Goal: Information Seeking & Learning: Learn about a topic

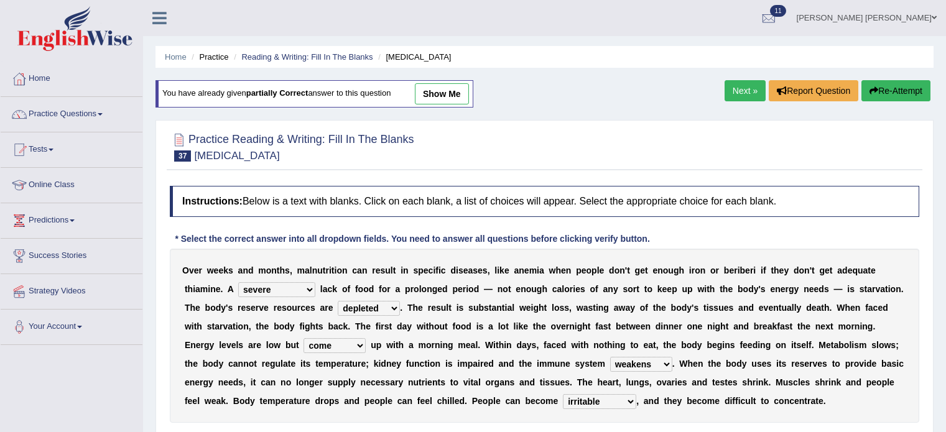
select select "severe"
select select "depleted"
select select "come"
select select "weakens"
select select "irritable"
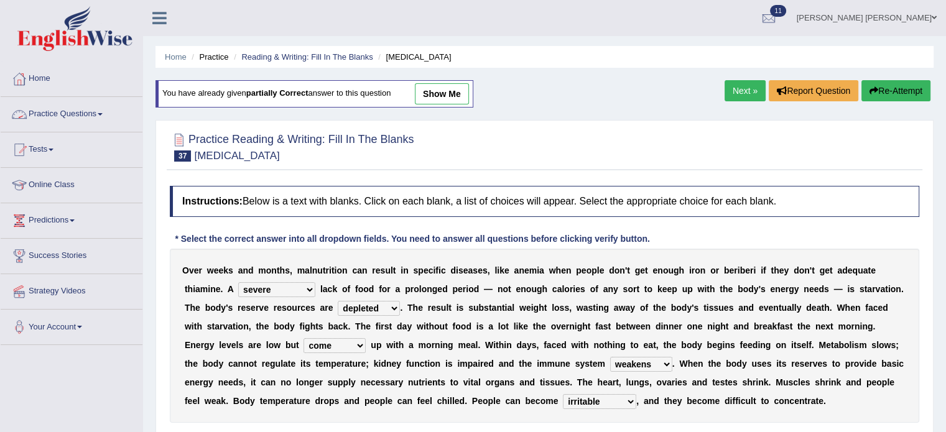
click at [90, 114] on link "Practice Questions" at bounding box center [72, 112] width 142 height 31
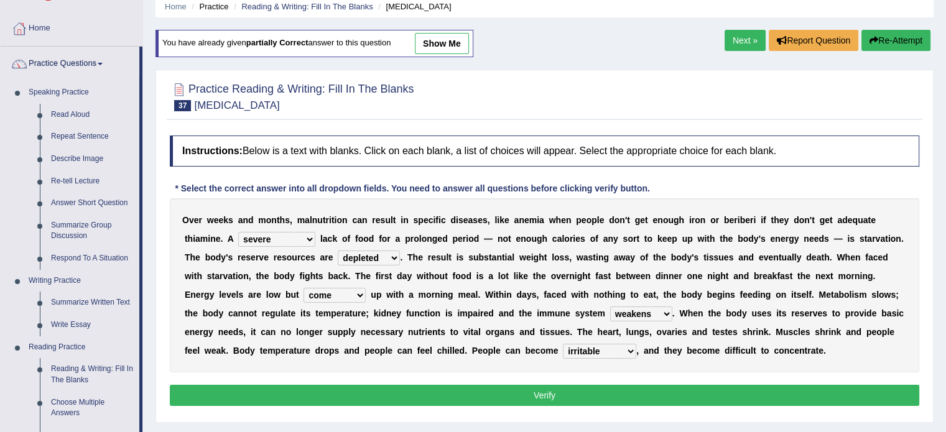
scroll to position [124, 0]
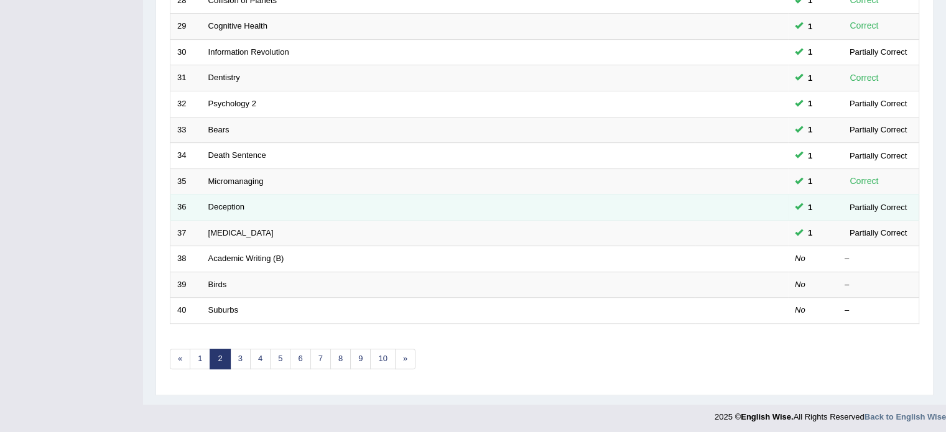
scroll to position [387, 0]
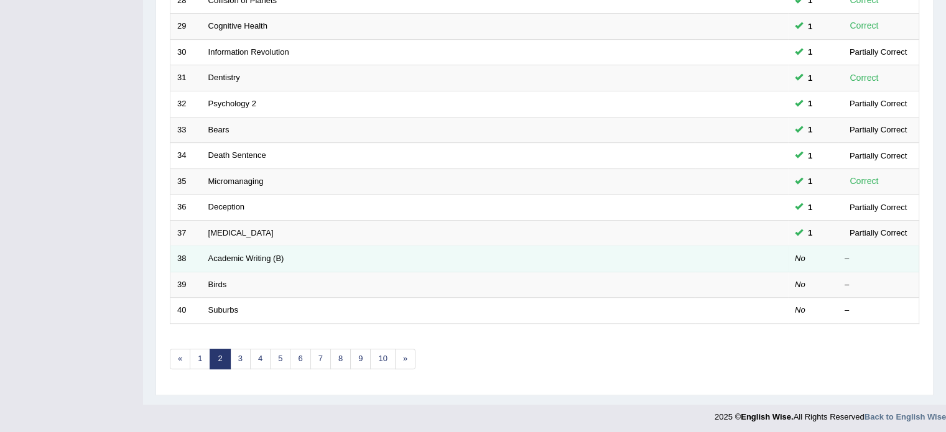
click at [231, 250] on td "Academic Writing (B)" at bounding box center [447, 259] width 493 height 26
click at [231, 254] on link "Academic Writing (B)" at bounding box center [246, 258] width 76 height 9
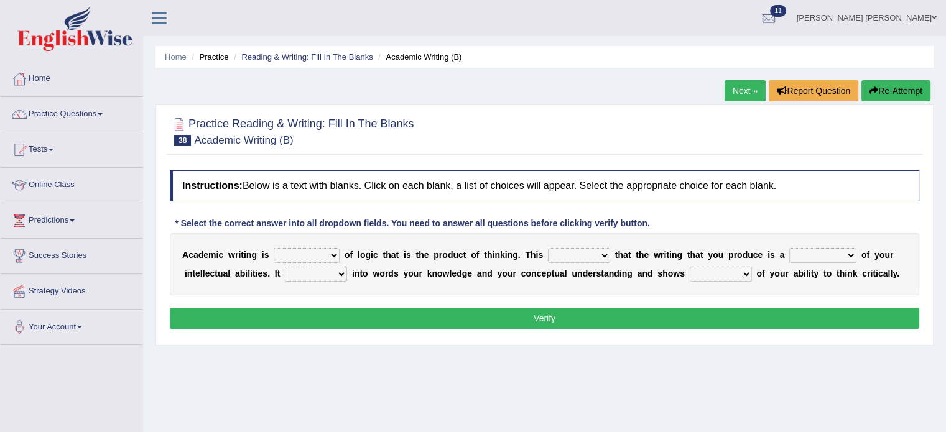
click at [346, 252] on b "o" at bounding box center [347, 255] width 6 height 10
click at [333, 252] on select "expectation entitlement expression exchange" at bounding box center [307, 255] width 66 height 15
select select "expression"
click at [274, 248] on select "expectation entitlement expression exchange" at bounding box center [307, 255] width 66 height 15
click at [313, 263] on div "A c a d e m i c w r i t i n g i s expectation entitlement expression exchange o…" at bounding box center [544, 264] width 749 height 62
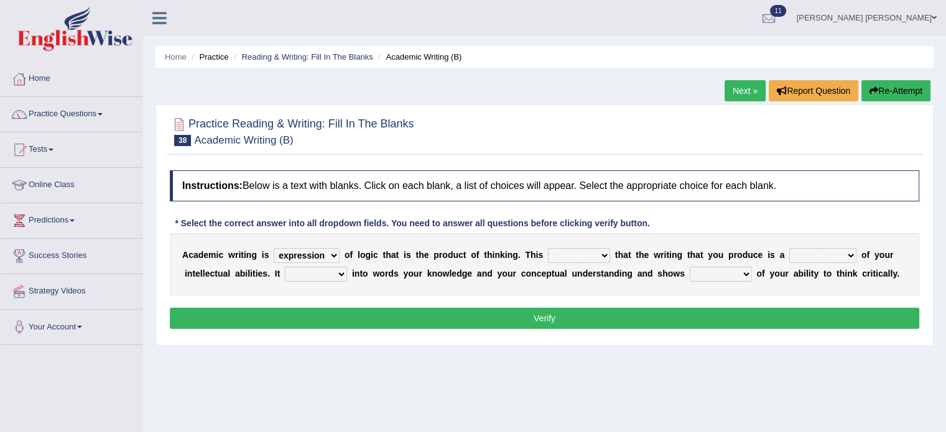
click at [315, 257] on select "expectation entitlement expression exchange" at bounding box center [307, 255] width 66 height 15
click at [433, 254] on b "p" at bounding box center [436, 255] width 6 height 10
click at [595, 254] on select "means questions stipulates answers" at bounding box center [579, 255] width 62 height 15
select select "means"
click at [548, 248] on select "means questions stipulates answers" at bounding box center [579, 255] width 62 height 15
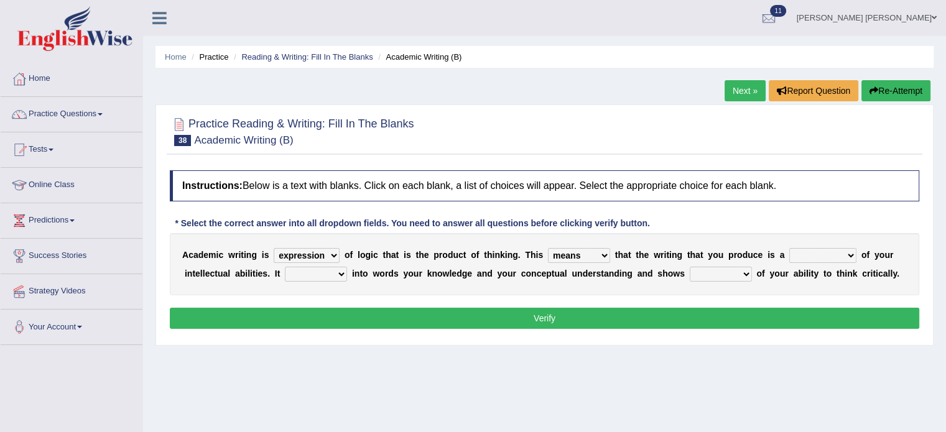
click at [828, 256] on select "redundancy mission credit reflection" at bounding box center [822, 255] width 67 height 15
select select "reflection"
click at [789, 248] on select "redundancy mission credit reflection" at bounding box center [822, 255] width 67 height 15
click at [318, 270] on select "enriches shows allows puts" at bounding box center [316, 274] width 62 height 15
select select "puts"
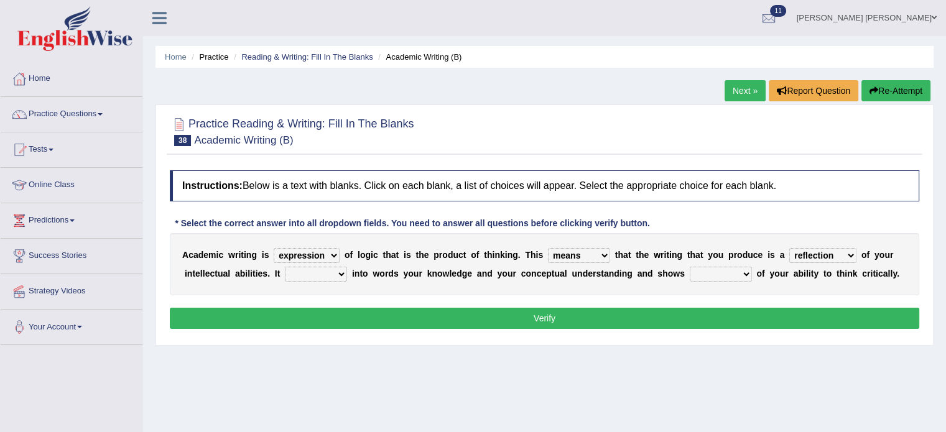
click at [285, 267] on select "enriches shows allows puts" at bounding box center [316, 274] width 62 height 15
click at [739, 273] on select "hassle excuse capacity evidence" at bounding box center [721, 274] width 62 height 15
select select "evidence"
click at [690, 267] on select "hassle excuse capacity evidence" at bounding box center [721, 274] width 62 height 15
click at [724, 303] on div "Instructions: Below is a text with blanks. Click on each blank, a list of choic…" at bounding box center [544, 251] width 755 height 175
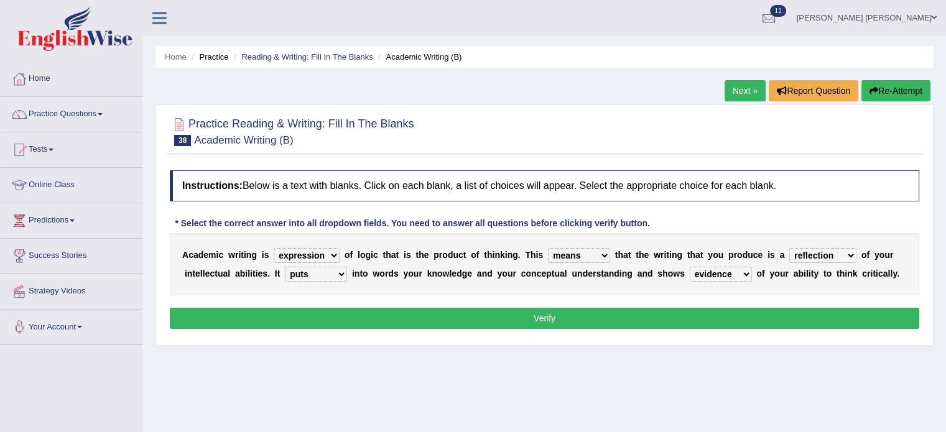
click at [717, 312] on button "Verify" at bounding box center [544, 318] width 749 height 21
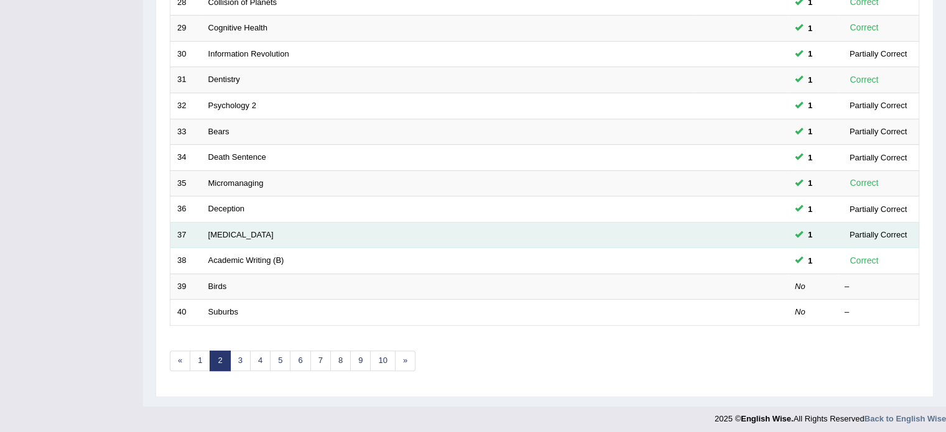
scroll to position [387, 0]
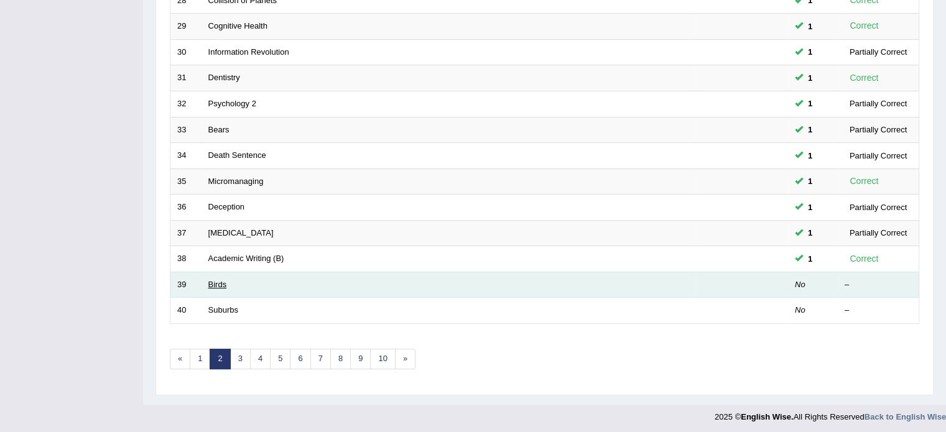
click at [219, 284] on link "Birds" at bounding box center [217, 284] width 19 height 9
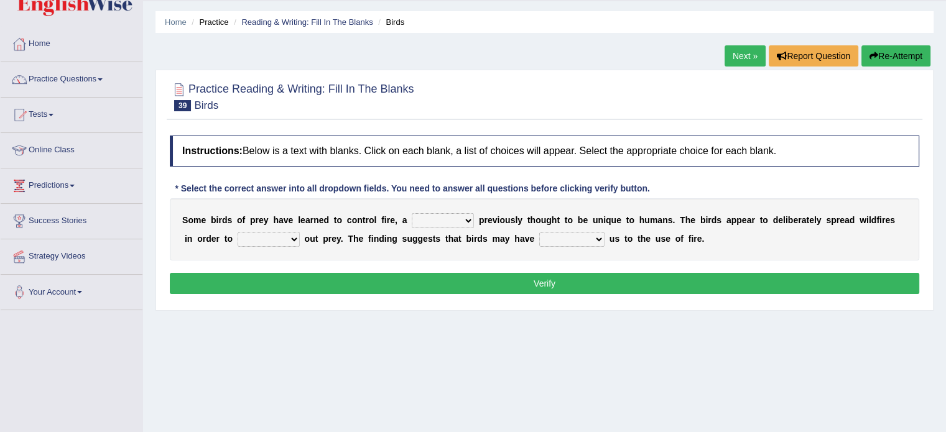
scroll to position [62, 0]
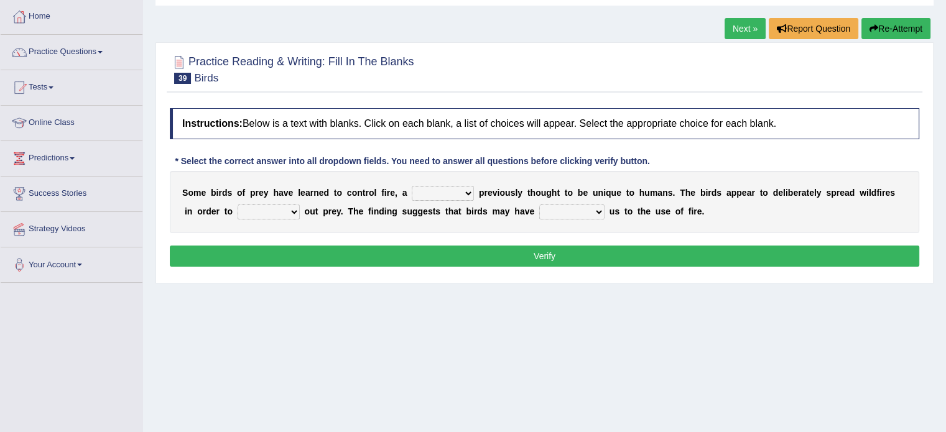
click at [445, 191] on select "question profile tale skill" at bounding box center [443, 193] width 62 height 15
select select "skill"
click at [412, 186] on select "question profile tale skill" at bounding box center [443, 193] width 62 height 15
click at [253, 211] on select "prevent limit span flush" at bounding box center [269, 212] width 62 height 15
select select "limit"
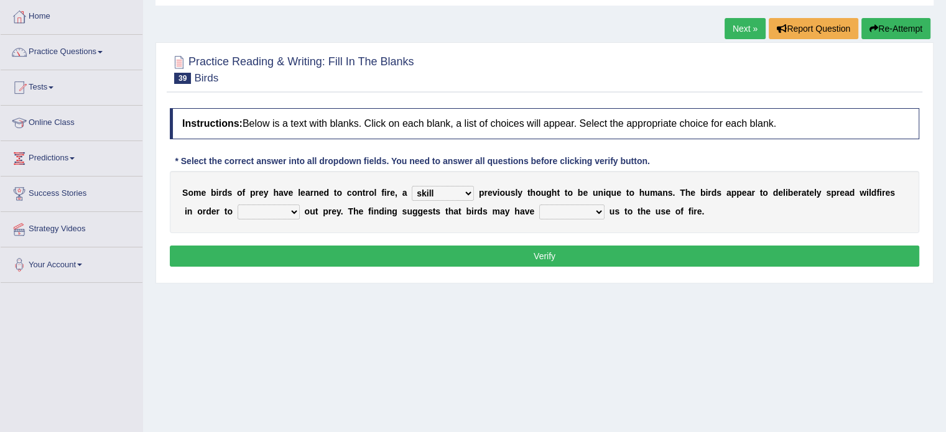
click at [238, 205] on select "prevent limit span flush" at bounding box center [269, 212] width 62 height 15
click at [582, 211] on select "prophesied beaten transmitted forced" at bounding box center [571, 212] width 65 height 15
select select "transmitted"
click at [539, 205] on select "prophesied beaten transmitted forced" at bounding box center [571, 212] width 65 height 15
click at [557, 253] on button "Verify" at bounding box center [544, 256] width 749 height 21
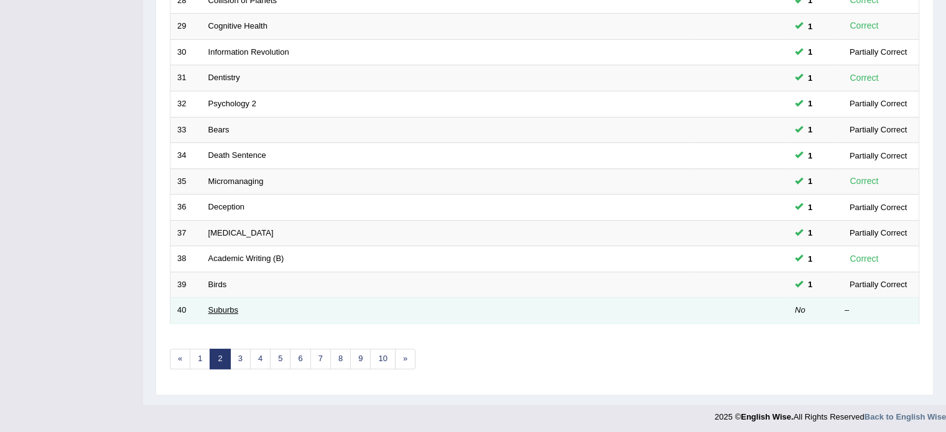
click at [213, 308] on link "Suburbs" at bounding box center [223, 309] width 30 height 9
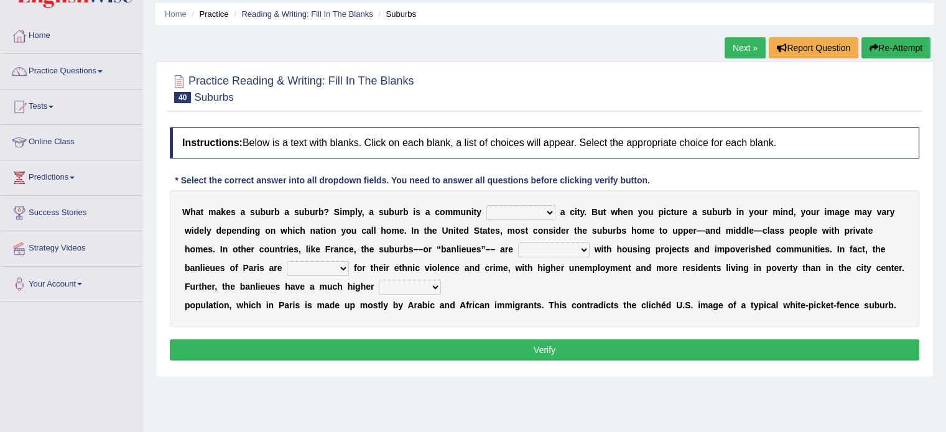
scroll to position [62, 0]
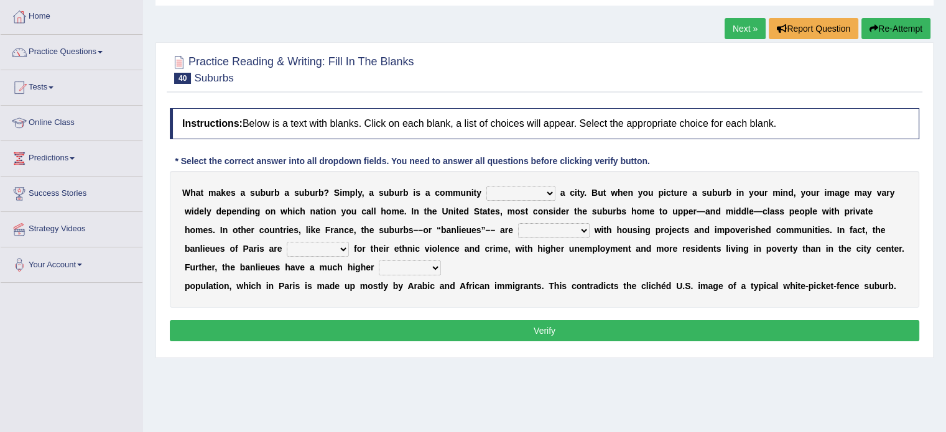
click at [537, 194] on select "lying locating situating surrounding" at bounding box center [520, 193] width 69 height 15
select select "surrounding"
click at [486, 186] on select "lying locating situating surrounding" at bounding box center [520, 193] width 69 height 15
click at [572, 226] on select "antonymous antibiotic synonymous synthetic" at bounding box center [554, 230] width 72 height 15
select select "synonymous"
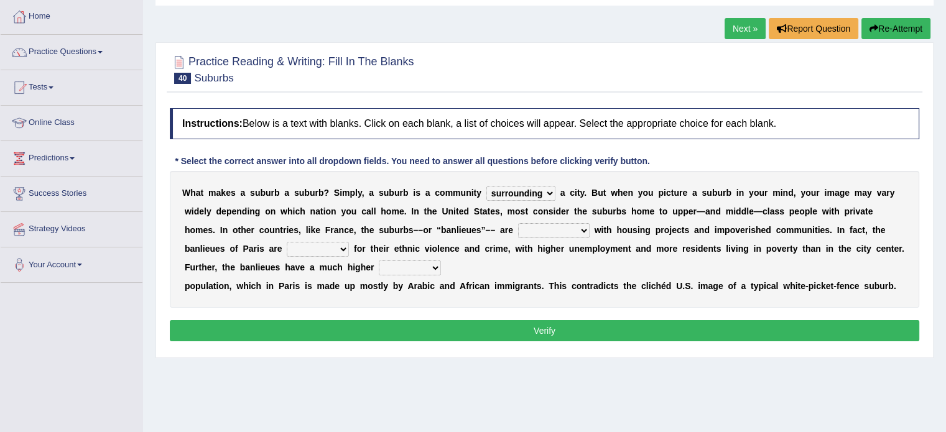
click at [518, 223] on select "antonymous antibiotic synonymous synthetic" at bounding box center [554, 230] width 72 height 15
click at [558, 233] on select "antonymous antibiotic synonymous synthetic" at bounding box center [554, 230] width 72 height 15
click at [320, 243] on select "clamorous sensitive famous notorious" at bounding box center [318, 249] width 62 height 15
select select "famous"
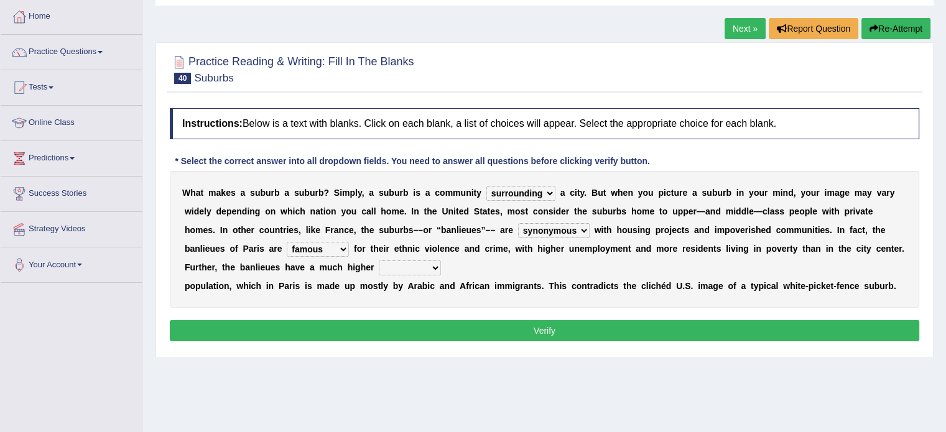
click at [287, 242] on select "clamorous sensitive famous notorious" at bounding box center [318, 249] width 62 height 15
click at [412, 265] on select "local young immigrant senior" at bounding box center [410, 268] width 62 height 15
select select "immigrant"
click at [379, 261] on select "local young immigrant senior" at bounding box center [410, 268] width 62 height 15
click at [436, 322] on button "Verify" at bounding box center [544, 330] width 749 height 21
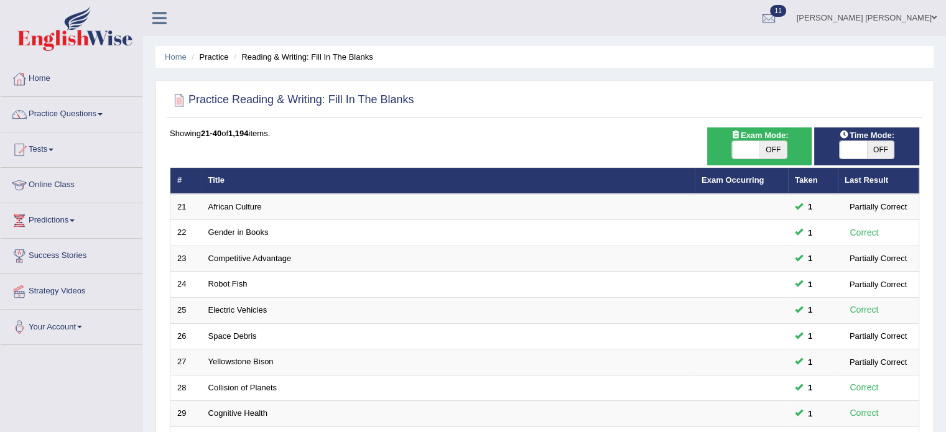
scroll to position [379, 0]
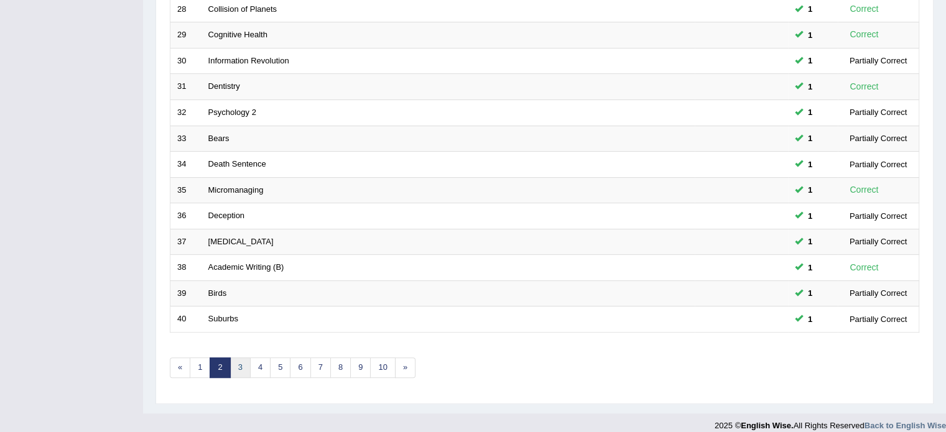
click at [246, 368] on link "3" at bounding box center [240, 368] width 21 height 21
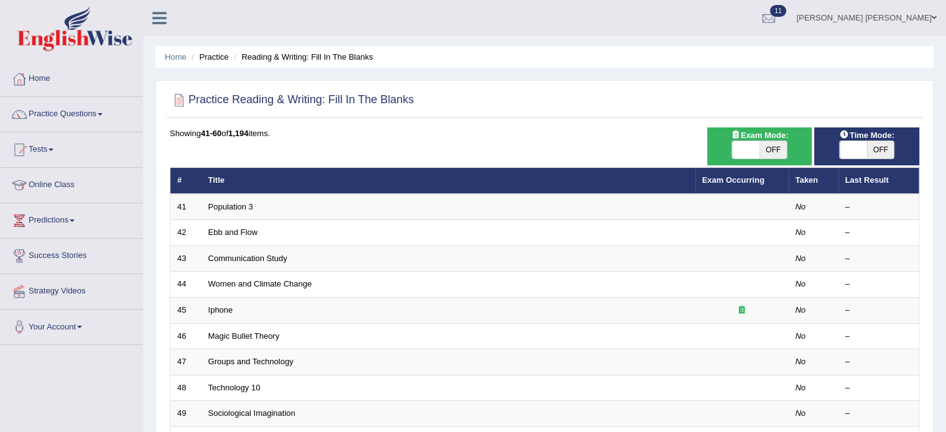
click at [875, 151] on span "OFF" at bounding box center [880, 149] width 27 height 17
checkbox input "true"
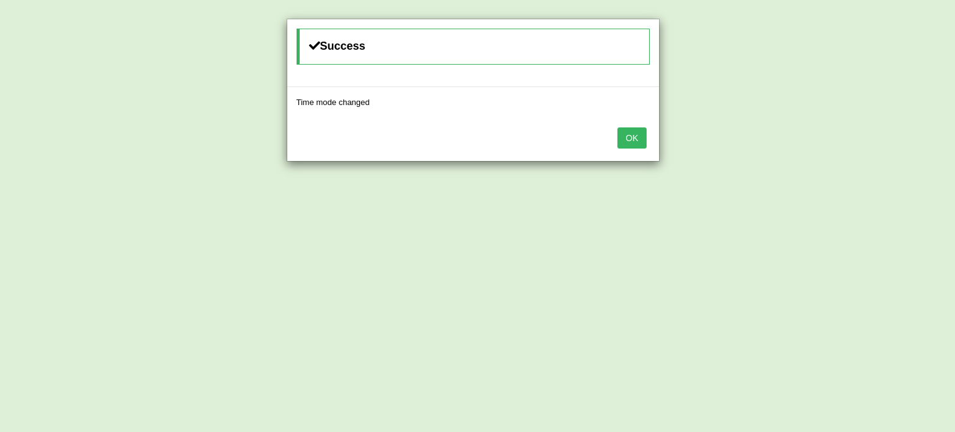
click at [637, 132] on button "OK" at bounding box center [631, 137] width 29 height 21
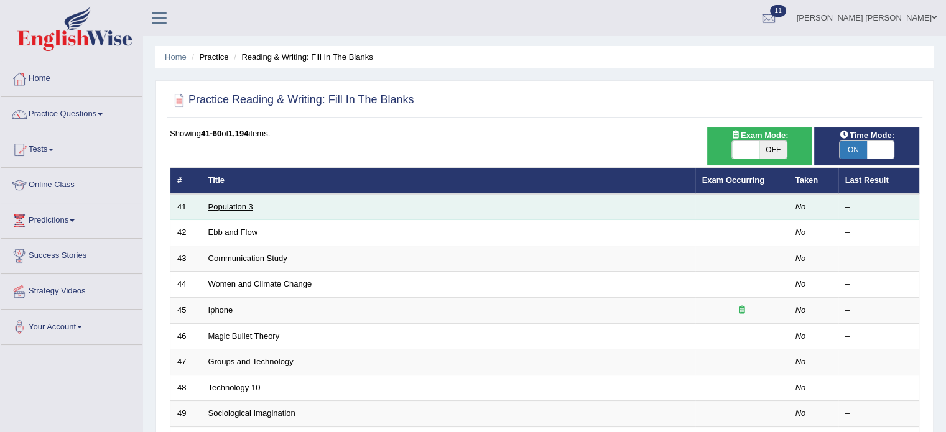
click at [252, 202] on link "Population 3" at bounding box center [230, 206] width 45 height 9
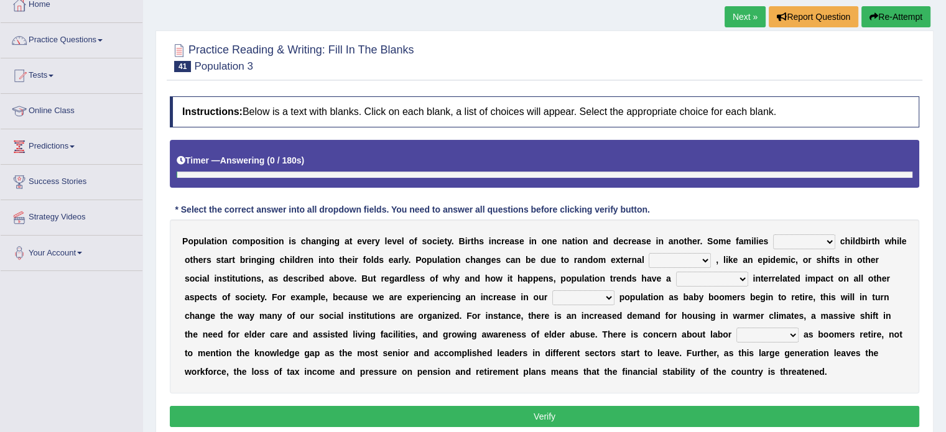
scroll to position [124, 0]
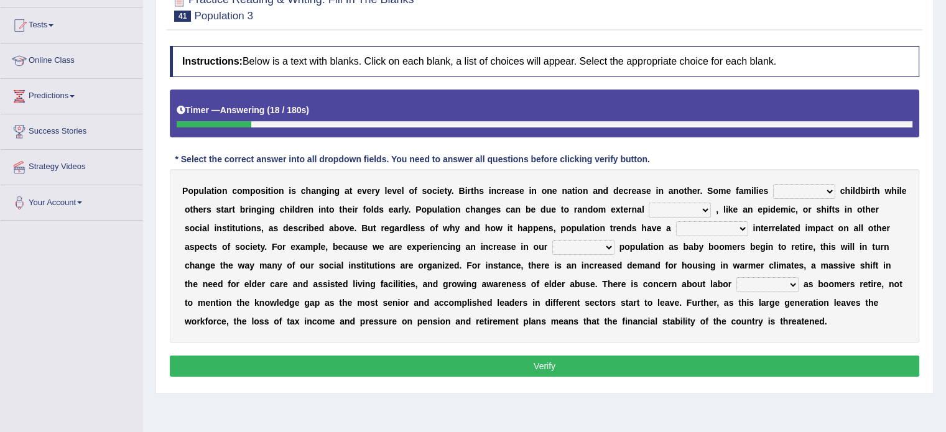
click at [811, 186] on select "demand default deliver delay" at bounding box center [804, 191] width 62 height 15
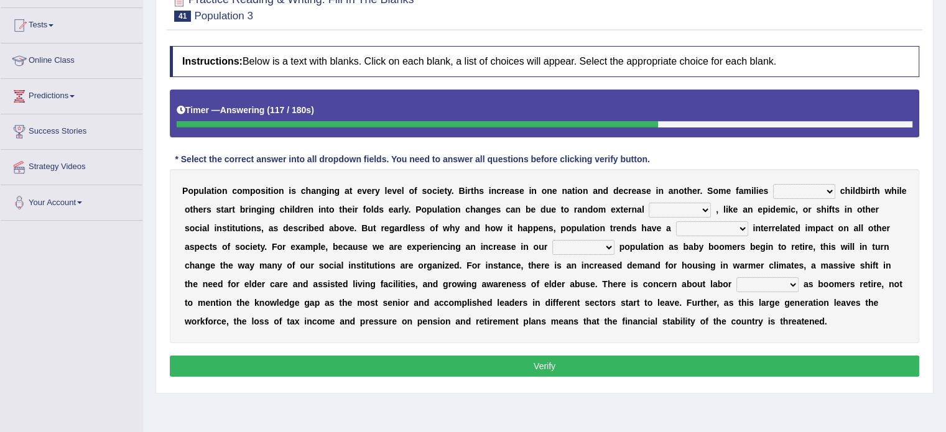
select select "delay"
click at [773, 184] on select "demand default deliver delay" at bounding box center [804, 191] width 62 height 15
click at [697, 208] on select "variations fortune formation forces" at bounding box center [679, 210] width 62 height 15
select select "forces"
click at [648, 203] on select "variations fortune formation forces" at bounding box center [679, 210] width 62 height 15
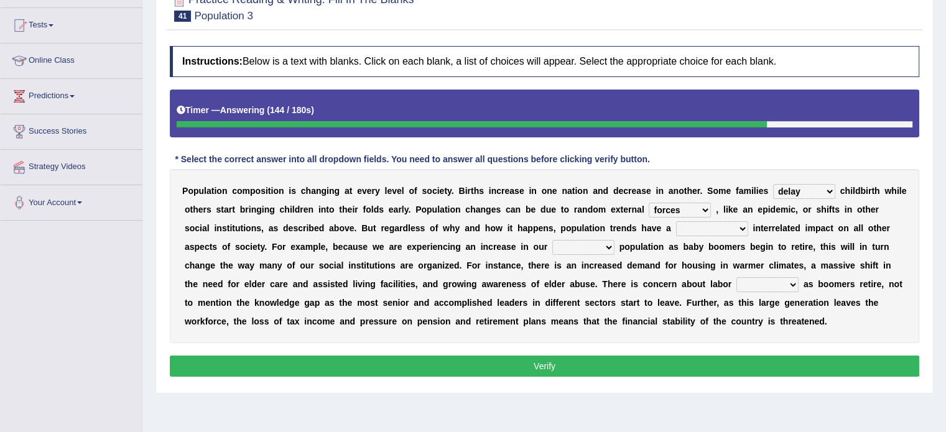
click at [709, 227] on select "tremendous tenuous tremulous spontaneous" at bounding box center [712, 228] width 72 height 15
select select "tremendous"
click at [676, 221] on select "tremendous tenuous tremulous spontaneous" at bounding box center [712, 228] width 72 height 15
click at [599, 244] on select "tertiary senior junior primary" at bounding box center [583, 247] width 62 height 15
select select "senior"
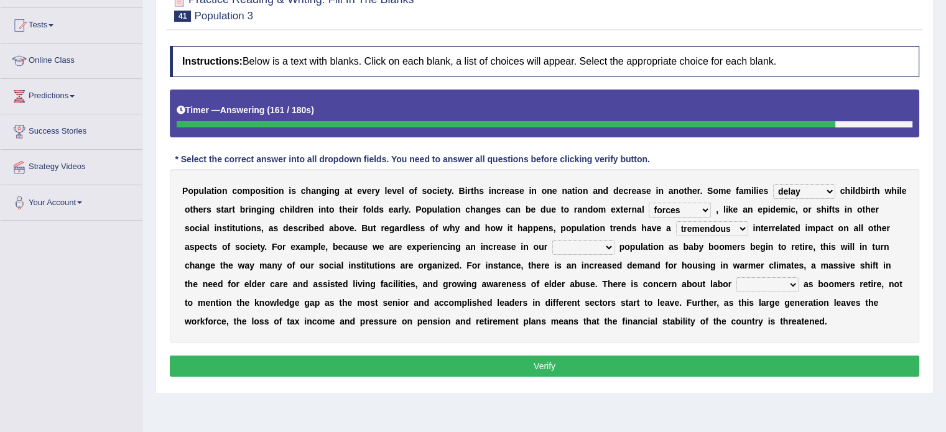
click at [552, 240] on select "tertiary senior junior primary" at bounding box center [583, 247] width 62 height 15
click at [754, 281] on select "shortcuts shortfalls shortages shorthand" at bounding box center [767, 284] width 62 height 15
select select "shortcuts"
click at [736, 277] on select "shortcuts shortfalls shortages shorthand" at bounding box center [767, 284] width 62 height 15
click at [731, 356] on button "Verify" at bounding box center [544, 366] width 749 height 21
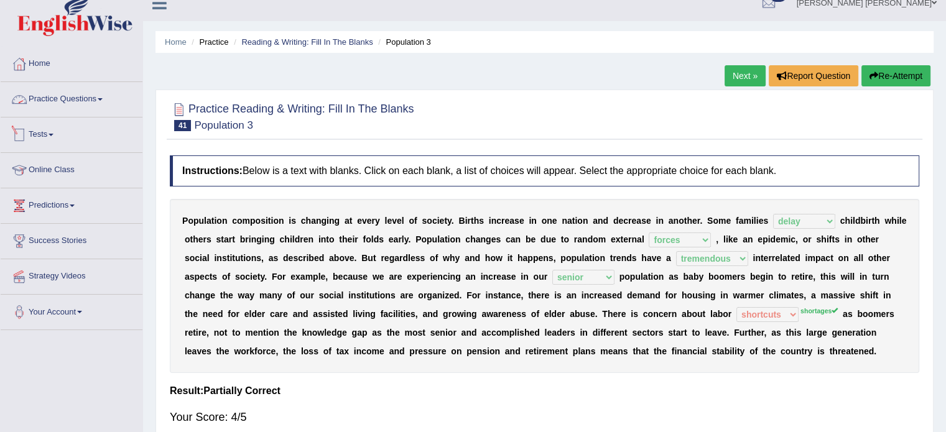
scroll to position [0, 0]
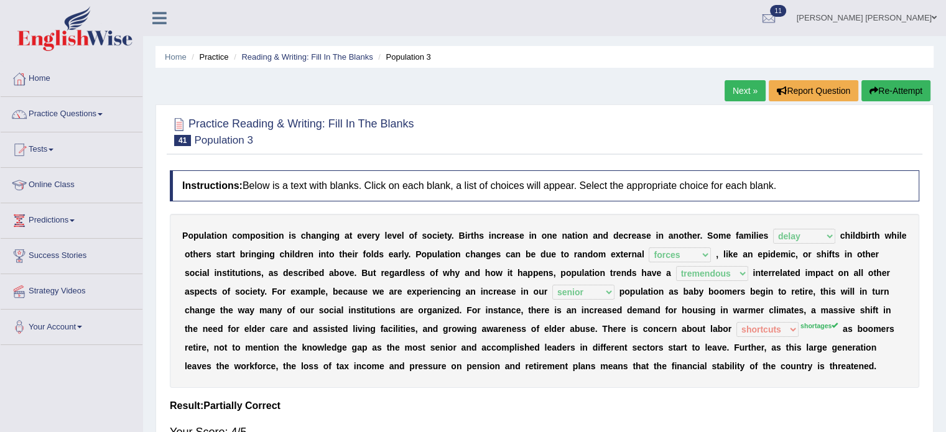
click at [75, 104] on link "Practice Questions" at bounding box center [72, 112] width 142 height 31
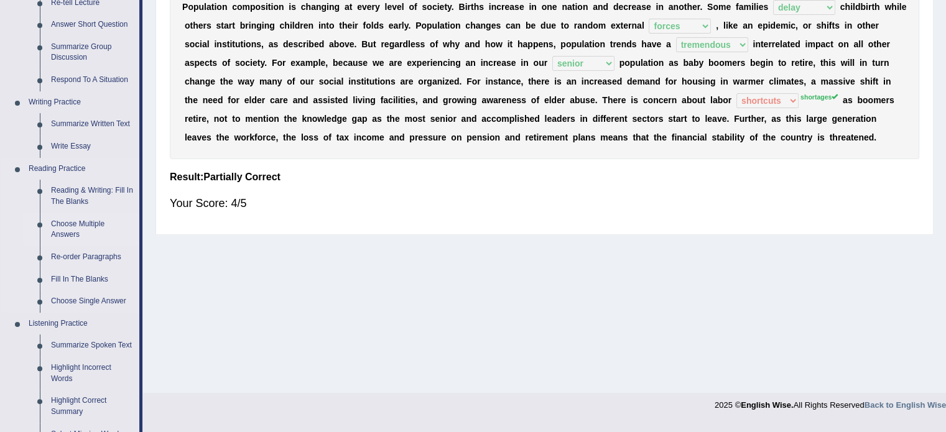
scroll to position [249, 0]
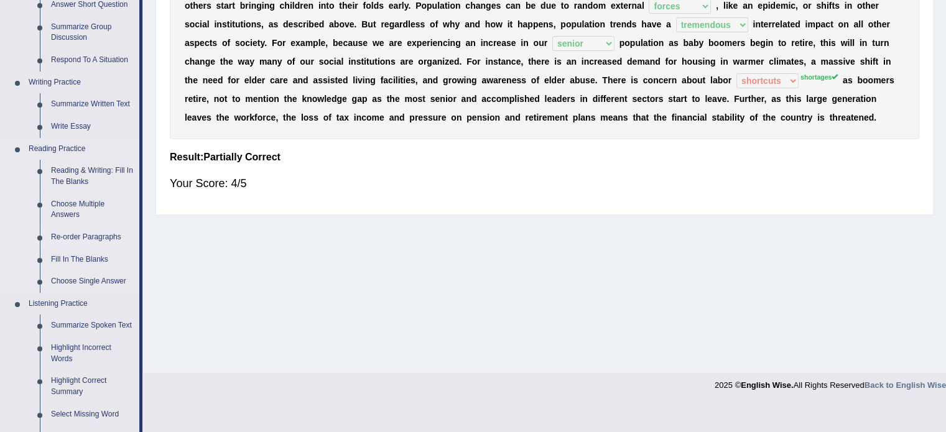
click at [72, 236] on link "Re-order Paragraphs" at bounding box center [92, 237] width 94 height 22
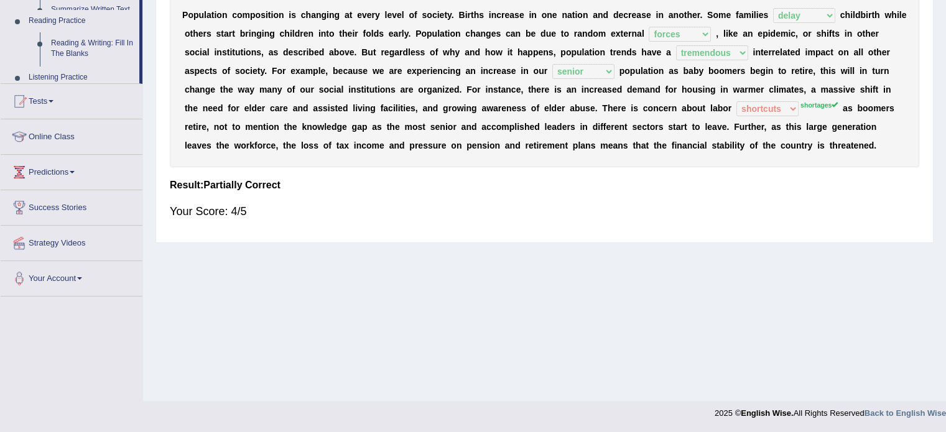
scroll to position [221, 0]
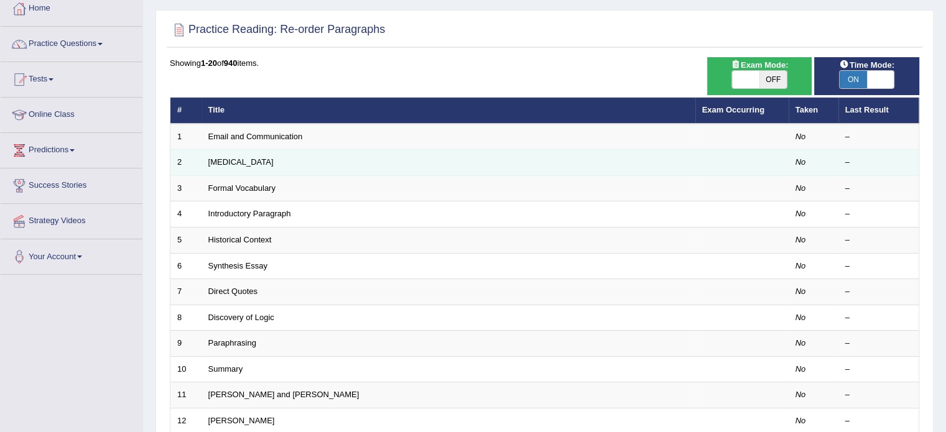
scroll to position [62, 0]
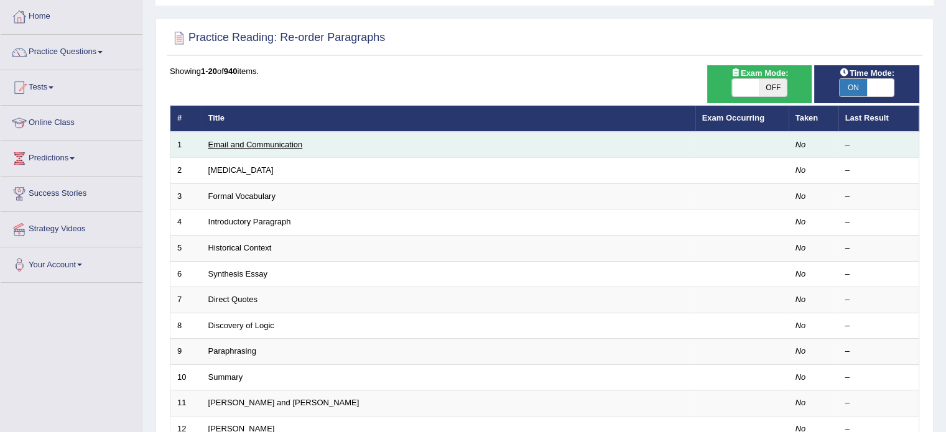
click at [271, 145] on link "Email and Communication" at bounding box center [255, 144] width 95 height 9
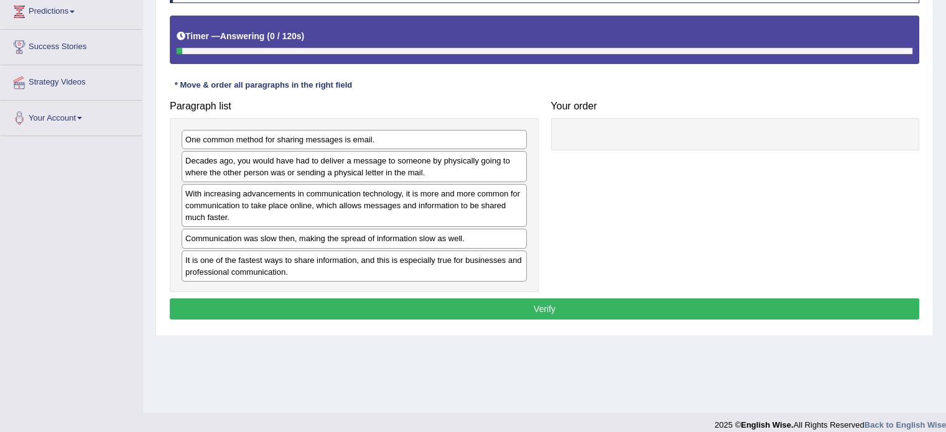
scroll to position [221, 0]
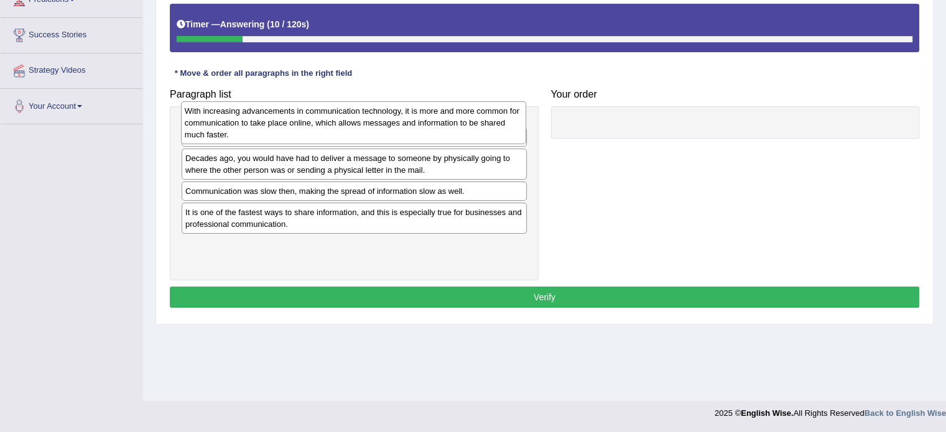
drag, startPoint x: 229, startPoint y: 190, endPoint x: 228, endPoint y: 119, distance: 70.9
click at [228, 119] on div "With increasing advancements in communication technology, it is more and more c…" at bounding box center [353, 122] width 345 height 43
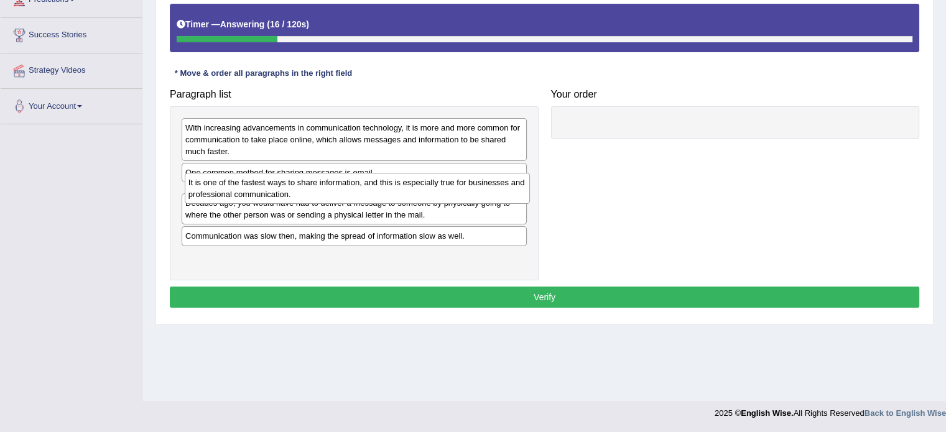
drag, startPoint x: 236, startPoint y: 255, endPoint x: 238, endPoint y: 191, distance: 63.4
click at [238, 191] on div "It is one of the fastest ways to share information, and this is especially true…" at bounding box center [357, 188] width 345 height 31
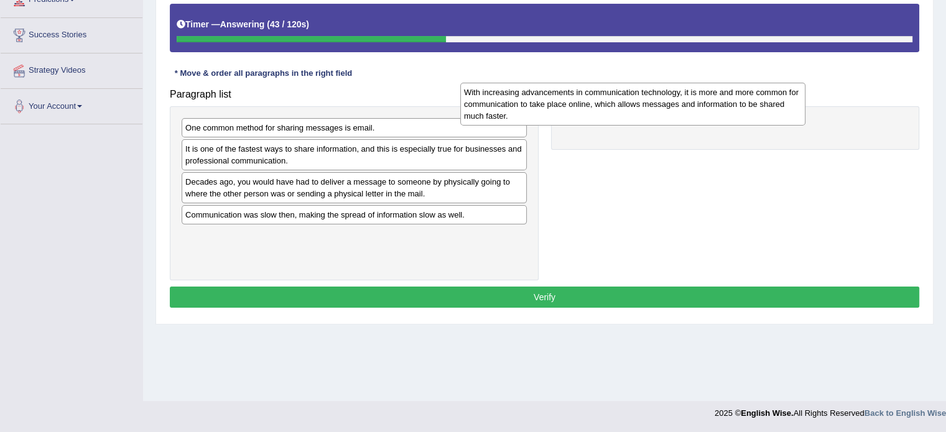
drag, startPoint x: 420, startPoint y: 132, endPoint x: 698, endPoint y: 96, distance: 280.8
click at [698, 96] on div "With increasing advancements in communication technology, it is more and more c…" at bounding box center [632, 104] width 345 height 43
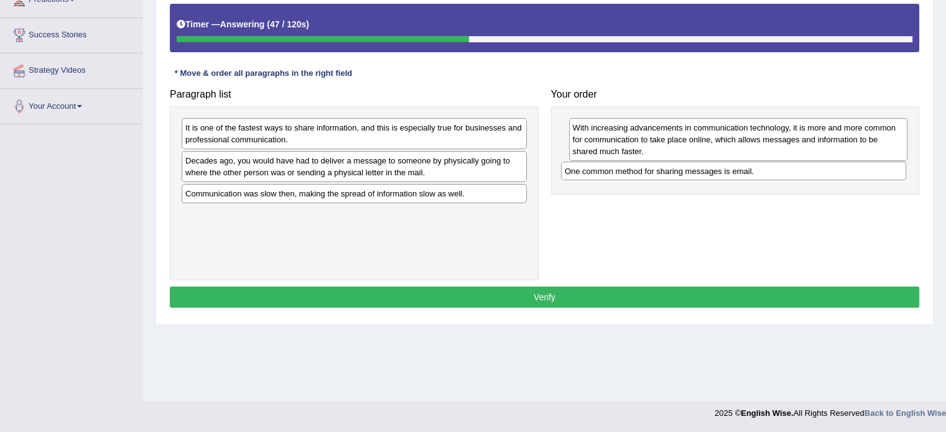
drag, startPoint x: 382, startPoint y: 131, endPoint x: 760, endPoint y: 173, distance: 381.1
click at [760, 173] on div "One common method for sharing messages is email." at bounding box center [733, 171] width 345 height 19
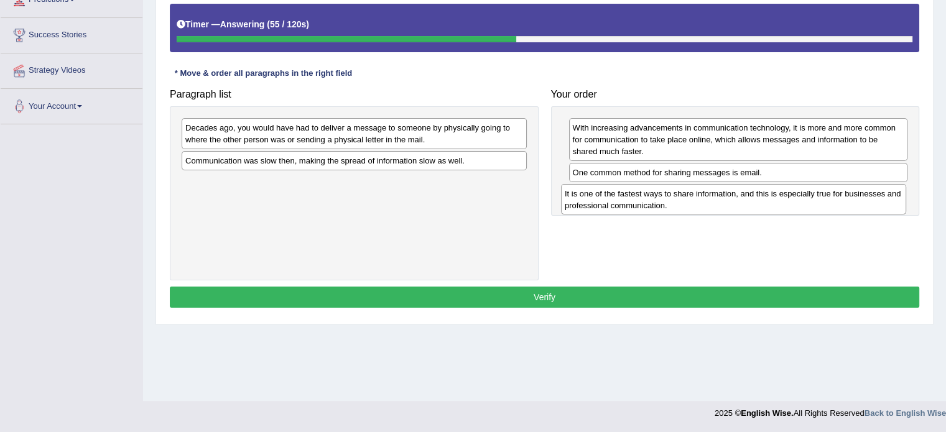
drag, startPoint x: 352, startPoint y: 129, endPoint x: 731, endPoint y: 195, distance: 384.9
click at [731, 195] on div "It is one of the fastest ways to share information, and this is especially true…" at bounding box center [733, 199] width 345 height 31
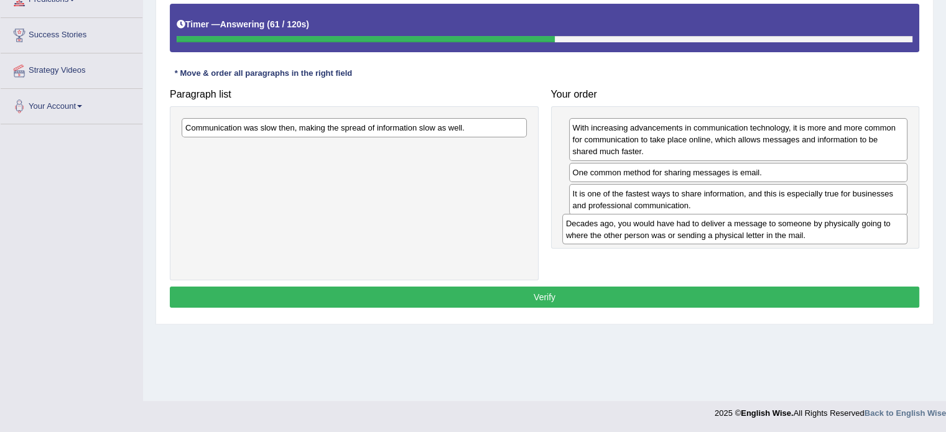
drag, startPoint x: 346, startPoint y: 126, endPoint x: 724, endPoint y: 221, distance: 390.3
click at [724, 221] on div "Decades ago, you would have had to deliver a message to someone by physically g…" at bounding box center [734, 229] width 345 height 31
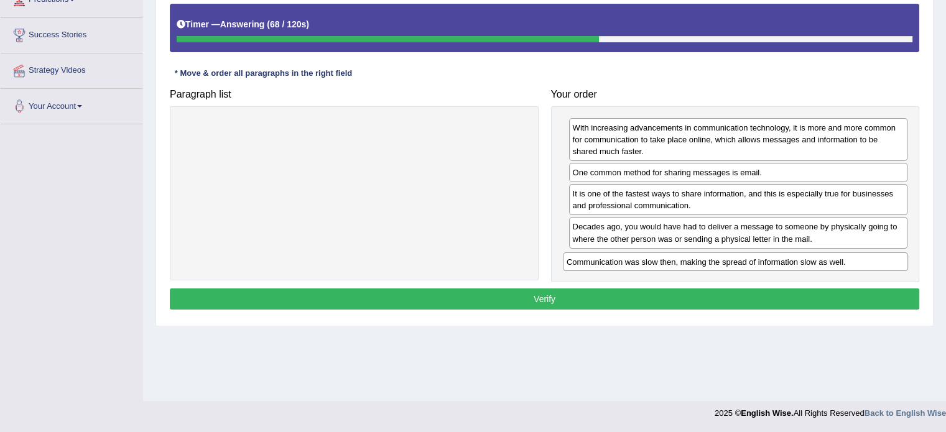
drag, startPoint x: 383, startPoint y: 121, endPoint x: 764, endPoint y: 256, distance: 404.3
click at [764, 256] on div "Communication was slow then, making the spread of information slow as well." at bounding box center [735, 261] width 345 height 19
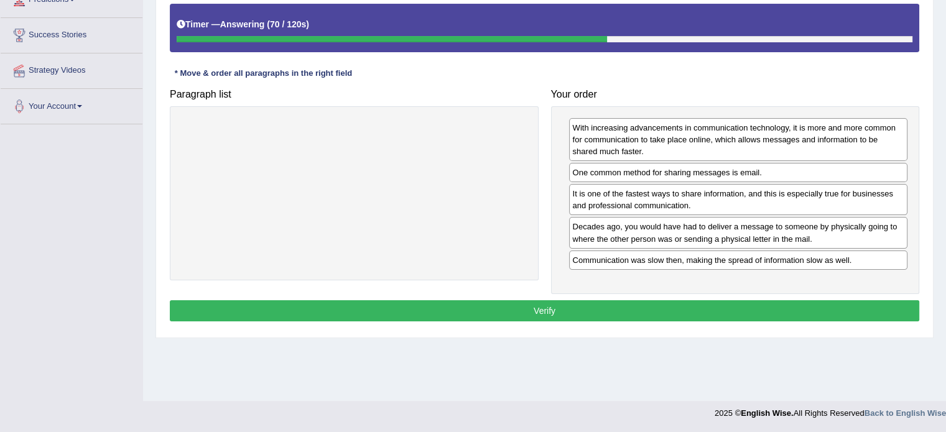
click at [694, 309] on button "Verify" at bounding box center [544, 310] width 749 height 21
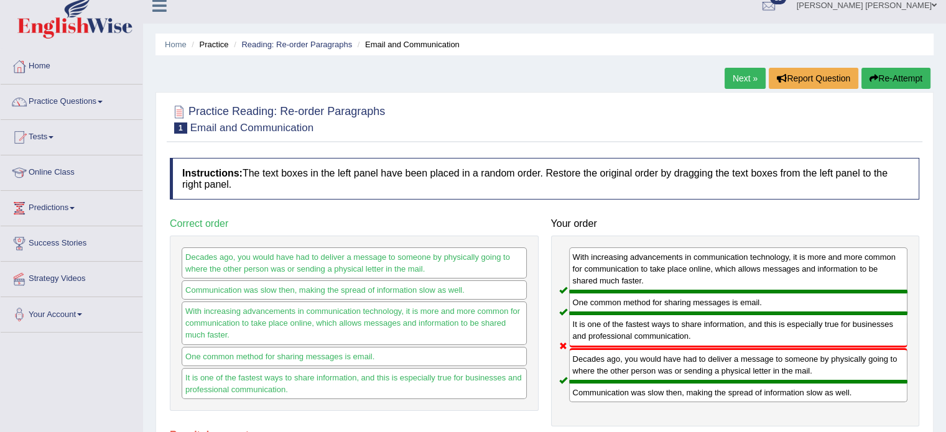
scroll to position [0, 0]
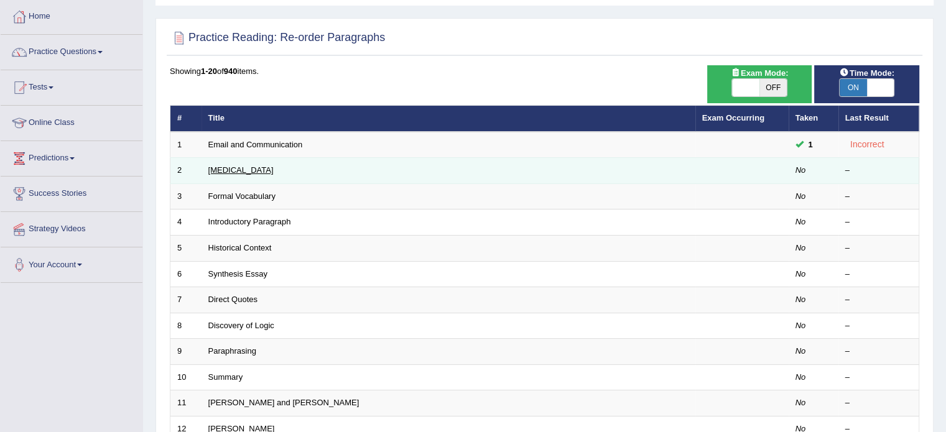
click at [251, 167] on link "[MEDICAL_DATA]" at bounding box center [240, 169] width 65 height 9
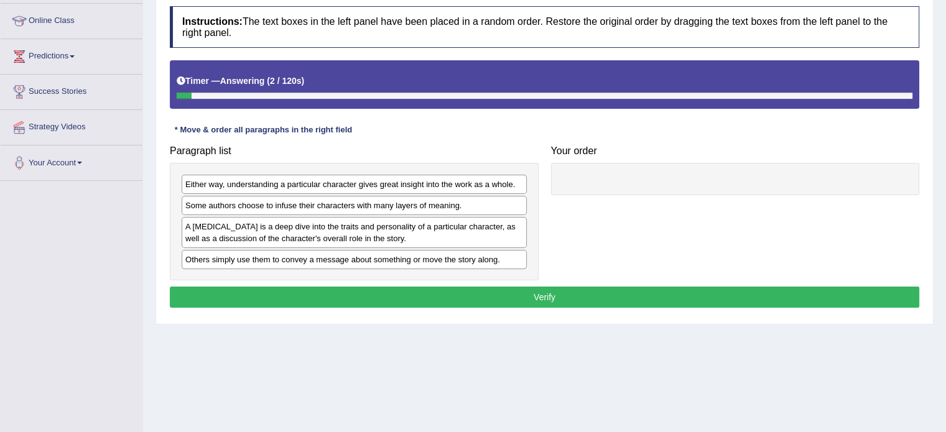
scroll to position [187, 0]
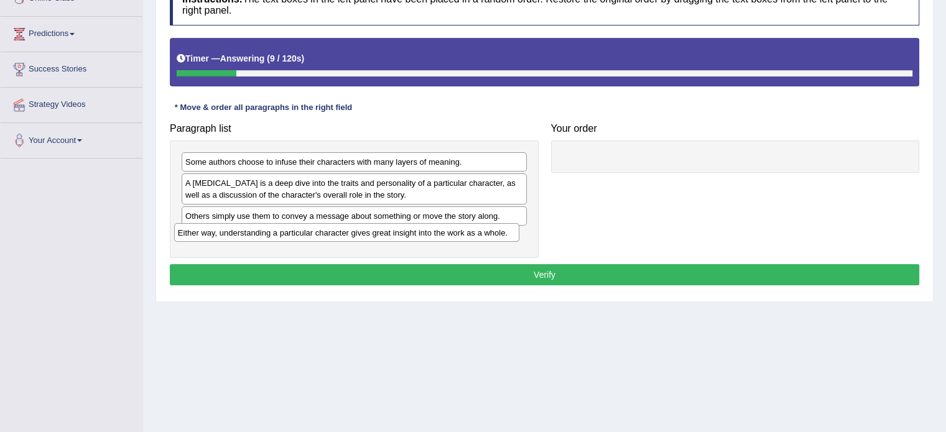
drag, startPoint x: 237, startPoint y: 163, endPoint x: 229, endPoint y: 230, distance: 67.6
click at [229, 231] on div "Either way, understanding a particular character gives great insight into the w…" at bounding box center [346, 232] width 345 height 19
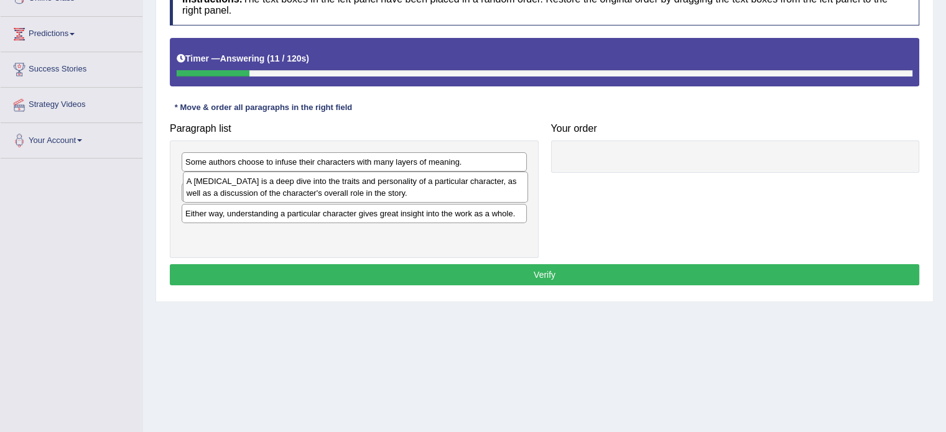
drag, startPoint x: 237, startPoint y: 188, endPoint x: 239, endPoint y: 160, distance: 28.7
click at [239, 172] on div "A character analysis is a deep dive into the traits and personality of a partic…" at bounding box center [355, 187] width 345 height 31
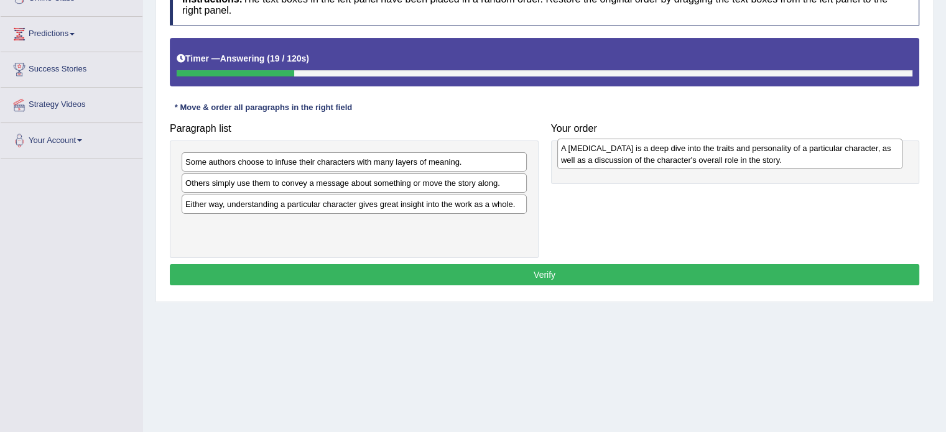
drag, startPoint x: 276, startPoint y: 164, endPoint x: 647, endPoint y: 149, distance: 371.5
click at [647, 149] on div "A character analysis is a deep dive into the traits and personality of a partic…" at bounding box center [729, 154] width 345 height 31
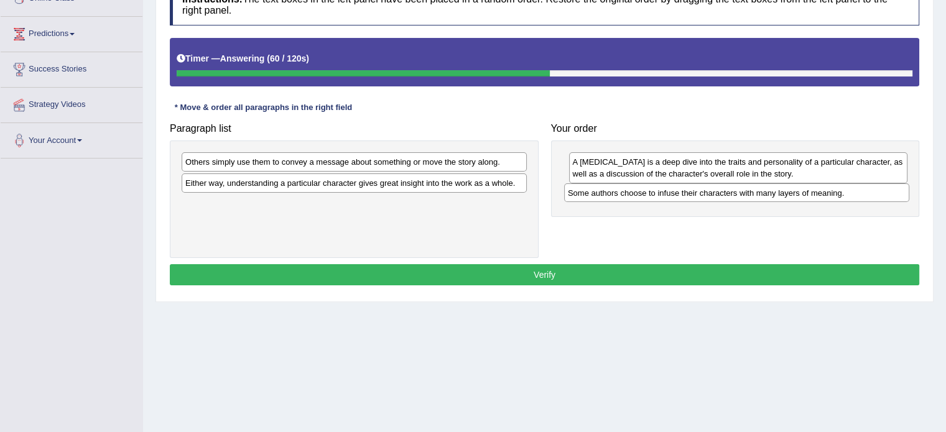
drag, startPoint x: 270, startPoint y: 163, endPoint x: 653, endPoint y: 194, distance: 383.6
click at [653, 194] on div "Some authors choose to infuse their characters with many layers of meaning." at bounding box center [736, 192] width 345 height 19
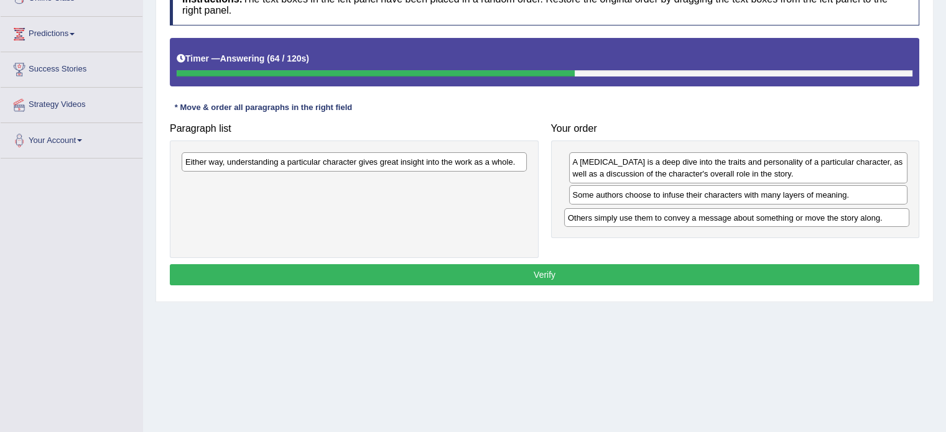
drag, startPoint x: 383, startPoint y: 155, endPoint x: 764, endPoint y: 211, distance: 384.6
click at [764, 211] on div "Others simply use them to convey a message about something or move the story al…" at bounding box center [736, 217] width 345 height 19
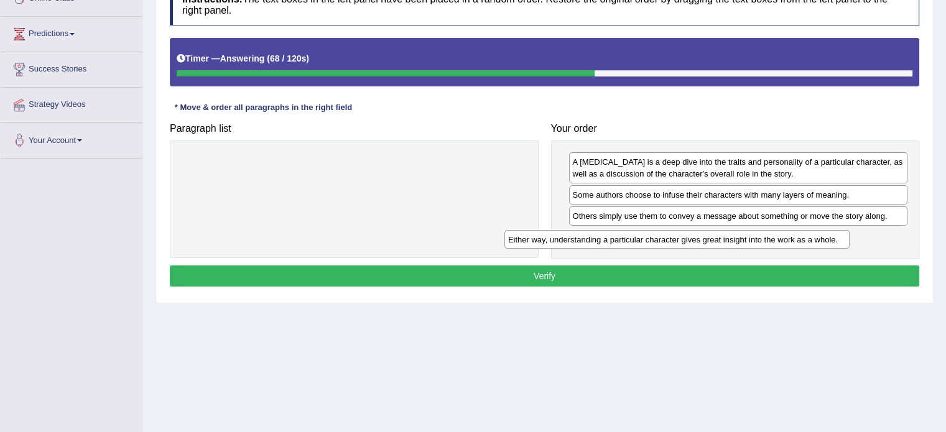
drag, startPoint x: 348, startPoint y: 160, endPoint x: 653, endPoint y: 234, distance: 313.4
click at [653, 234] on div "Either way, understanding a particular character gives great insight into the w…" at bounding box center [676, 239] width 345 height 19
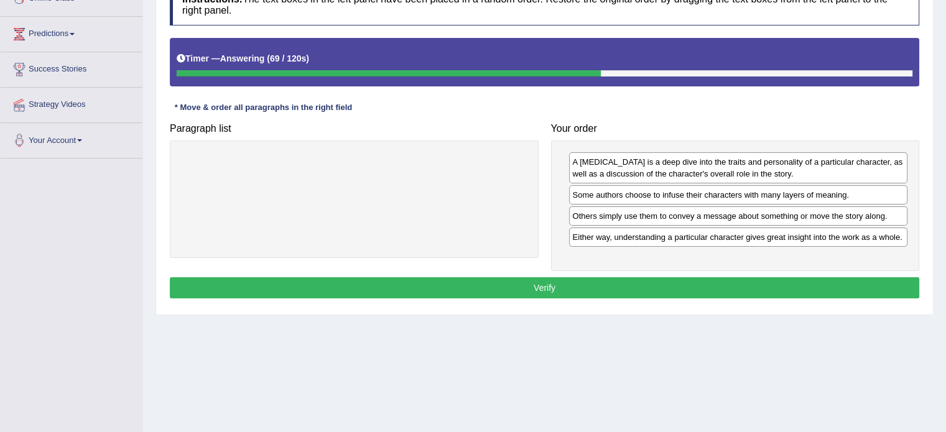
click at [612, 282] on button "Verify" at bounding box center [544, 287] width 749 height 21
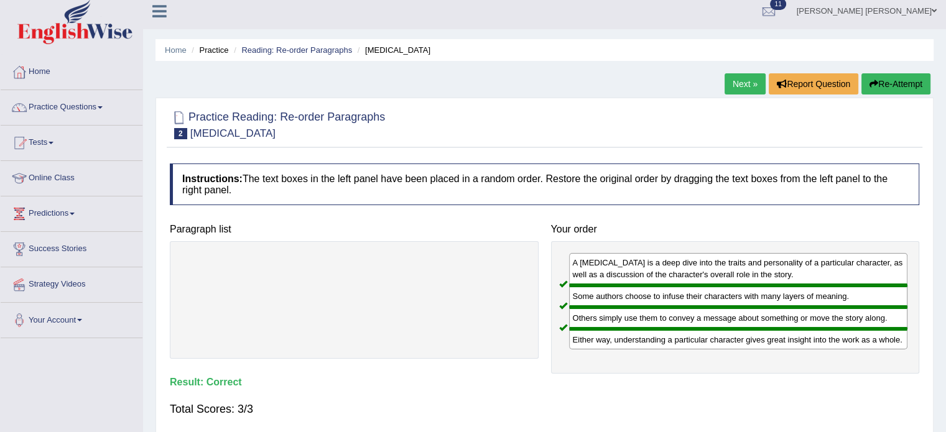
scroll to position [0, 0]
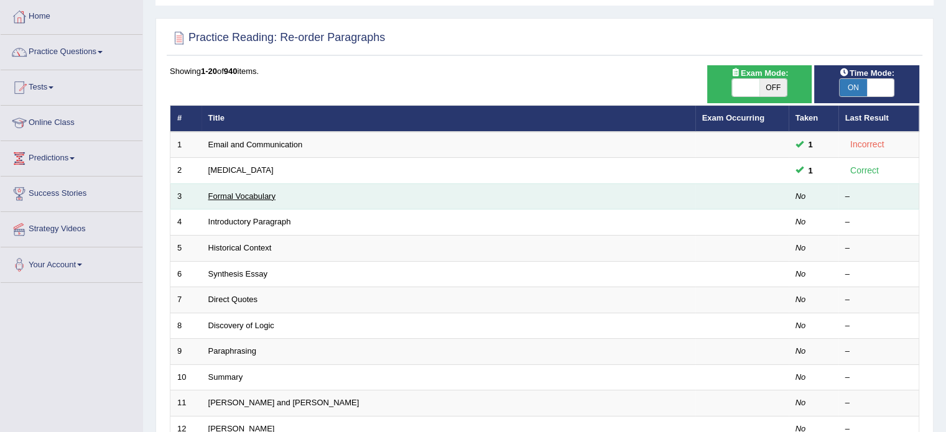
click at [262, 191] on link "Formal Vocabulary" at bounding box center [241, 195] width 67 height 9
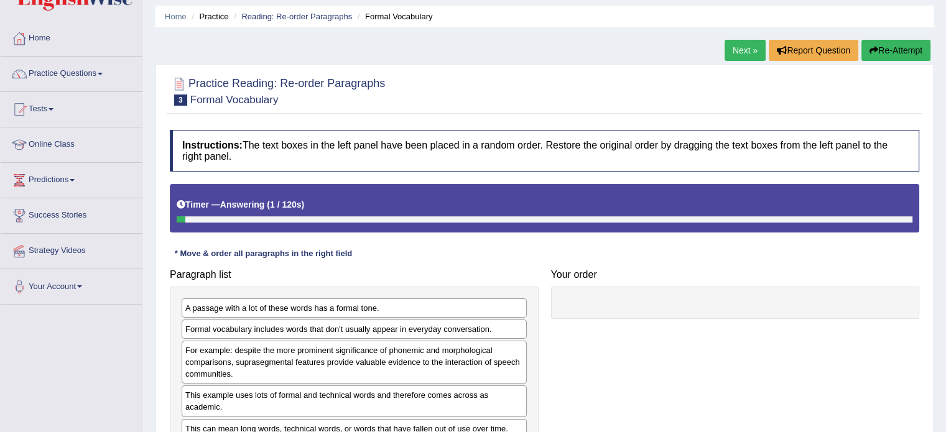
scroll to position [124, 0]
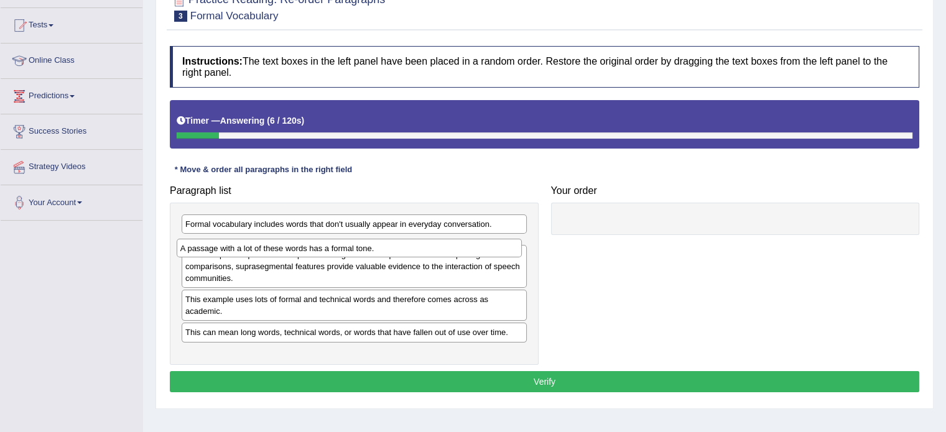
drag, startPoint x: 298, startPoint y: 219, endPoint x: 293, endPoint y: 244, distance: 24.8
click at [293, 244] on div "A passage with a lot of these words has a formal tone." at bounding box center [349, 248] width 345 height 19
drag, startPoint x: 285, startPoint y: 224, endPoint x: 279, endPoint y: 250, distance: 26.8
click at [279, 250] on div "Formal vocabulary includes words that don't usually appear in everyday conversa…" at bounding box center [347, 249] width 345 height 19
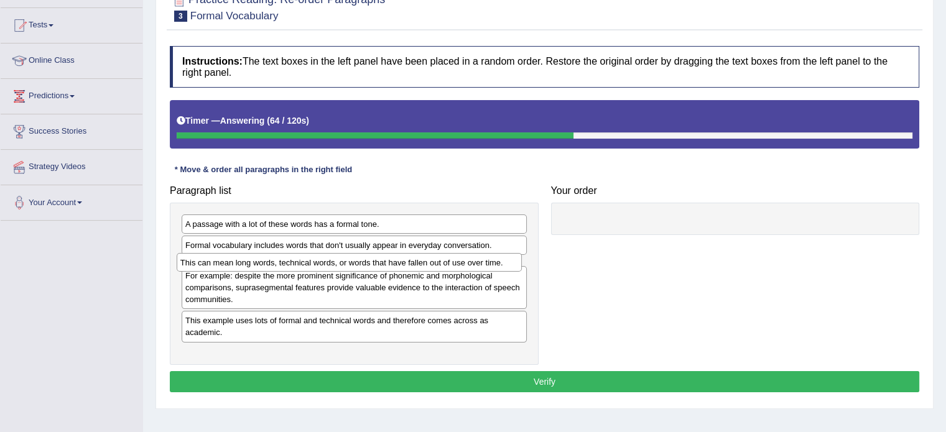
drag, startPoint x: 311, startPoint y: 346, endPoint x: 306, endPoint y: 265, distance: 81.0
click at [306, 265] on div "This can mean long words, technical words, or words that have fallen out of use…" at bounding box center [349, 262] width 345 height 19
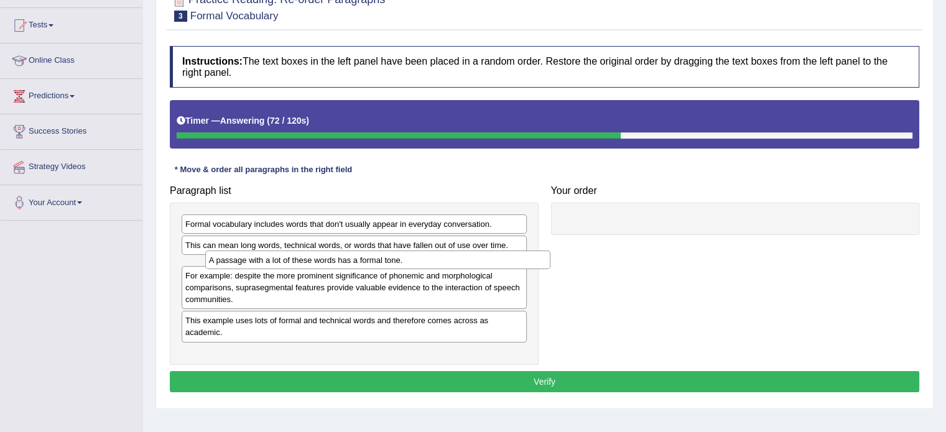
drag, startPoint x: 360, startPoint y: 224, endPoint x: 383, endPoint y: 261, distance: 42.8
click at [383, 261] on div "A passage with a lot of these words has a formal tone." at bounding box center [377, 260] width 345 height 19
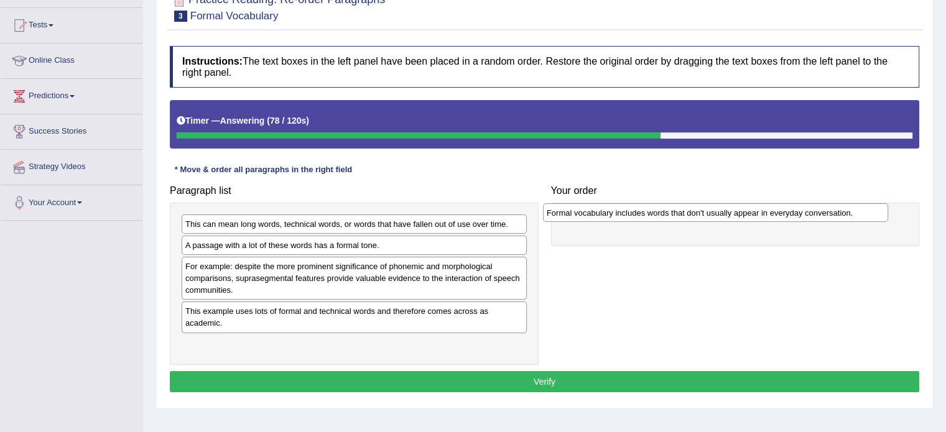
drag, startPoint x: 273, startPoint y: 226, endPoint x: 634, endPoint y: 215, distance: 361.4
click at [634, 215] on div "Formal vocabulary includes words that don't usually appear in everyday conversa…" at bounding box center [715, 212] width 345 height 19
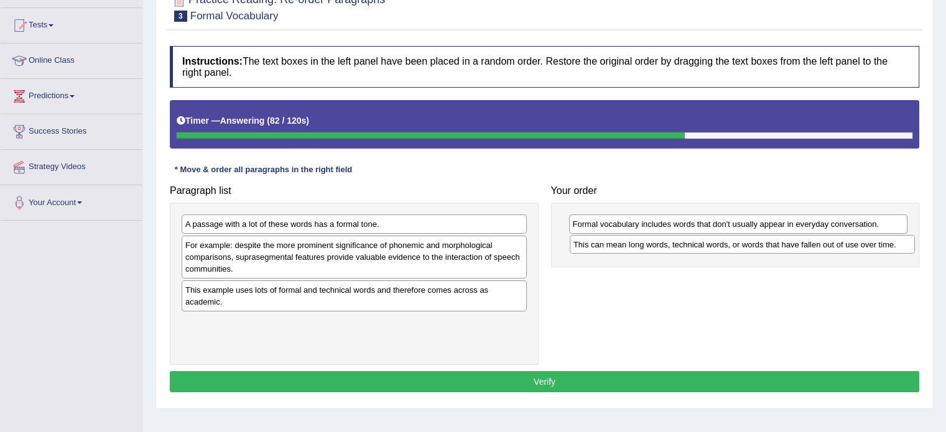
drag, startPoint x: 257, startPoint y: 226, endPoint x: 644, endPoint y: 247, distance: 387.9
click at [644, 247] on div "This can mean long words, technical words, or words that have fallen out of use…" at bounding box center [742, 244] width 345 height 19
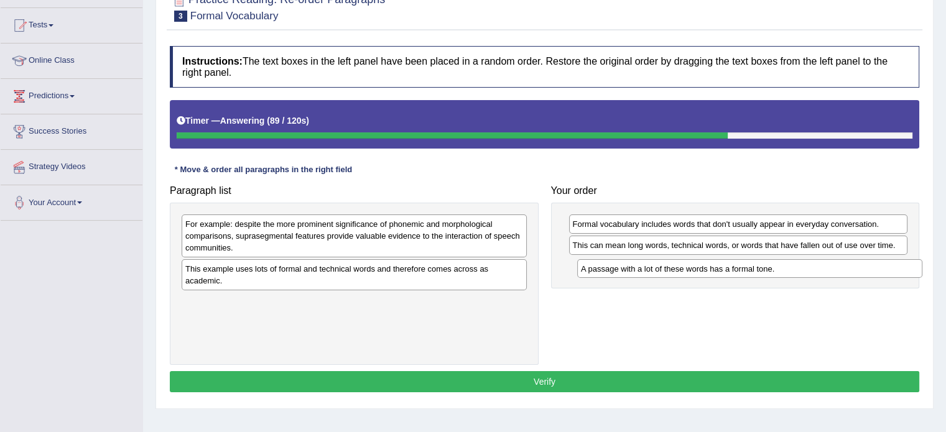
drag, startPoint x: 241, startPoint y: 218, endPoint x: 636, endPoint y: 263, distance: 398.0
click at [636, 263] on div "A passage with a lot of these words has a formal tone." at bounding box center [749, 268] width 345 height 19
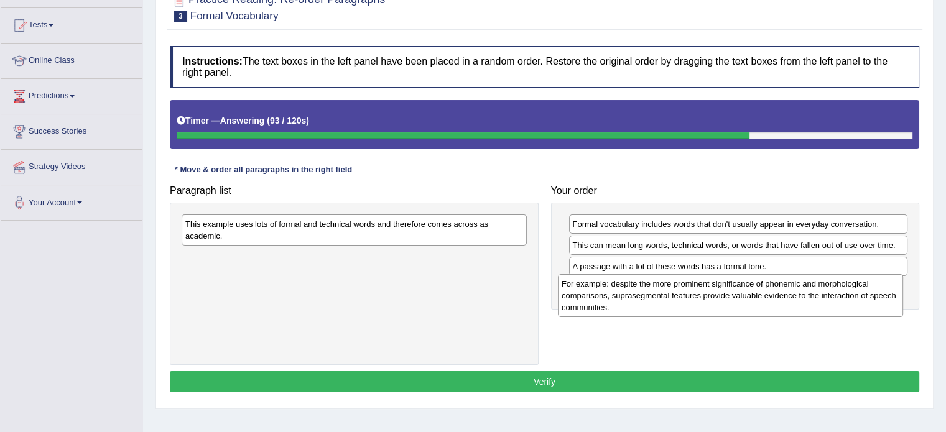
drag, startPoint x: 273, startPoint y: 228, endPoint x: 649, endPoint y: 288, distance: 380.9
click at [649, 288] on div "For example: despite the more prominent significance of phonemic and morphologi…" at bounding box center [730, 295] width 345 height 43
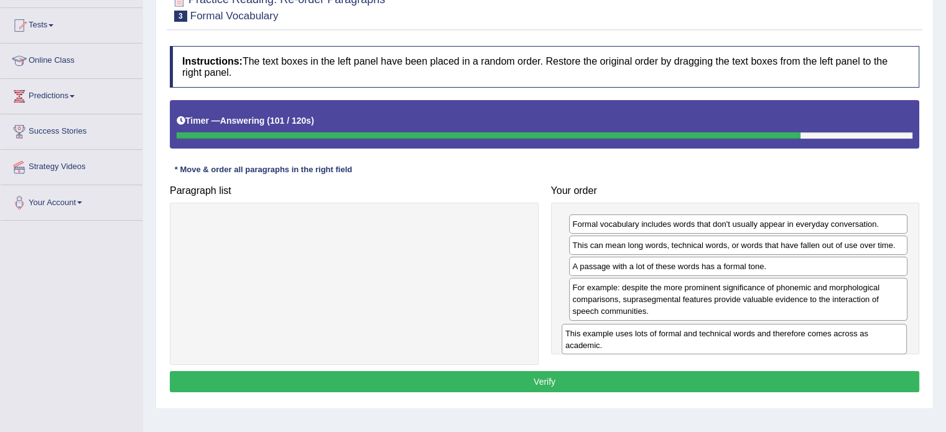
drag, startPoint x: 292, startPoint y: 229, endPoint x: 672, endPoint y: 338, distance: 395.2
click at [672, 338] on div "This example uses lots of formal and technical words and therefore comes across…" at bounding box center [733, 339] width 345 height 31
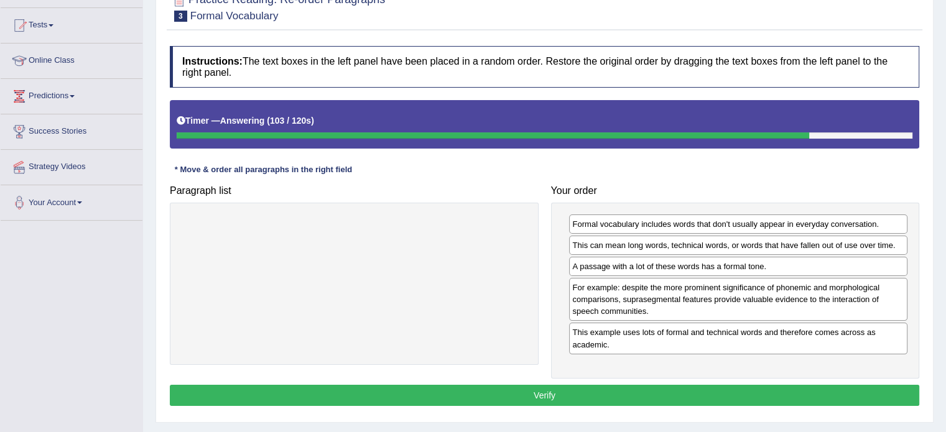
click at [594, 390] on button "Verify" at bounding box center [544, 395] width 749 height 21
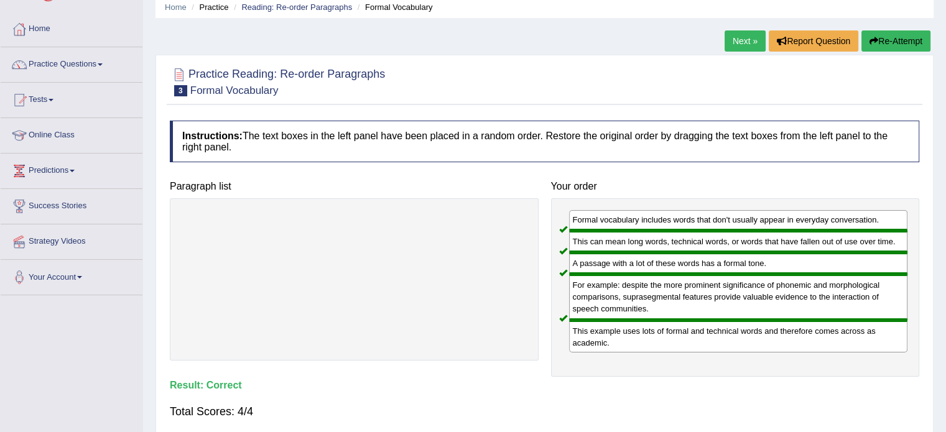
scroll to position [0, 0]
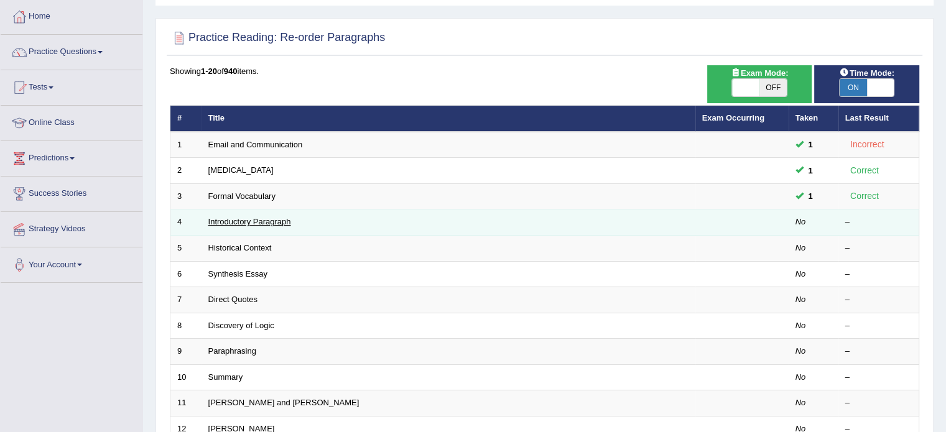
click at [257, 219] on link "Introductory Paragraph" at bounding box center [249, 221] width 83 height 9
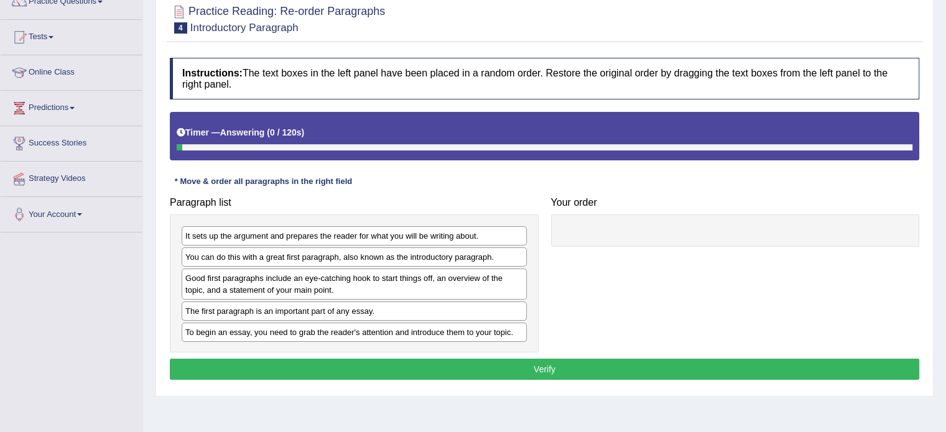
scroll to position [187, 0]
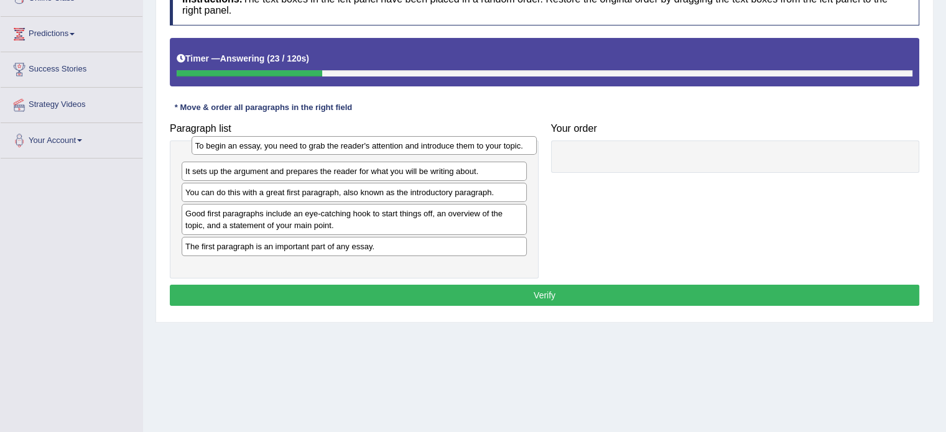
drag, startPoint x: 234, startPoint y: 258, endPoint x: 244, endPoint y: 147, distance: 111.1
click at [244, 147] on div "To begin an essay, you need to grab the reader's attention and introduce them t…" at bounding box center [363, 145] width 345 height 19
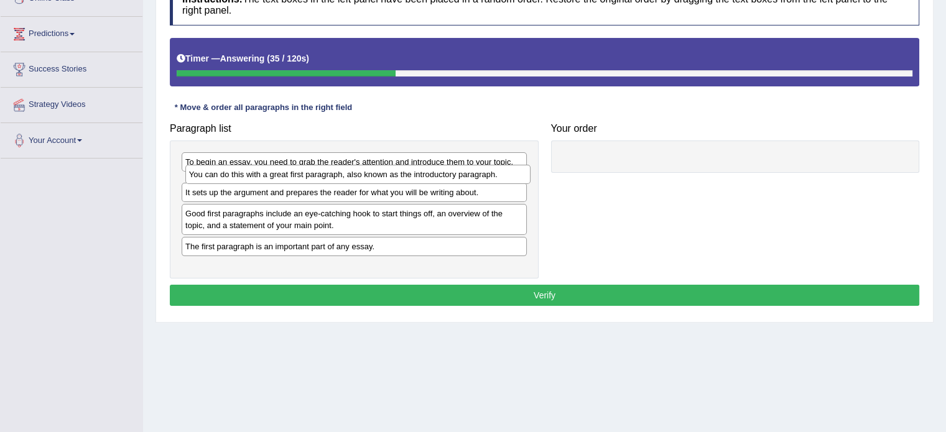
drag, startPoint x: 328, startPoint y: 210, endPoint x: 328, endPoint y: 180, distance: 30.5
click at [328, 180] on div "You can do this with a great first paragraph, also known as the introductory pa…" at bounding box center [357, 174] width 345 height 19
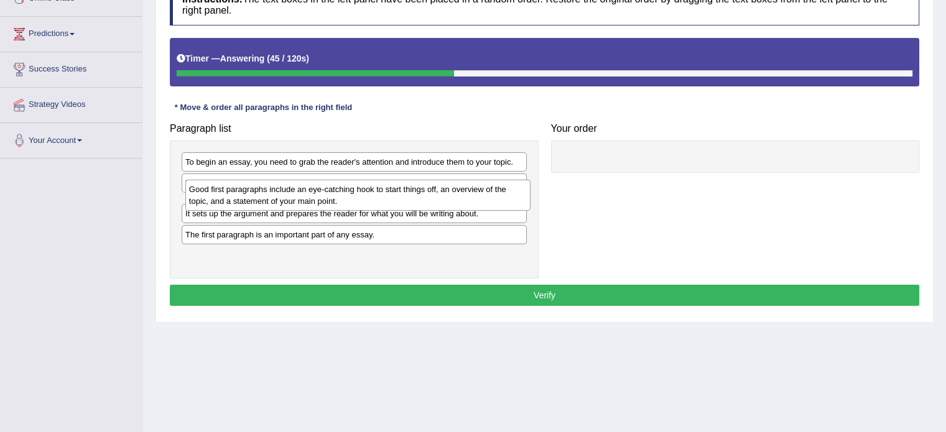
drag, startPoint x: 282, startPoint y: 232, endPoint x: 286, endPoint y: 196, distance: 35.6
click at [286, 196] on div "Good first paragraphs include an eye-catching hook to start things off, an over…" at bounding box center [357, 195] width 345 height 31
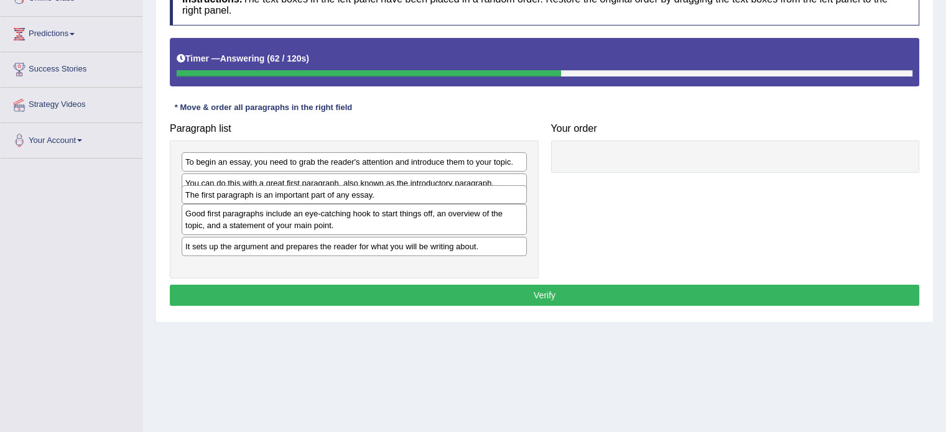
drag, startPoint x: 259, startPoint y: 259, endPoint x: 259, endPoint y: 196, distance: 62.8
click at [259, 196] on div "The first paragraph is an important part of any essay." at bounding box center [354, 194] width 345 height 19
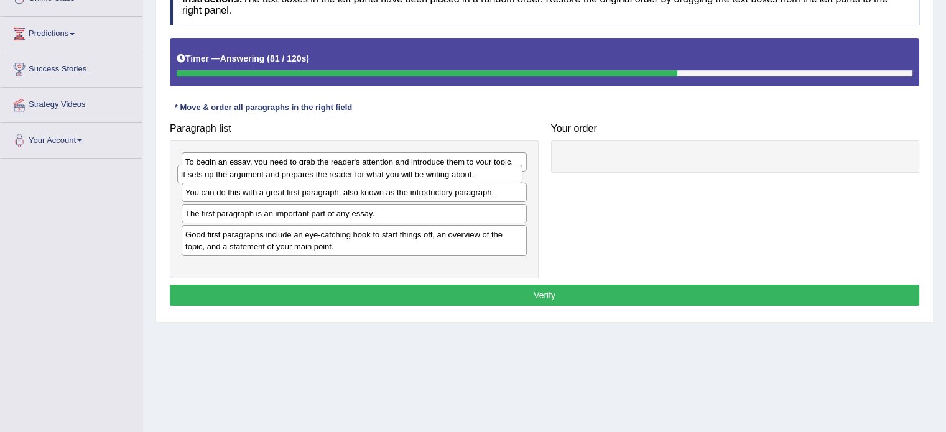
drag, startPoint x: 378, startPoint y: 264, endPoint x: 374, endPoint y: 181, distance: 83.4
click at [374, 181] on div "It sets up the argument and prepares the reader for what you will be writing ab…" at bounding box center [349, 174] width 345 height 19
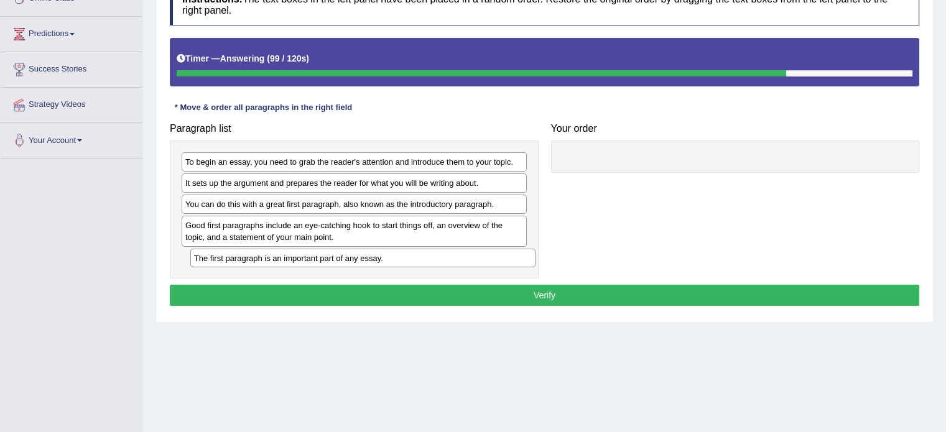
drag, startPoint x: 288, startPoint y: 224, endPoint x: 297, endPoint y: 258, distance: 34.7
click at [297, 258] on div "The first paragraph is an important part of any essay." at bounding box center [362, 258] width 345 height 19
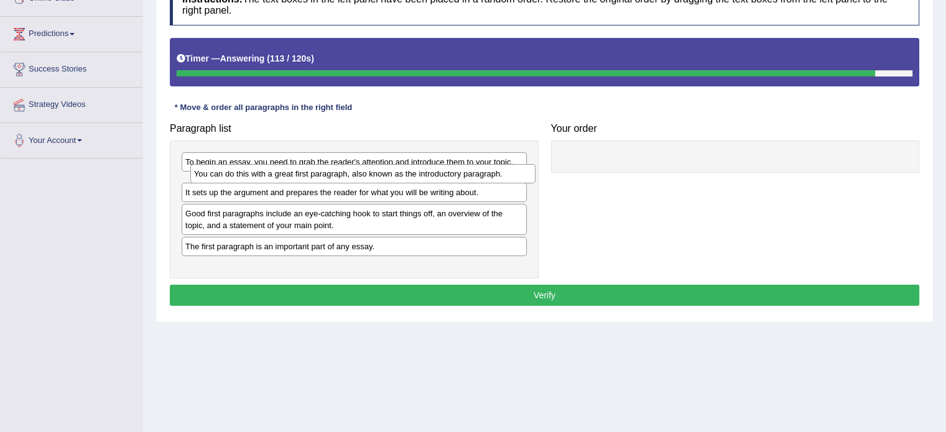
drag, startPoint x: 272, startPoint y: 205, endPoint x: 281, endPoint y: 175, distance: 31.1
click at [281, 175] on div "You can do this with a great first paragraph, also known as the introductory pa…" at bounding box center [362, 173] width 345 height 19
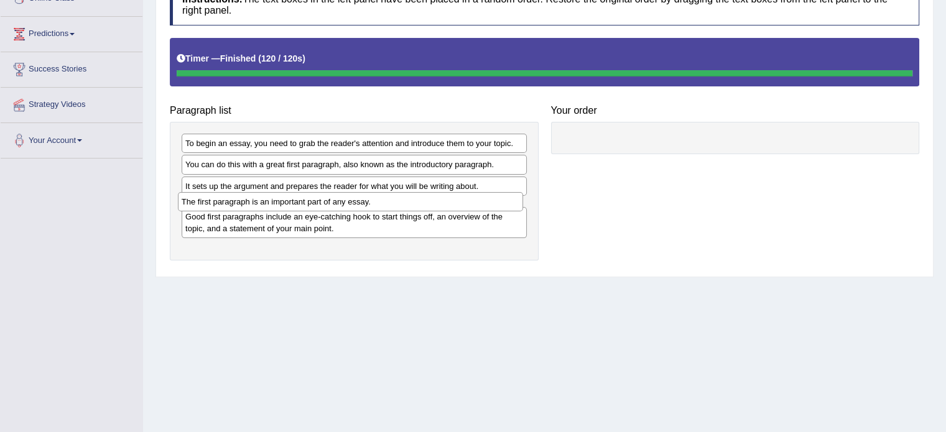
drag, startPoint x: 320, startPoint y: 240, endPoint x: 316, endPoint y: 205, distance: 35.0
click at [316, 205] on div "The first paragraph is an important part of any essay." at bounding box center [350, 201] width 345 height 19
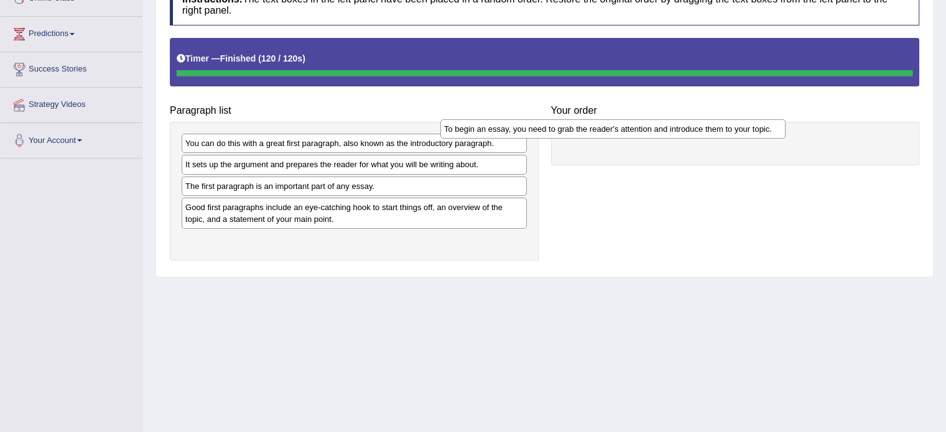
drag, startPoint x: 374, startPoint y: 145, endPoint x: 602, endPoint y: 133, distance: 228.5
click at [602, 133] on div "To begin an essay, you need to grab the reader's attention and introduce them t…" at bounding box center [612, 128] width 345 height 19
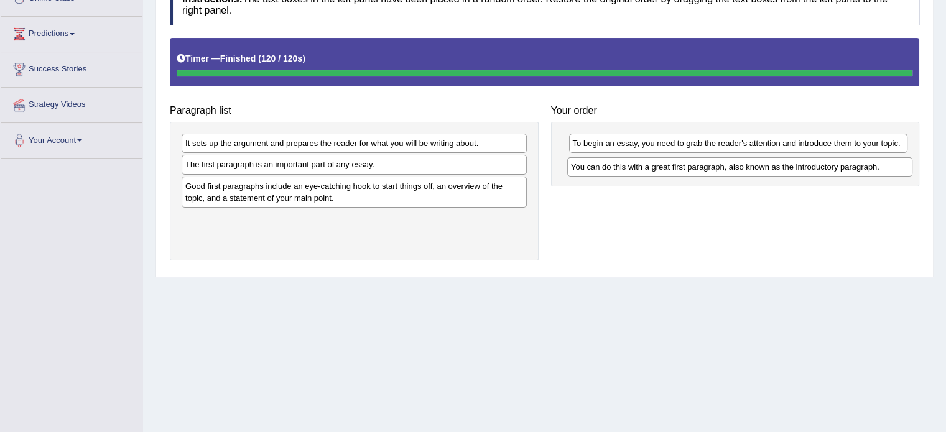
drag, startPoint x: 404, startPoint y: 139, endPoint x: 785, endPoint y: 161, distance: 382.4
click at [785, 161] on div "You can do this with a great first paragraph, also known as the introductory pa…" at bounding box center [739, 166] width 345 height 19
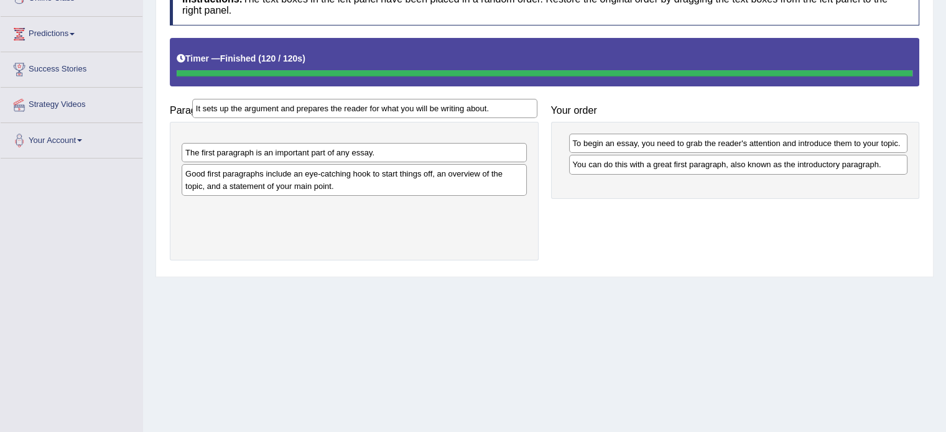
drag, startPoint x: 341, startPoint y: 145, endPoint x: 344, endPoint y: 98, distance: 47.4
click at [344, 99] on div "It sets up the argument and prepares the reader for what you will be writing ab…" at bounding box center [364, 108] width 345 height 19
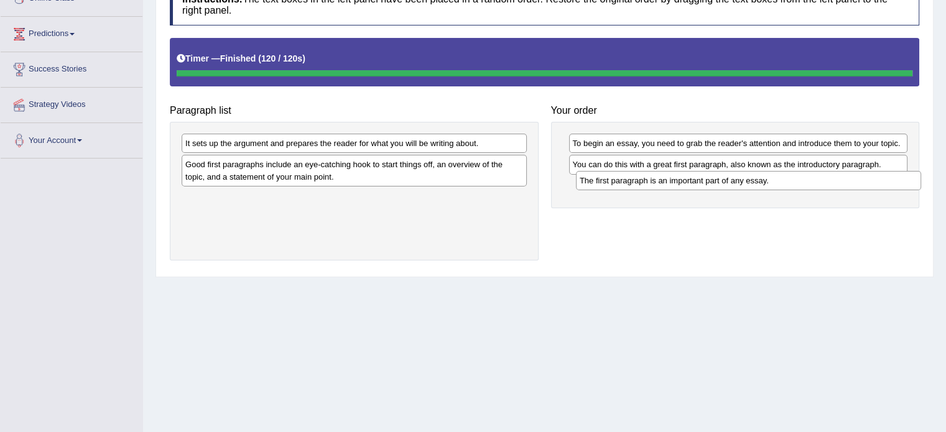
drag, startPoint x: 447, startPoint y: 159, endPoint x: 732, endPoint y: 175, distance: 285.8
click at [732, 175] on div "The first paragraph is an important part of any essay." at bounding box center [748, 180] width 345 height 19
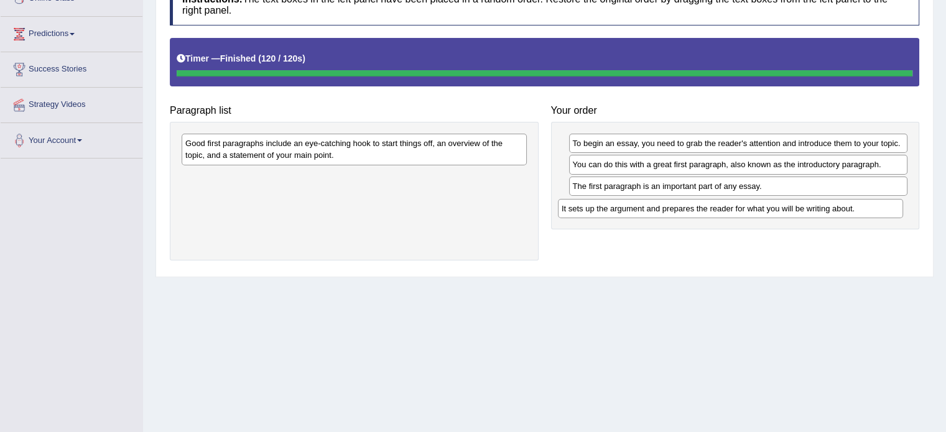
drag, startPoint x: 341, startPoint y: 139, endPoint x: 709, endPoint y: 203, distance: 374.3
click at [709, 203] on div "It sets up the argument and prepares the reader for what you will be writing ab…" at bounding box center [730, 208] width 345 height 19
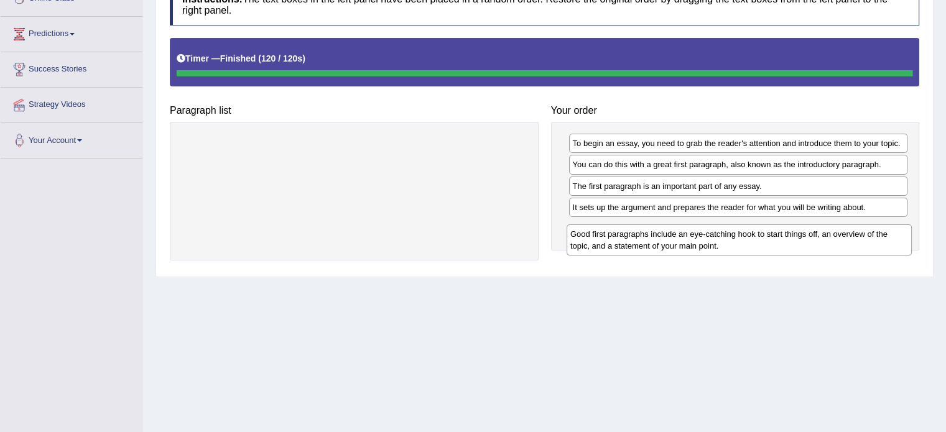
drag, startPoint x: 379, startPoint y: 145, endPoint x: 759, endPoint y: 227, distance: 387.9
click at [759, 227] on div "Good first paragraphs include an eye-catching hook to start things off, an over…" at bounding box center [738, 239] width 345 height 31
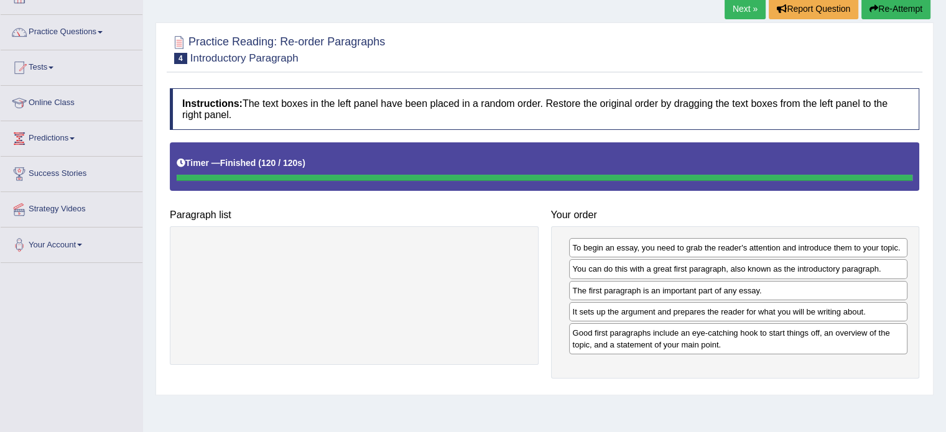
scroll to position [62, 0]
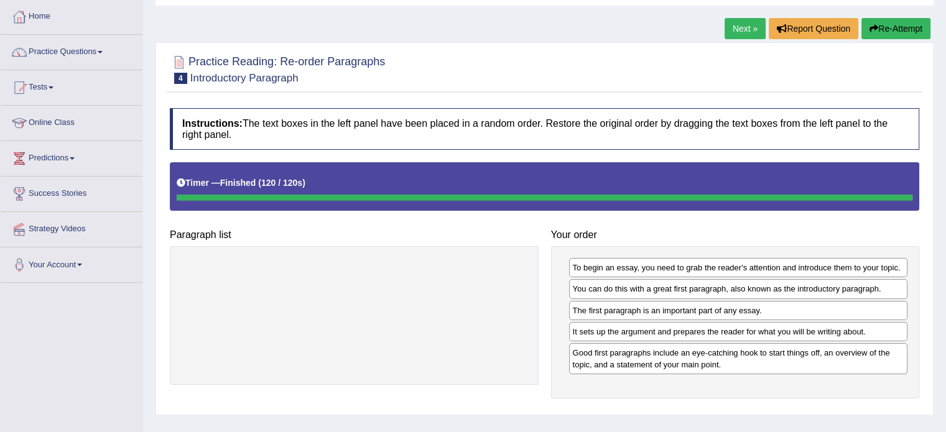
click at [907, 29] on button "Re-Attempt" at bounding box center [895, 28] width 69 height 21
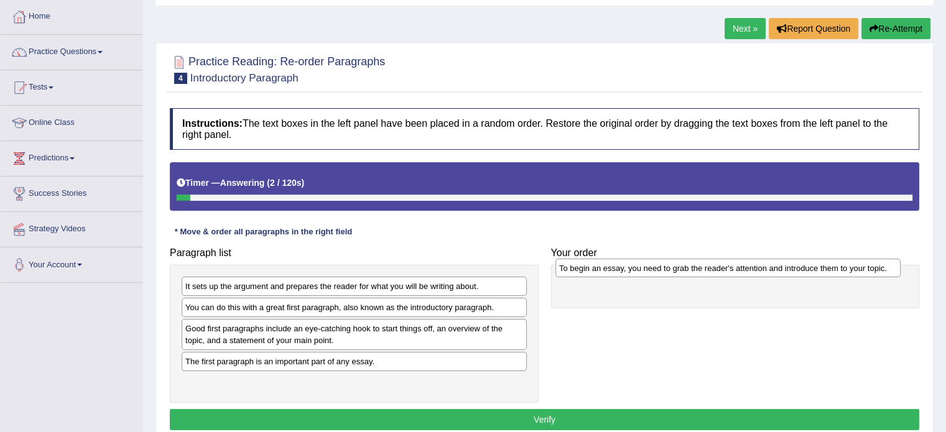
drag, startPoint x: 428, startPoint y: 372, endPoint x: 629, endPoint y: 275, distance: 222.5
click at [629, 275] on div "To begin an essay, you need to grab the reader's attention and introduce them t…" at bounding box center [727, 268] width 345 height 19
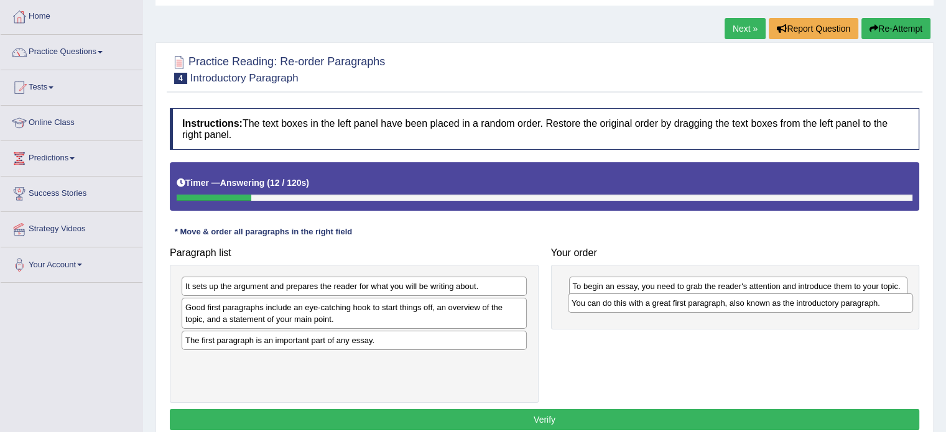
drag, startPoint x: 270, startPoint y: 308, endPoint x: 656, endPoint y: 304, distance: 386.1
click at [656, 304] on div "You can do this with a great first paragraph, also known as the introductory pa…" at bounding box center [740, 302] width 345 height 19
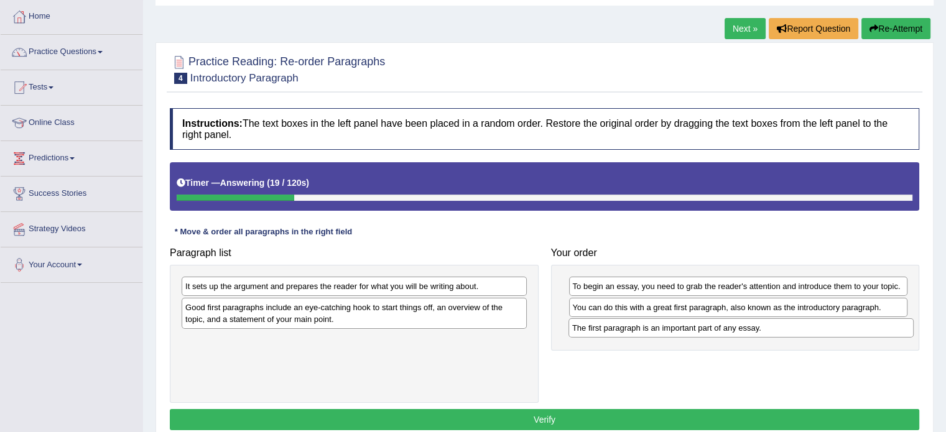
drag, startPoint x: 236, startPoint y: 340, endPoint x: 623, endPoint y: 330, distance: 386.9
click at [623, 330] on div "The first paragraph is an important part of any essay." at bounding box center [740, 327] width 345 height 19
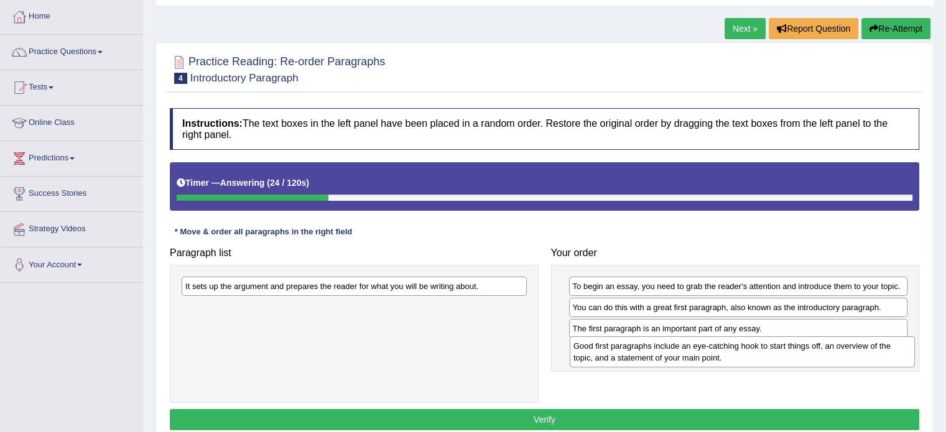
drag, startPoint x: 271, startPoint y: 309, endPoint x: 659, endPoint y: 348, distance: 389.9
click at [659, 348] on div "Good first paragraphs include an eye-catching hook to start things off, an over…" at bounding box center [742, 351] width 345 height 31
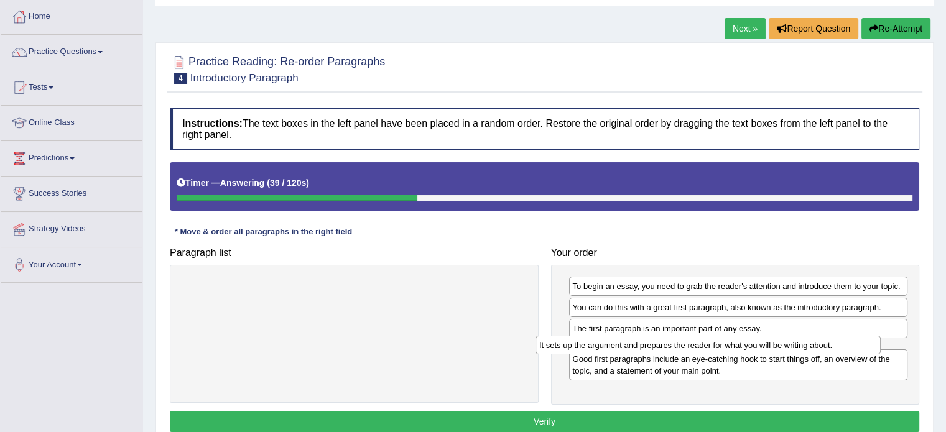
drag, startPoint x: 409, startPoint y: 288, endPoint x: 764, endPoint y: 348, distance: 359.3
click at [764, 348] on div "It sets up the argument and prepares the reader for what you will be writing ab…" at bounding box center [707, 345] width 345 height 19
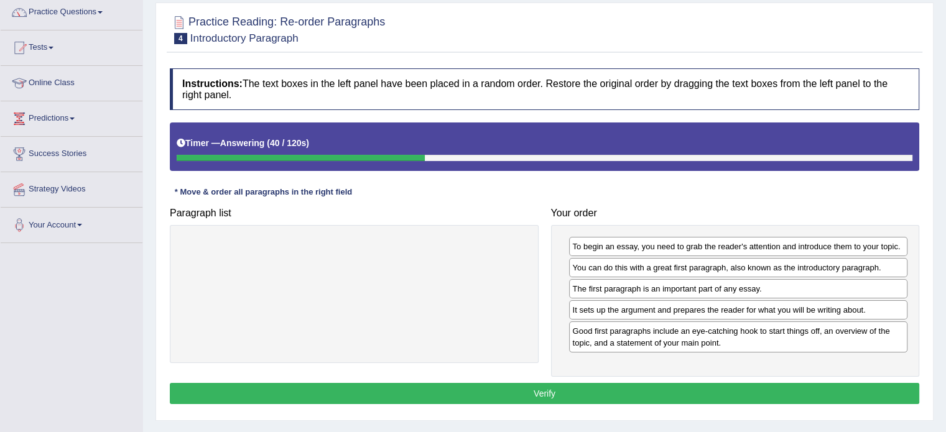
scroll to position [124, 0]
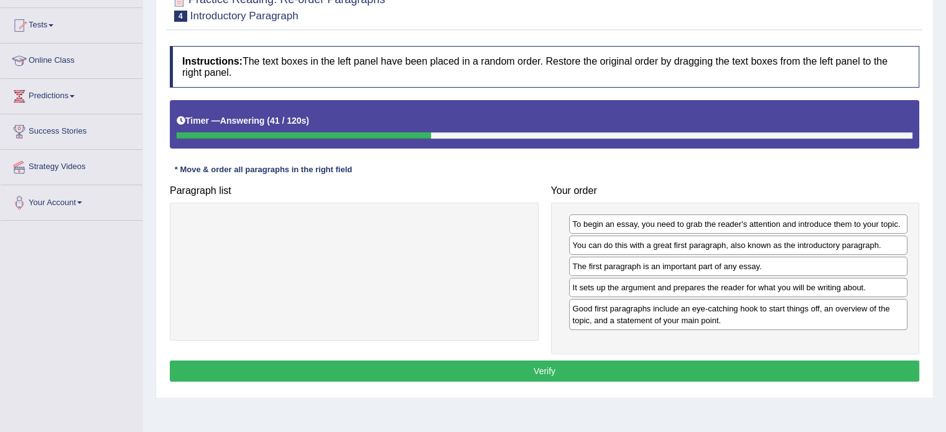
click at [664, 375] on button "Verify" at bounding box center [544, 371] width 749 height 21
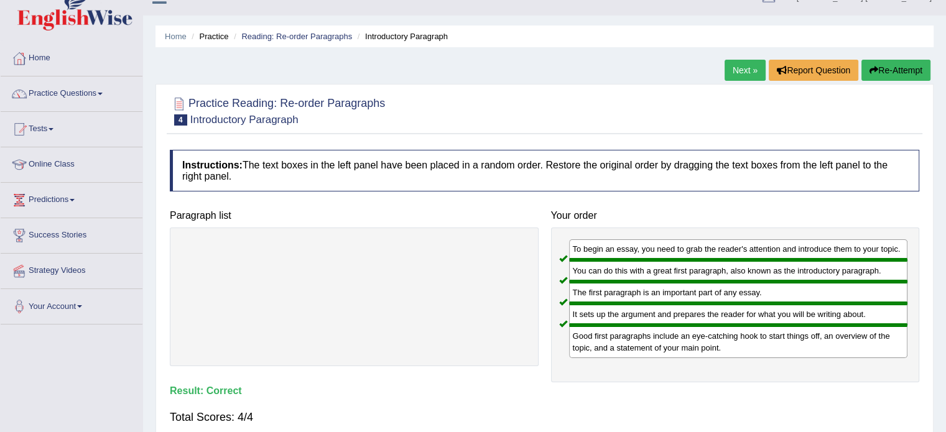
scroll to position [0, 0]
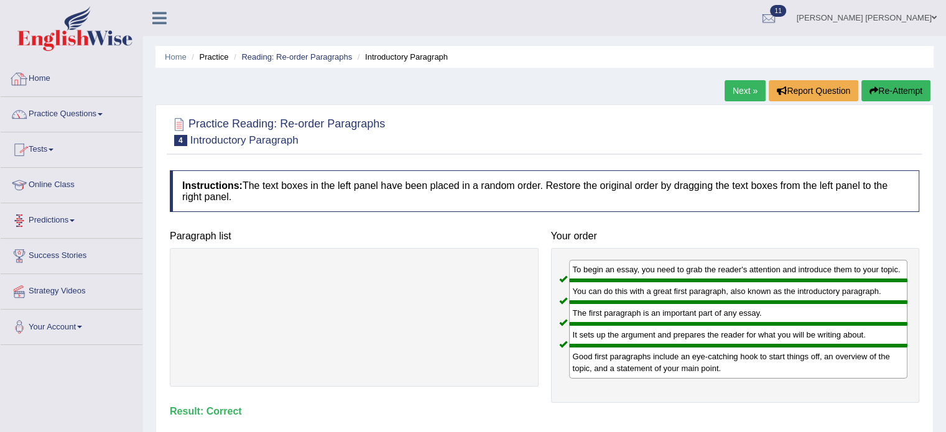
click at [92, 109] on link "Practice Questions" at bounding box center [72, 112] width 142 height 31
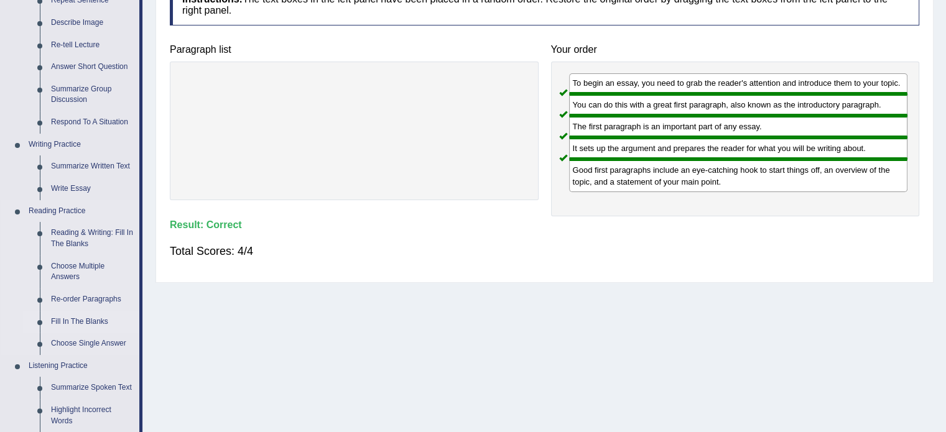
scroll to position [249, 0]
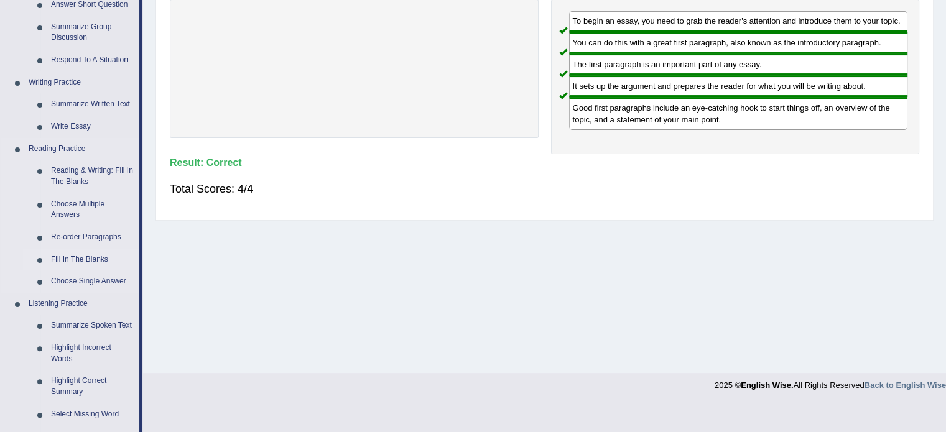
click at [86, 259] on link "Fill In The Blanks" at bounding box center [92, 260] width 94 height 22
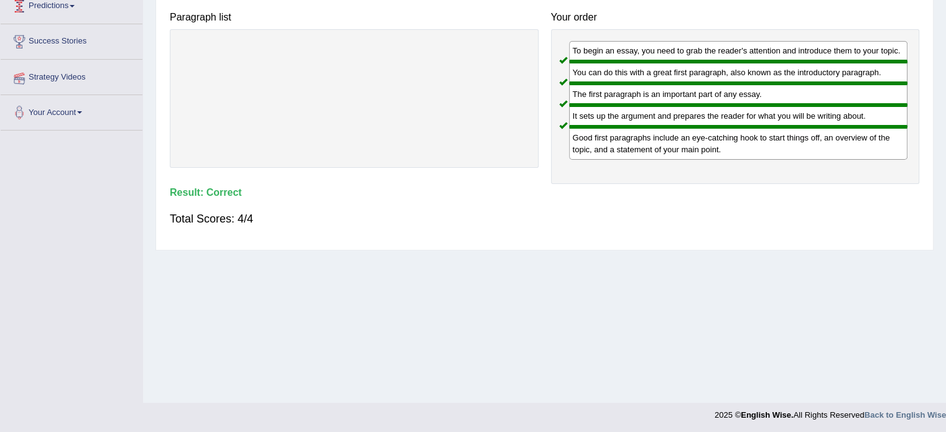
scroll to position [221, 0]
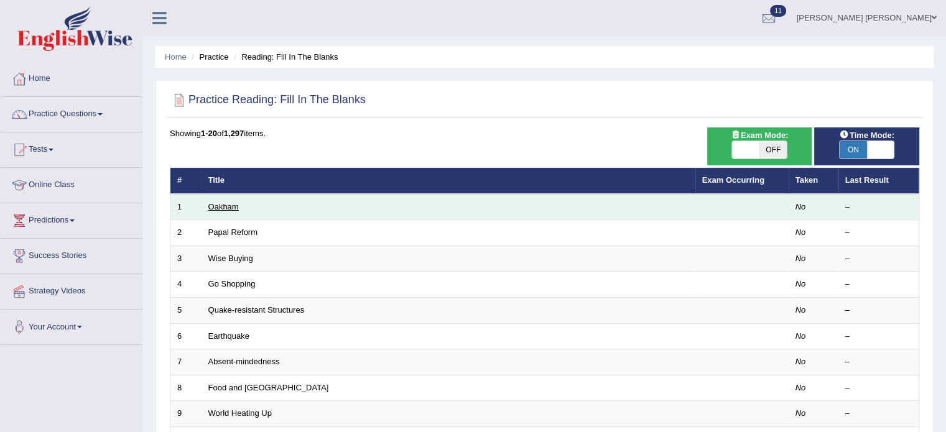
click at [231, 202] on link "Oakham" at bounding box center [223, 206] width 30 height 9
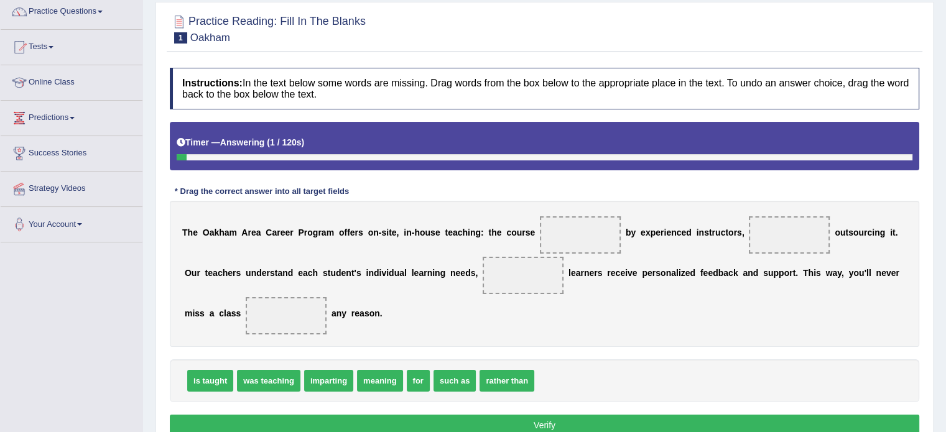
scroll to position [124, 0]
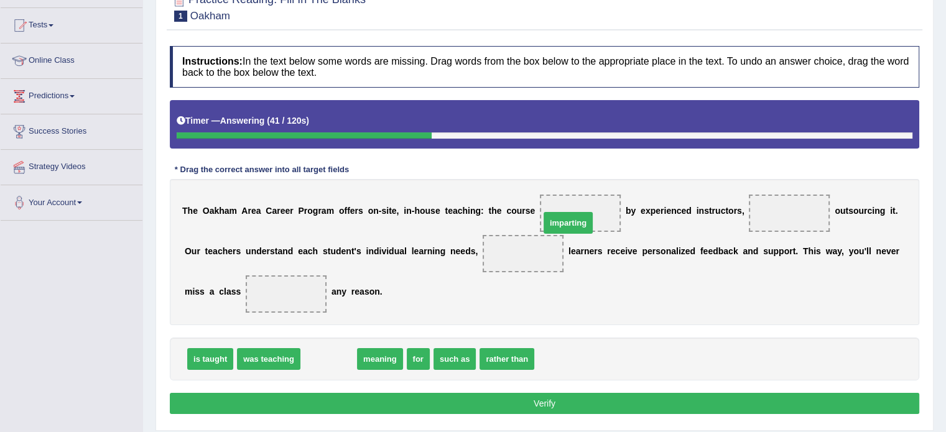
drag, startPoint x: 314, startPoint y: 362, endPoint x: 568, endPoint y: 215, distance: 293.1
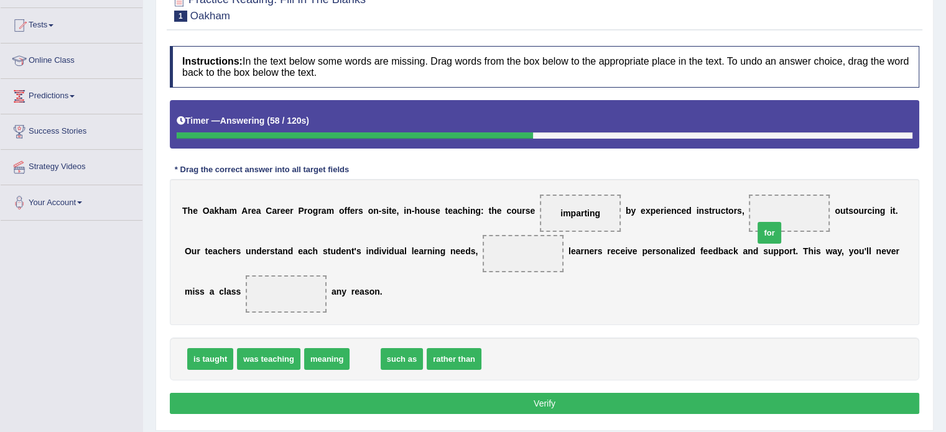
drag, startPoint x: 363, startPoint y: 355, endPoint x: 790, endPoint y: 198, distance: 454.4
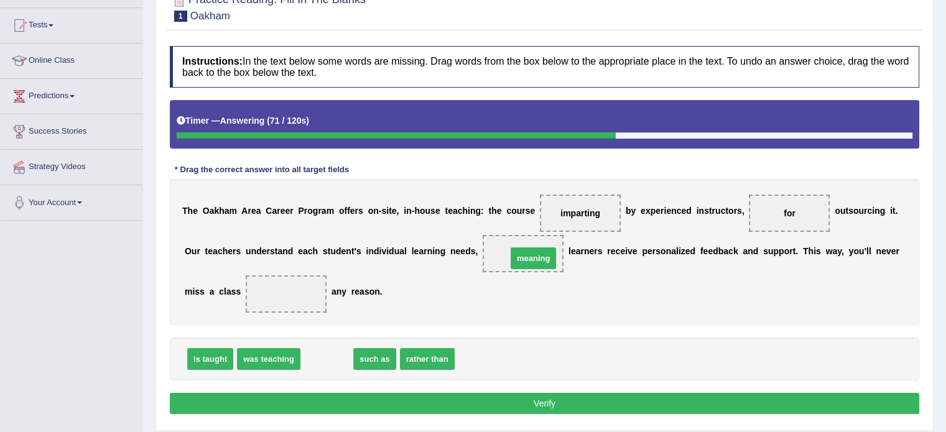
drag, startPoint x: 338, startPoint y: 359, endPoint x: 552, endPoint y: 249, distance: 240.5
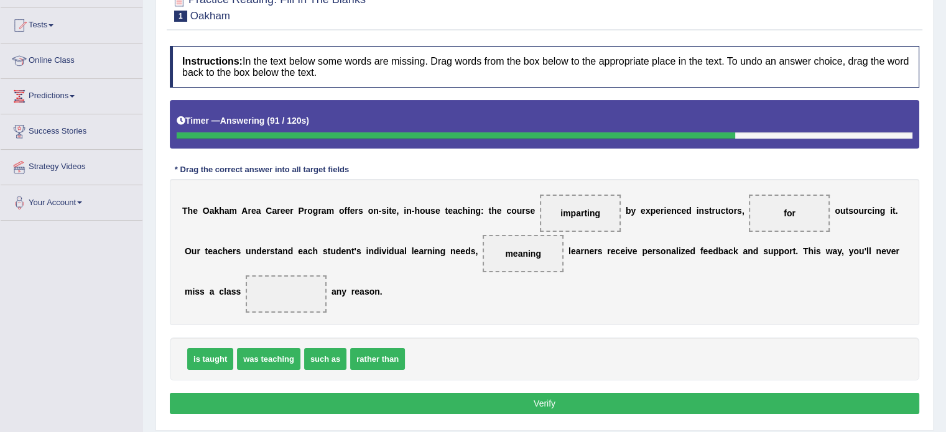
drag, startPoint x: 796, startPoint y: 206, endPoint x: 497, endPoint y: 243, distance: 300.8
click at [264, 246] on div "T h e O a k h a m A r e a C a r e e r P r o g r a m o f f e r s o n - s i t e ,…" at bounding box center [544, 252] width 749 height 146
drag, startPoint x: 767, startPoint y: 208, endPoint x: 592, endPoint y: 229, distance: 176.0
click at [386, 243] on div "T h e O a k h a m A r e a C a r e e r P r o g r a m o f f e r s o n - s i t e ,…" at bounding box center [544, 252] width 749 height 146
drag, startPoint x: 787, startPoint y: 210, endPoint x: 265, endPoint y: 286, distance: 526.5
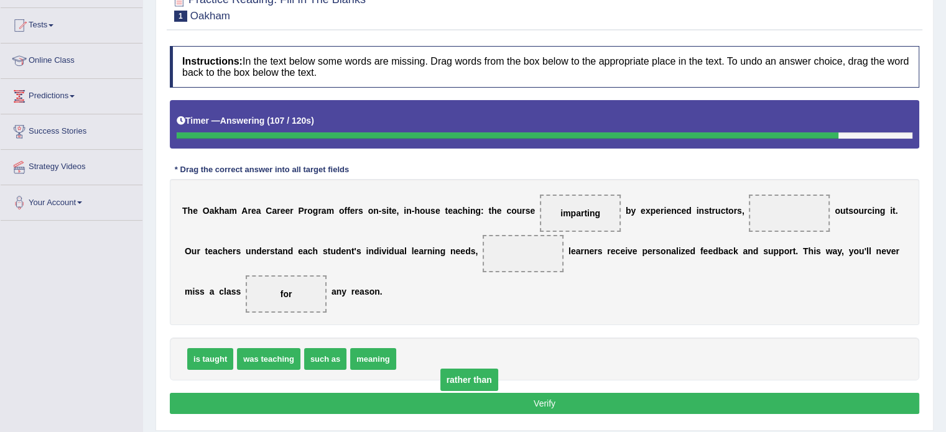
drag, startPoint x: 530, startPoint y: 252, endPoint x: 475, endPoint y: 379, distance: 139.0
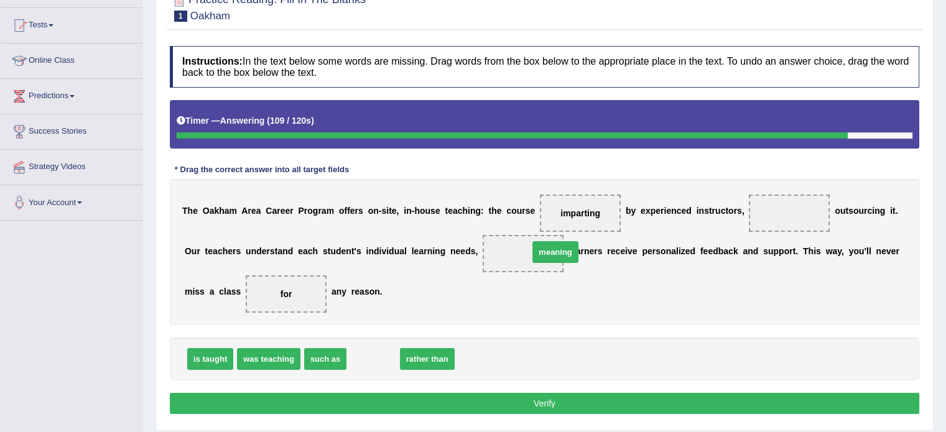
drag, startPoint x: 384, startPoint y: 361, endPoint x: 560, endPoint y: 252, distance: 206.6
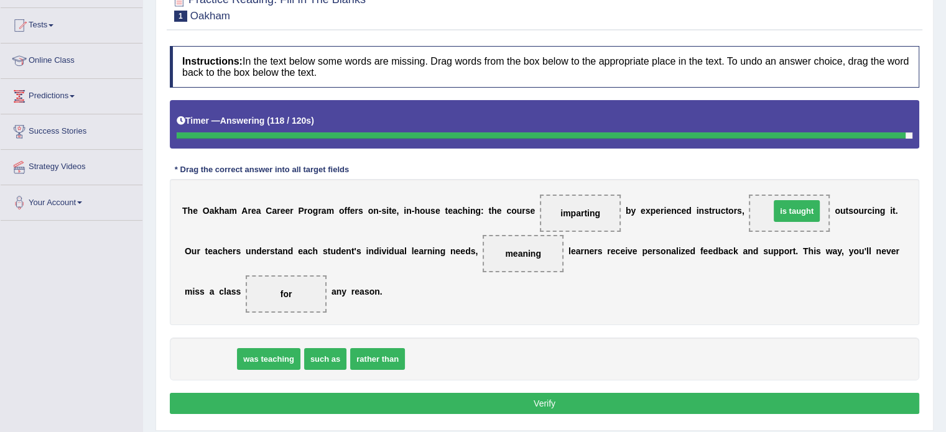
drag, startPoint x: 218, startPoint y: 356, endPoint x: 795, endPoint y: 211, distance: 594.3
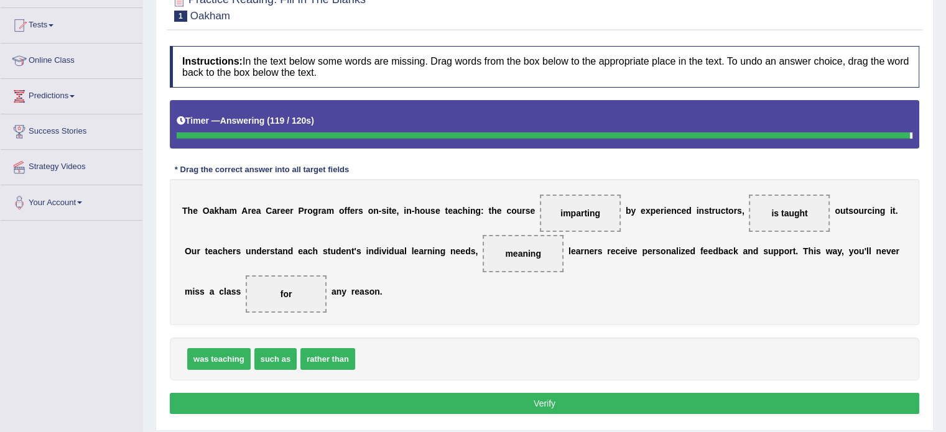
click at [561, 404] on button "Verify" at bounding box center [544, 403] width 749 height 21
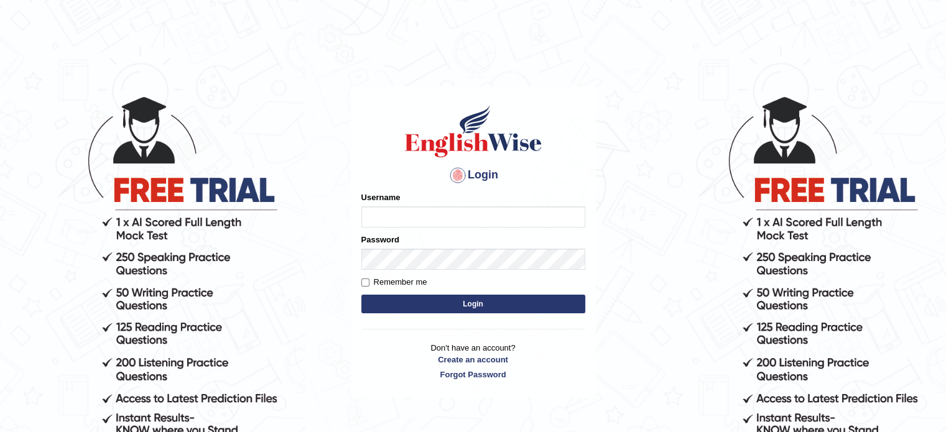
type input "jcaugustoo"
click at [469, 305] on button "Login" at bounding box center [473, 304] width 224 height 19
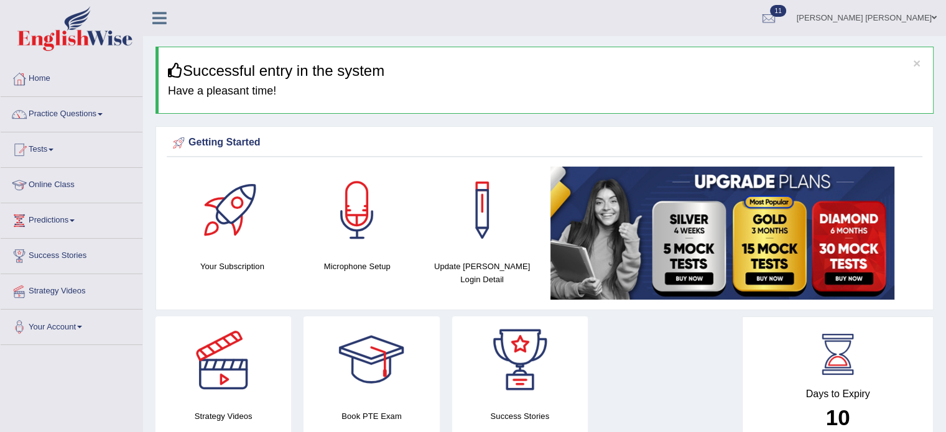
click at [41, 106] on link "Practice Questions" at bounding box center [72, 112] width 142 height 31
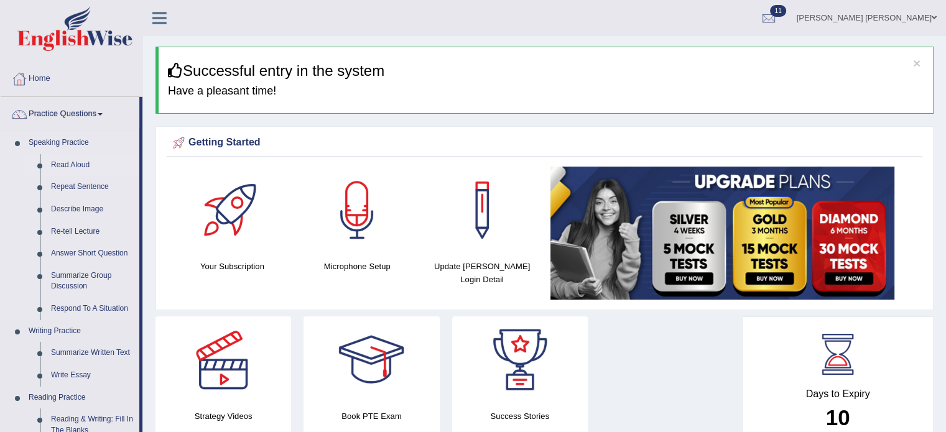
click at [68, 162] on link "Read Aloud" at bounding box center [92, 165] width 94 height 22
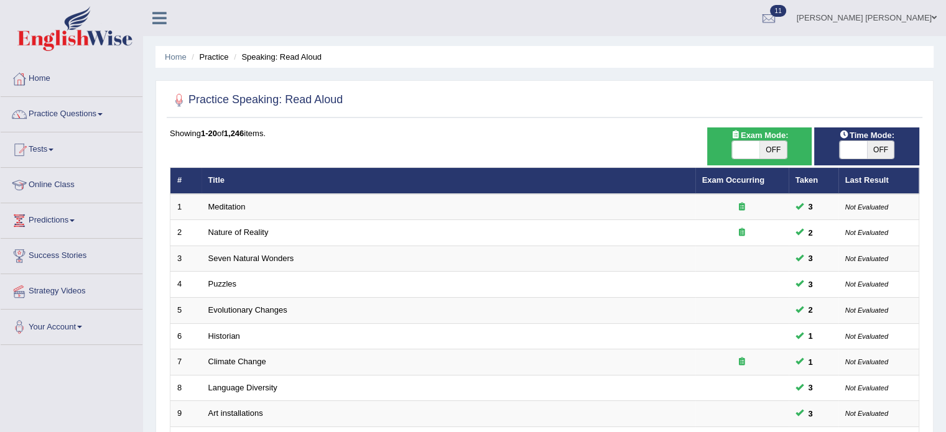
click at [394, 30] on ul "Juan cruz Augusto Toggle navigation Username: jcaugustoo Access Type: Online Su…" at bounding box center [665, 17] width 562 height 35
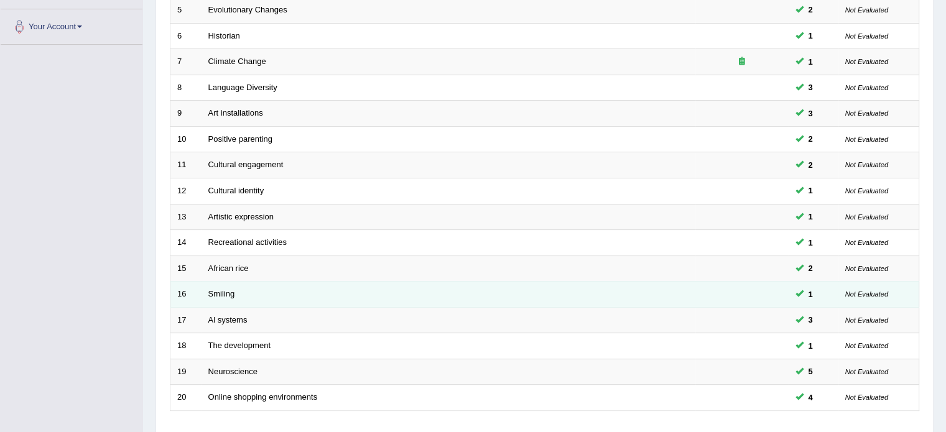
scroll to position [387, 0]
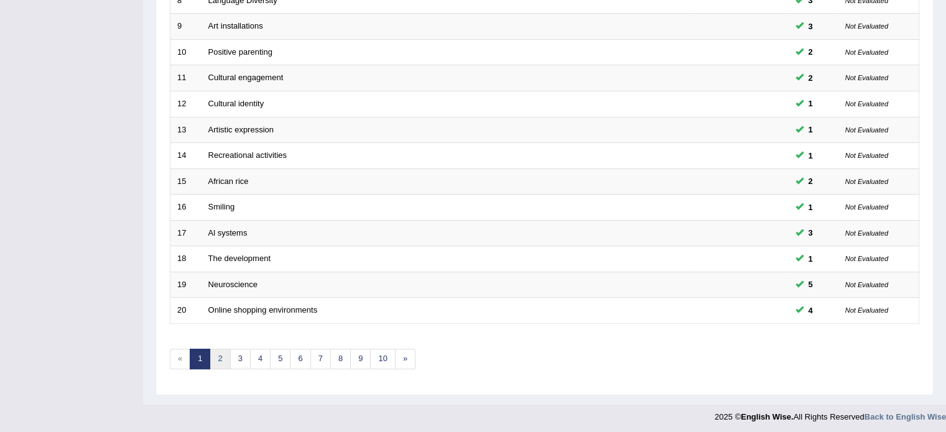
click at [226, 360] on link "2" at bounding box center [220, 359] width 21 height 21
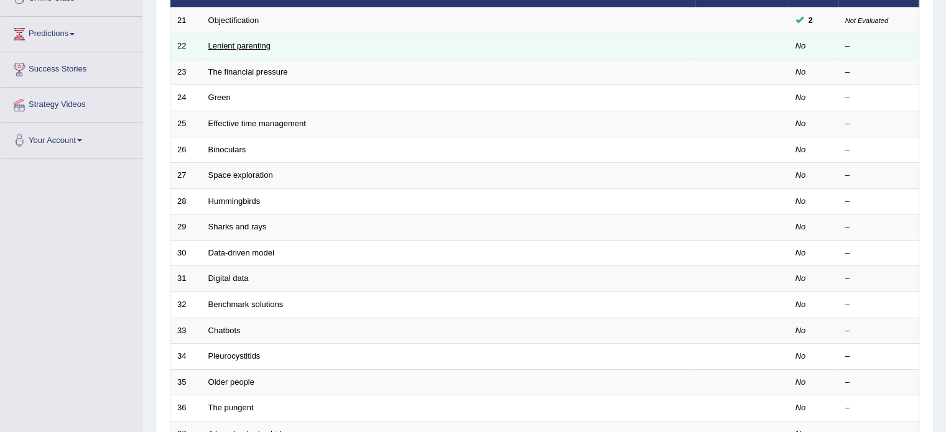
scroll to position [124, 0]
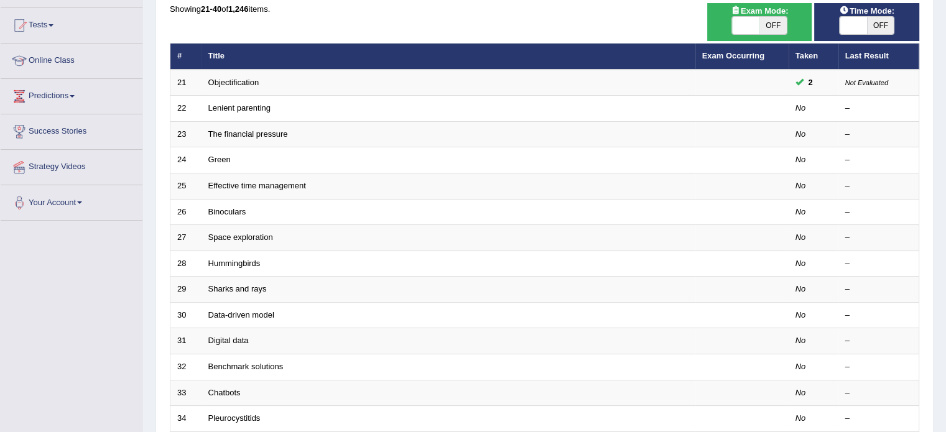
click at [863, 29] on span at bounding box center [852, 25] width 27 height 17
checkbox input "true"
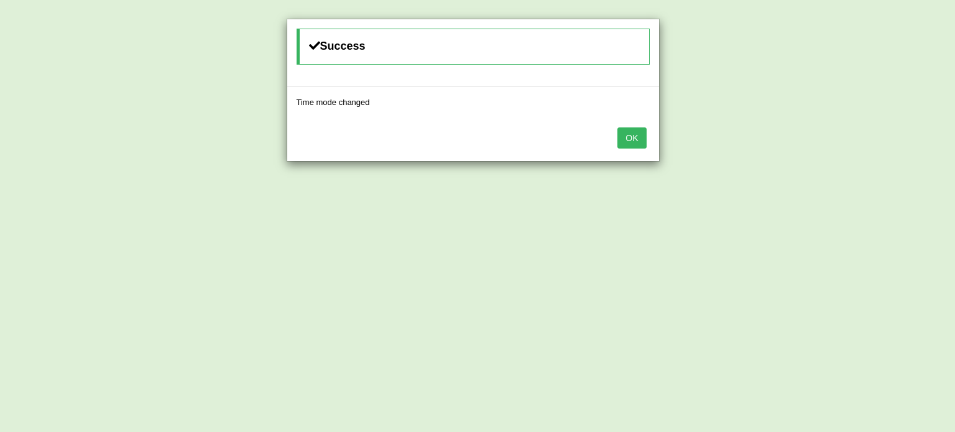
click at [630, 141] on button "OK" at bounding box center [631, 137] width 29 height 21
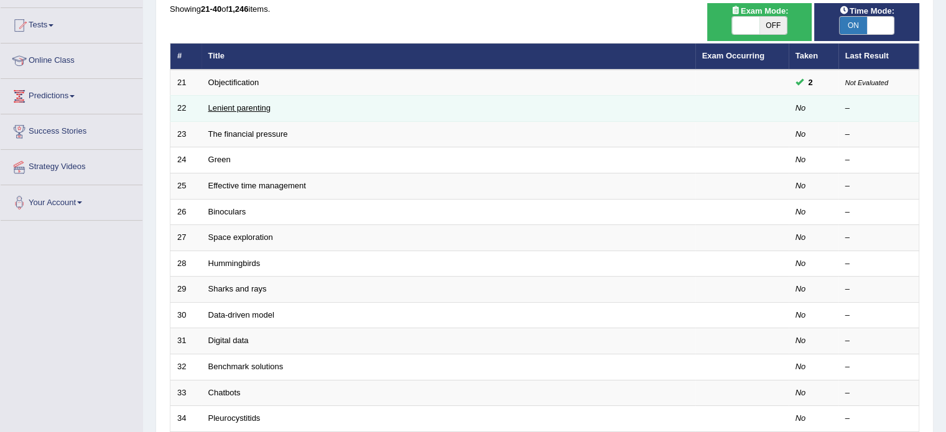
click at [255, 104] on link "Lenient parenting" at bounding box center [239, 107] width 62 height 9
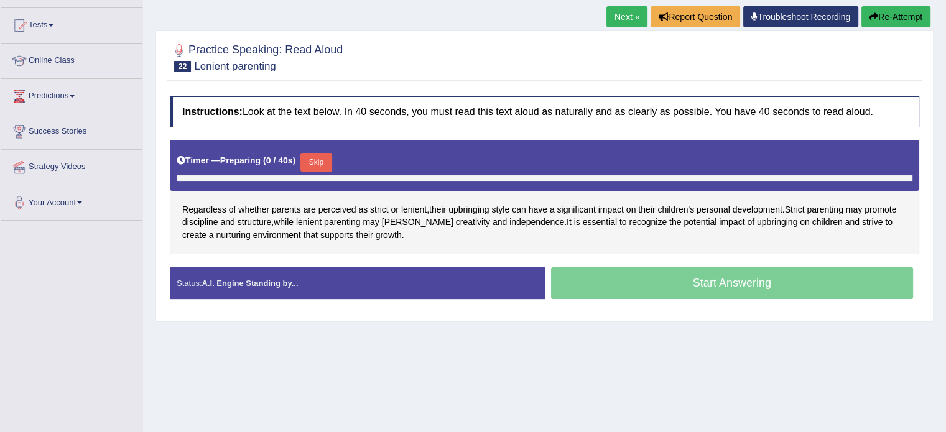
scroll to position [141, 0]
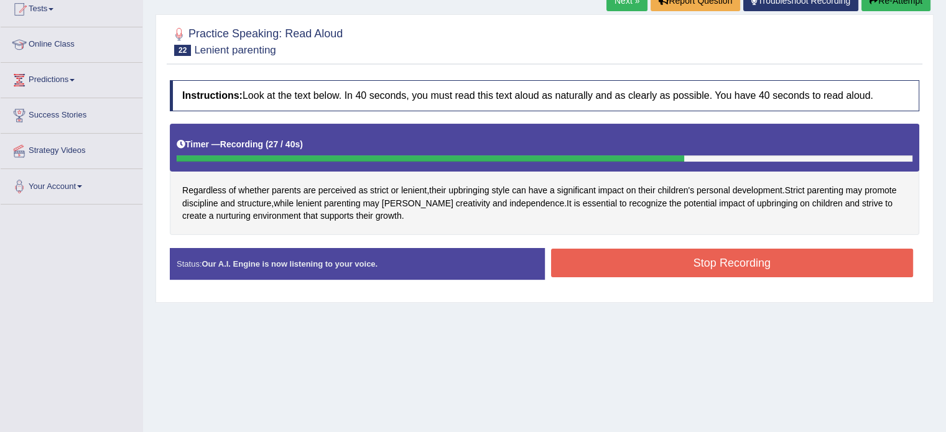
click at [592, 253] on button "Stop Recording" at bounding box center [732, 263] width 362 height 29
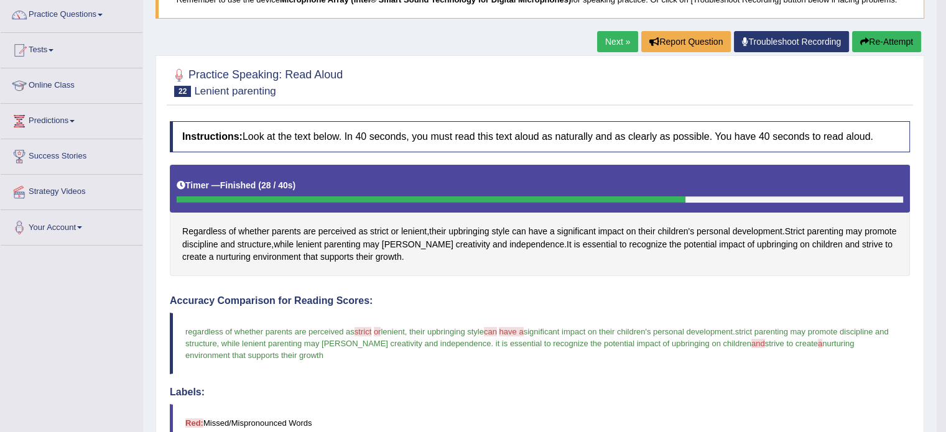
scroll to position [78, 0]
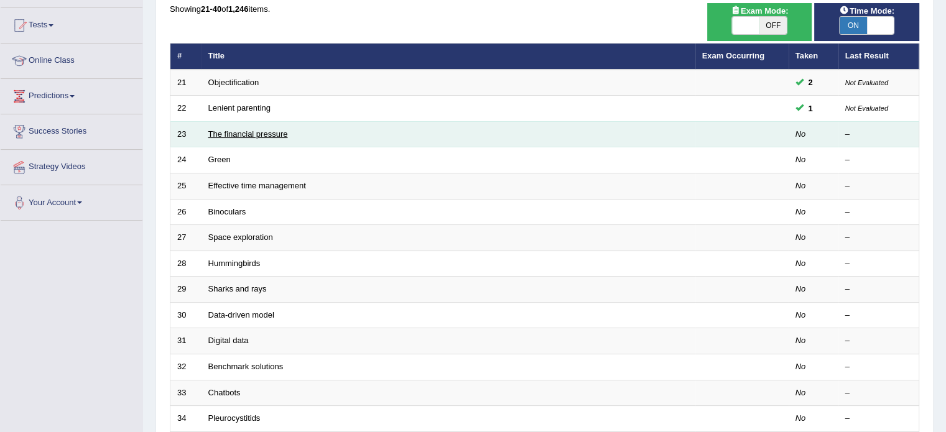
click at [256, 134] on link "The financial pressure" at bounding box center [248, 133] width 80 height 9
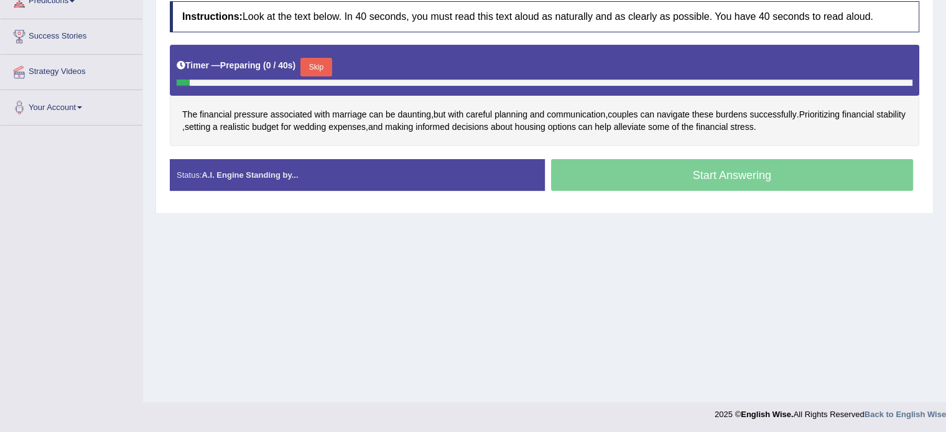
scroll to position [221, 0]
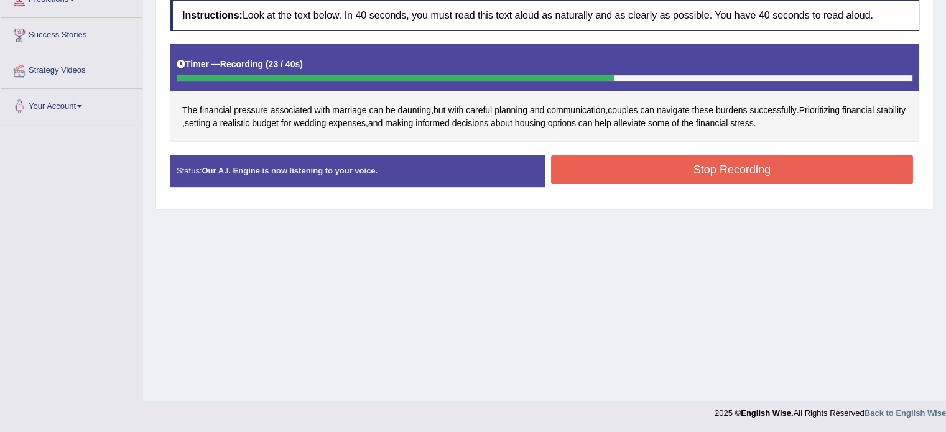
click at [603, 173] on button "Stop Recording" at bounding box center [732, 169] width 362 height 29
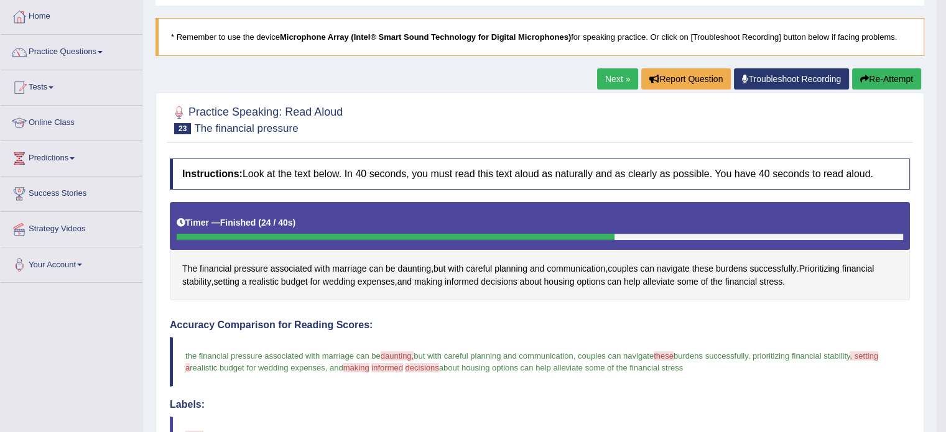
scroll to position [34, 0]
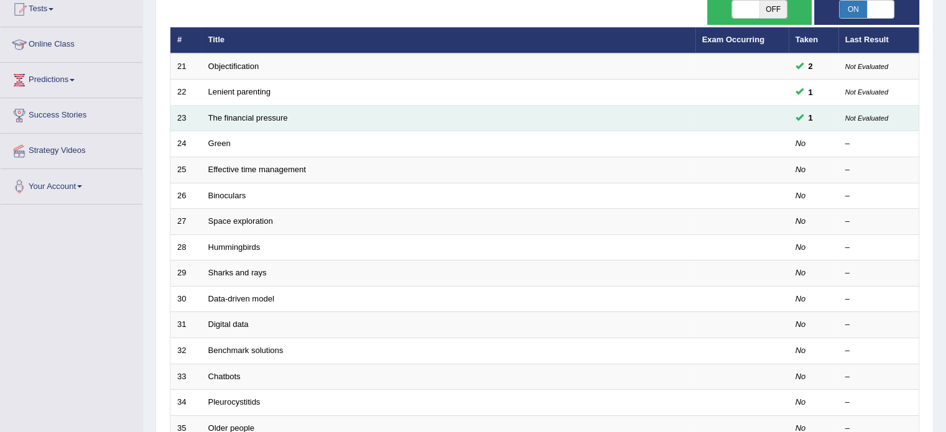
scroll to position [124, 0]
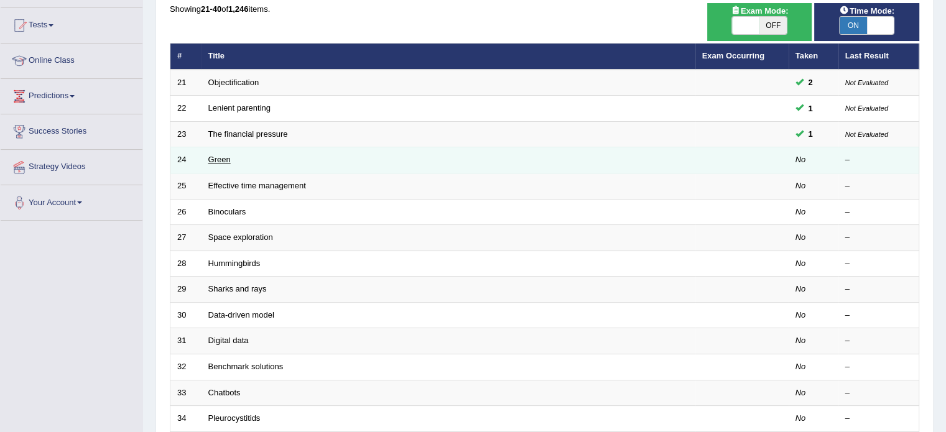
click at [220, 159] on link "Green" at bounding box center [219, 159] width 22 height 9
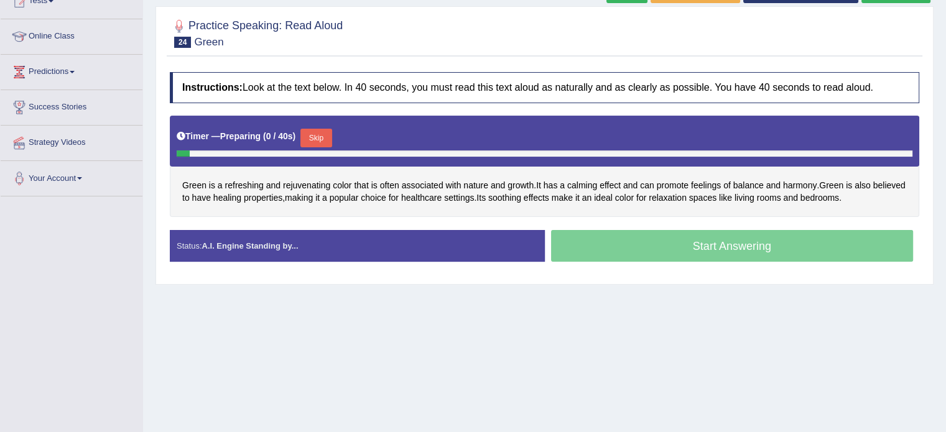
scroll to position [187, 0]
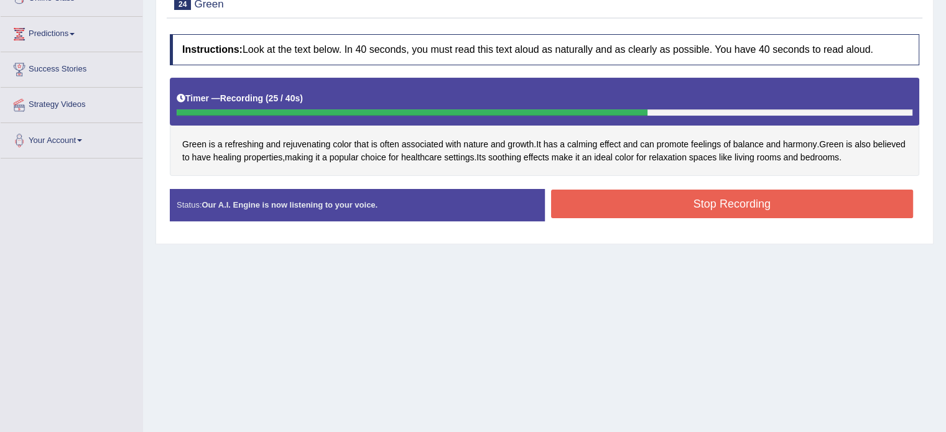
click at [616, 193] on button "Stop Recording" at bounding box center [732, 204] width 362 height 29
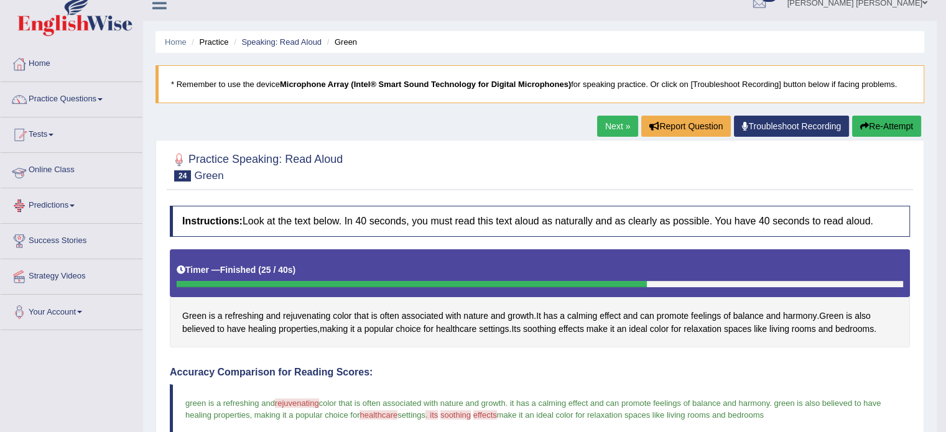
scroll to position [0, 0]
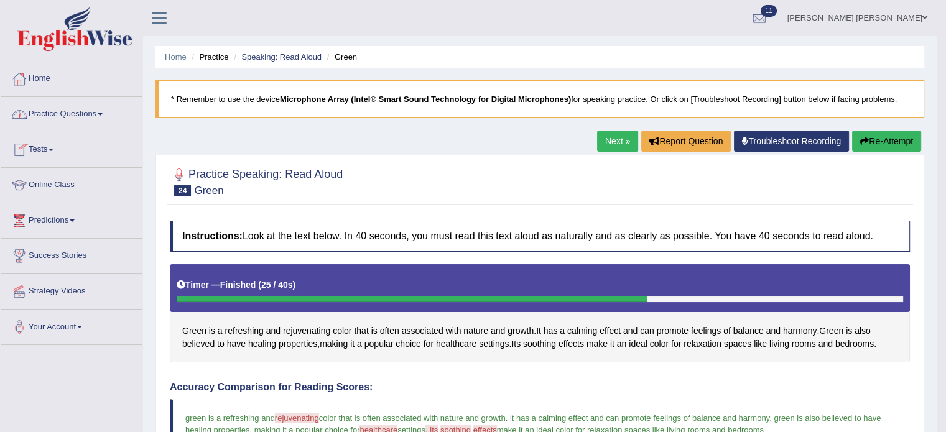
click at [46, 109] on link "Practice Questions" at bounding box center [72, 112] width 142 height 31
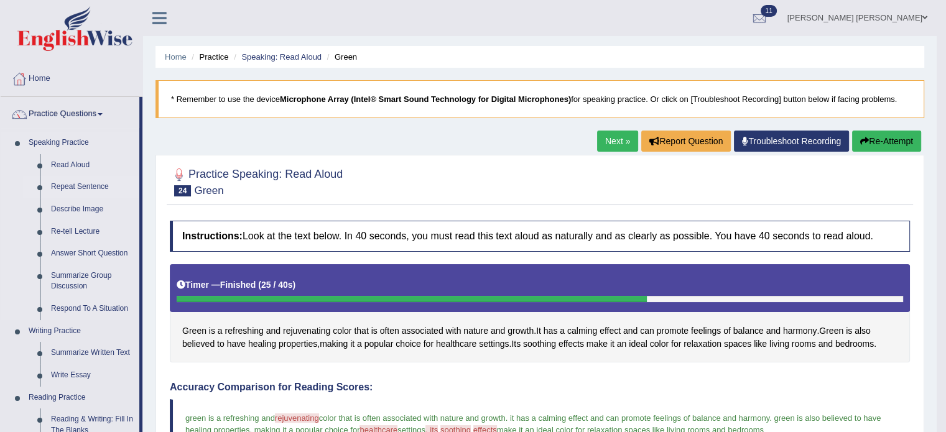
click at [63, 188] on link "Repeat Sentence" at bounding box center [92, 187] width 94 height 22
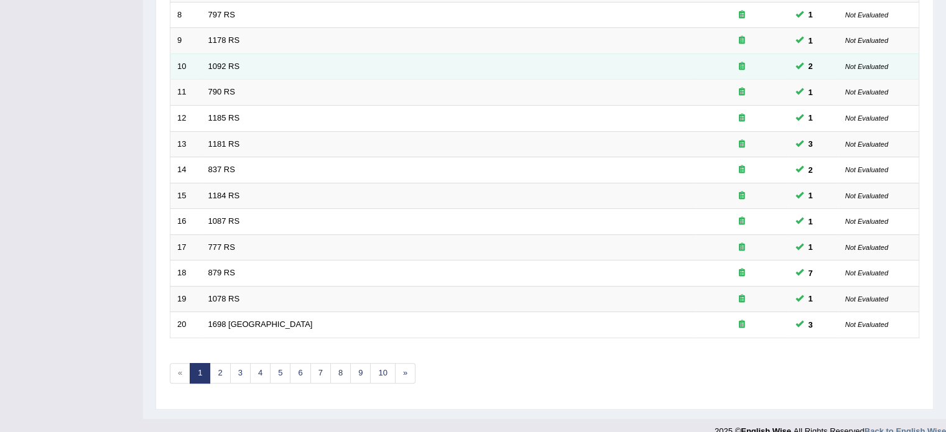
scroll to position [387, 0]
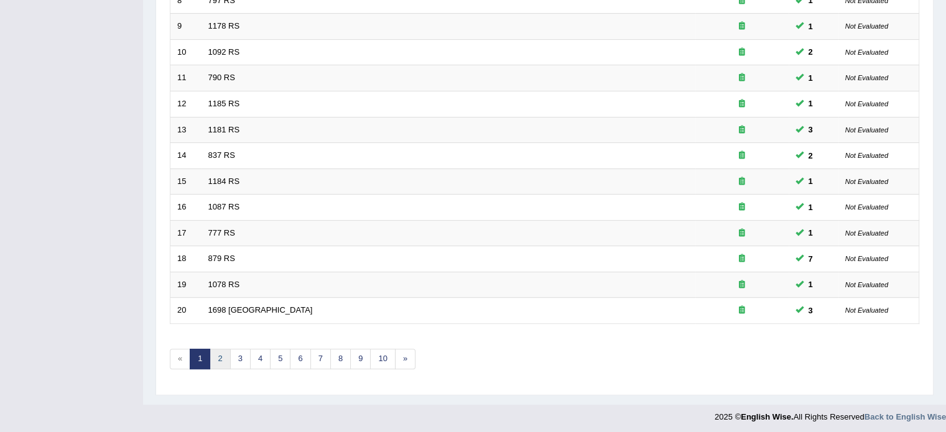
click at [211, 349] on link "2" at bounding box center [220, 359] width 21 height 21
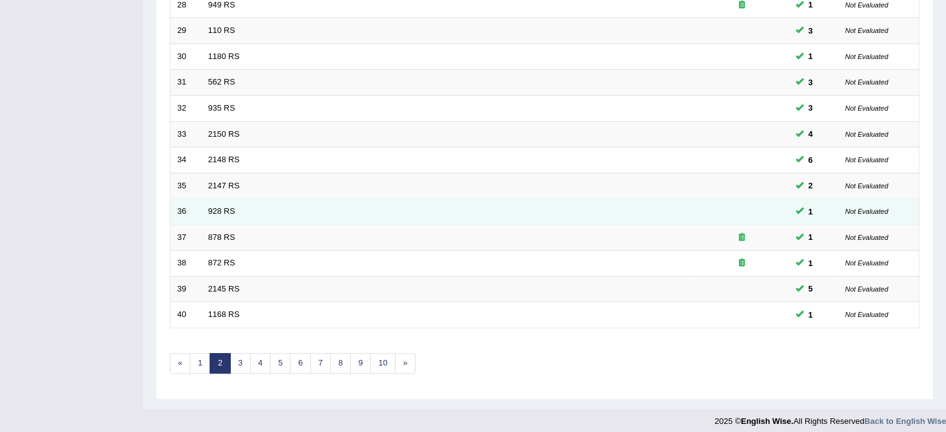
scroll to position [387, 0]
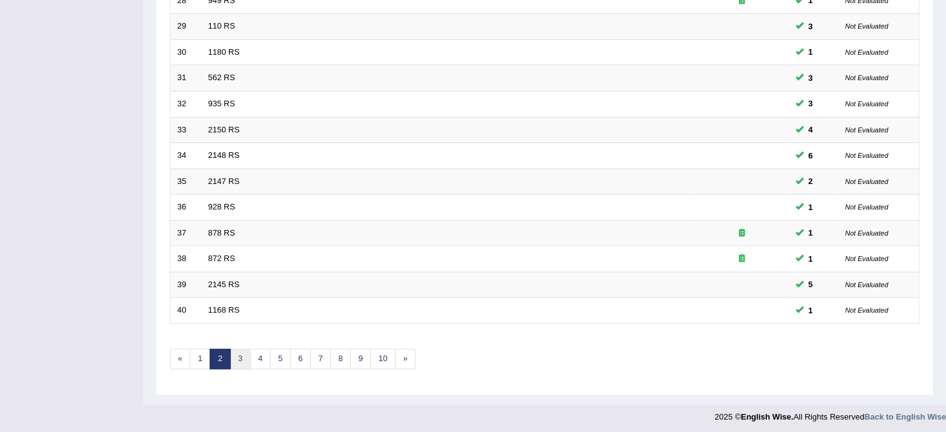
click at [244, 356] on link "3" at bounding box center [240, 359] width 21 height 21
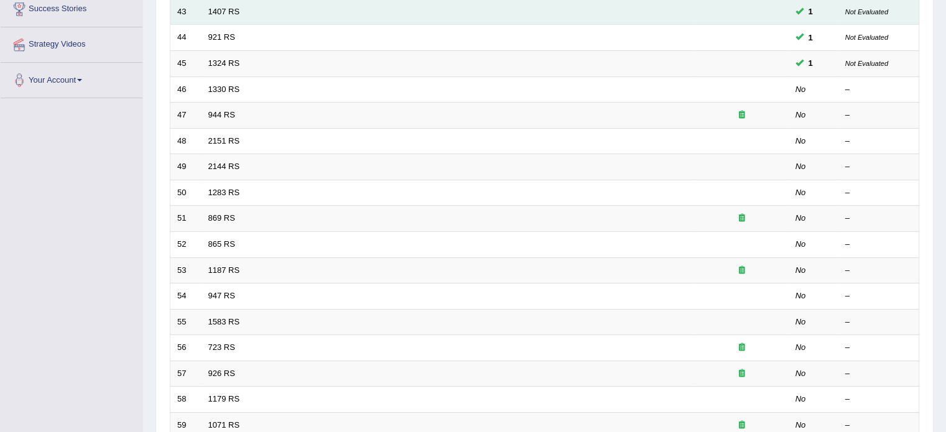
scroll to position [249, 0]
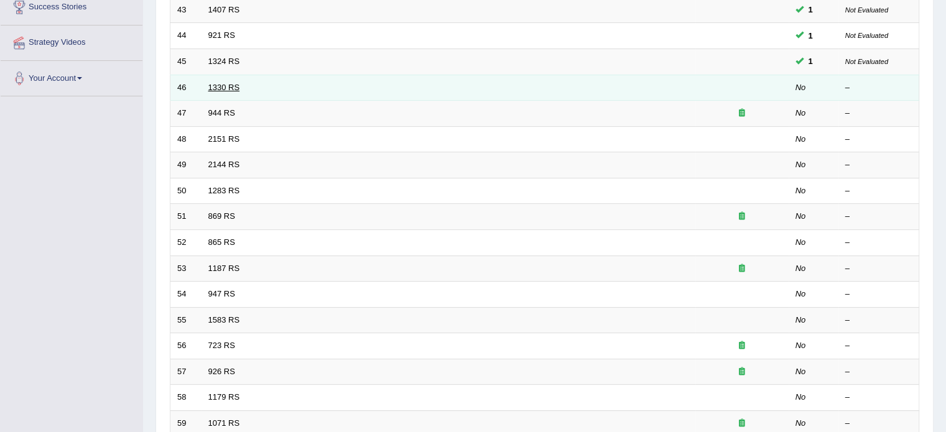
click at [226, 86] on link "1330 RS" at bounding box center [224, 87] width 32 height 9
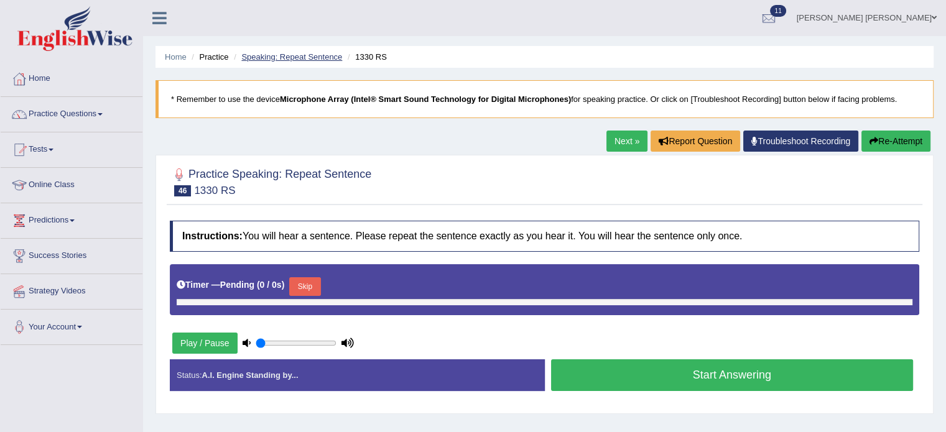
type input "0.35"
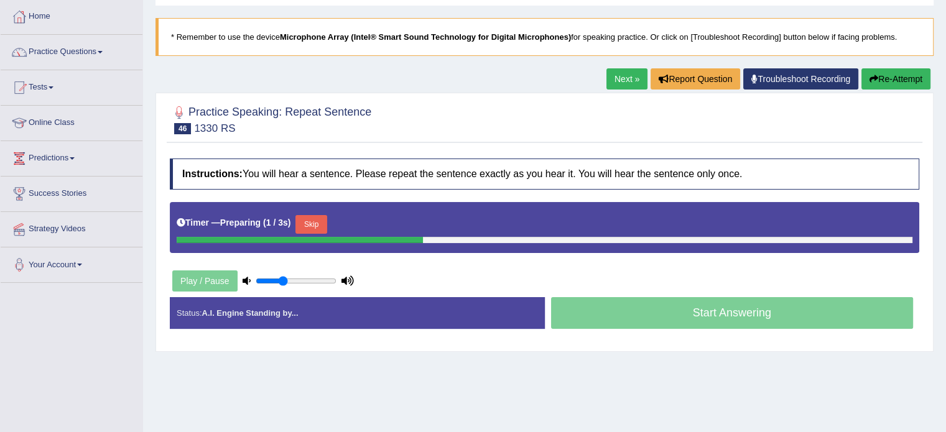
scroll to position [124, 0]
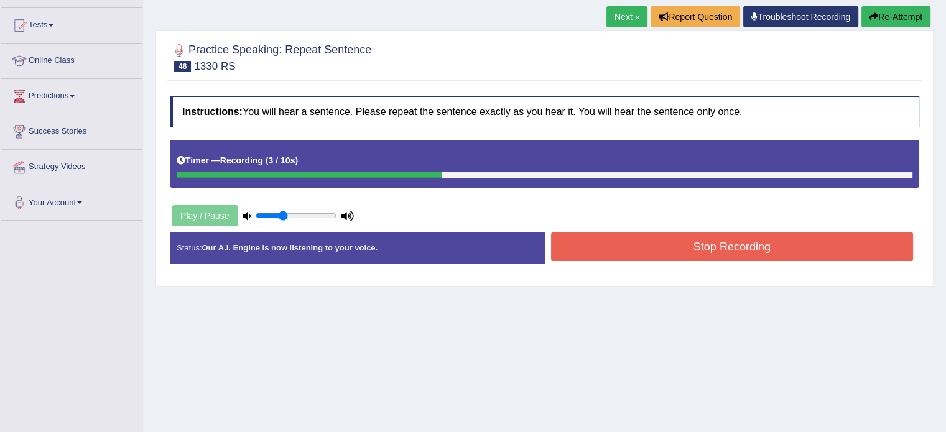
click at [589, 246] on button "Stop Recording" at bounding box center [732, 247] width 362 height 29
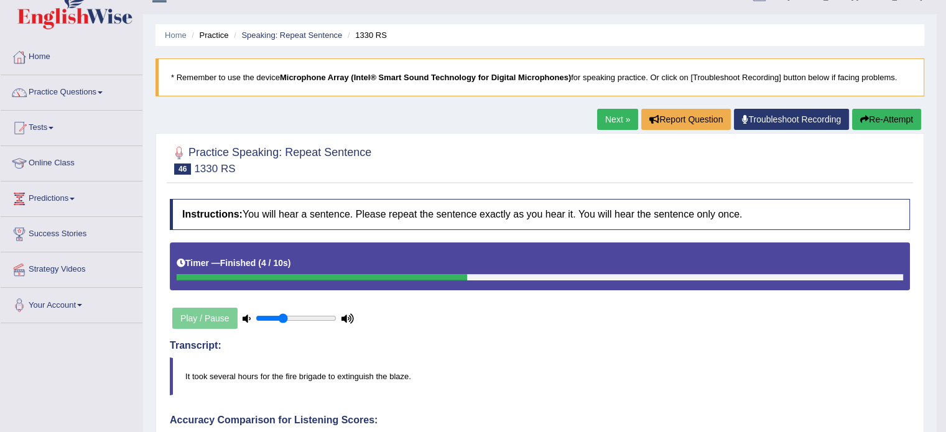
scroll to position [0, 0]
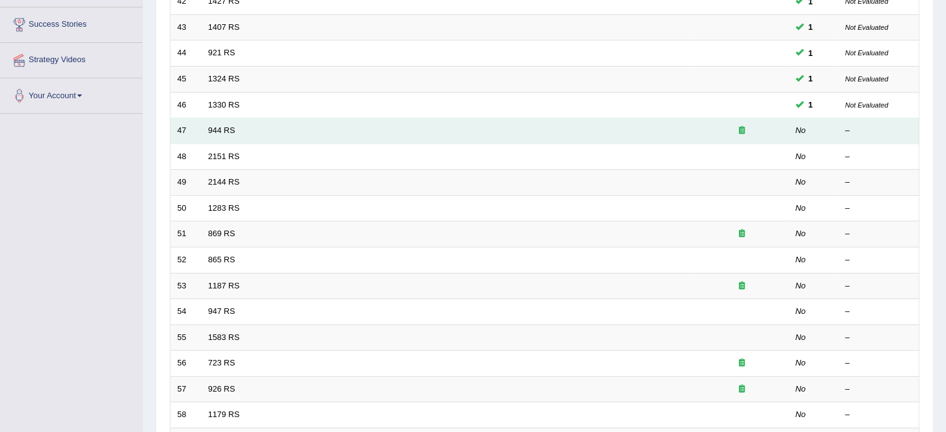
scroll to position [230, 0]
click at [219, 129] on link "944 RS" at bounding box center [221, 131] width 27 height 9
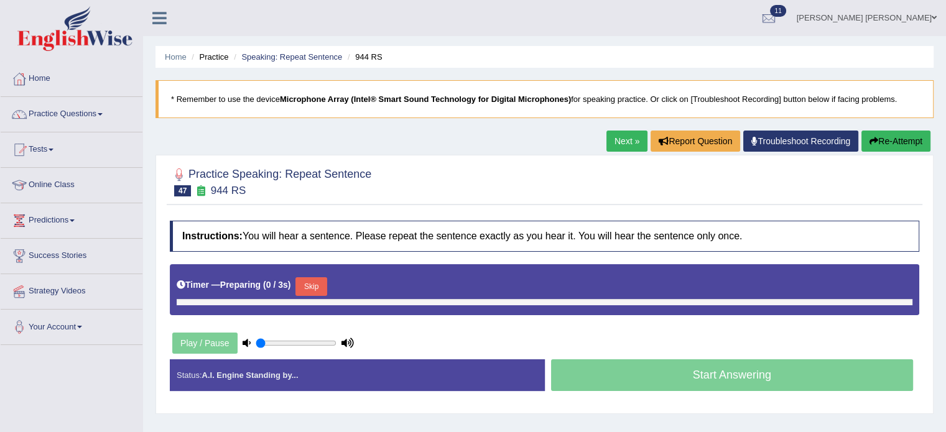
type input "0.35"
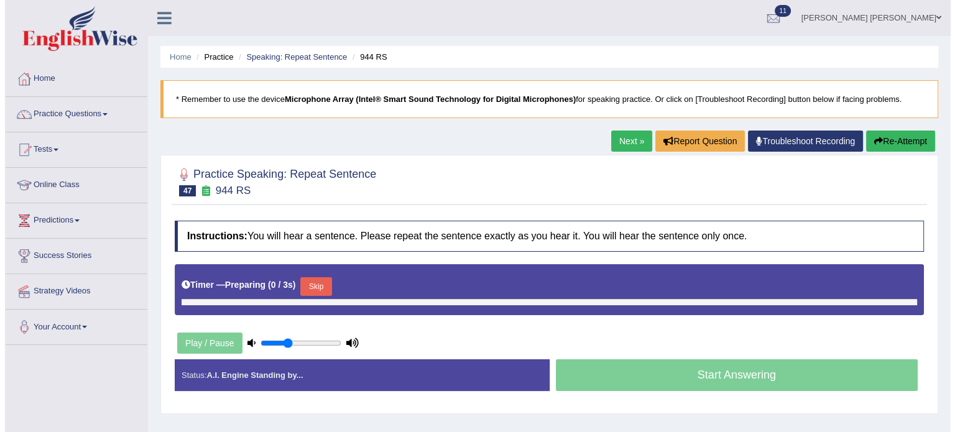
scroll to position [62, 0]
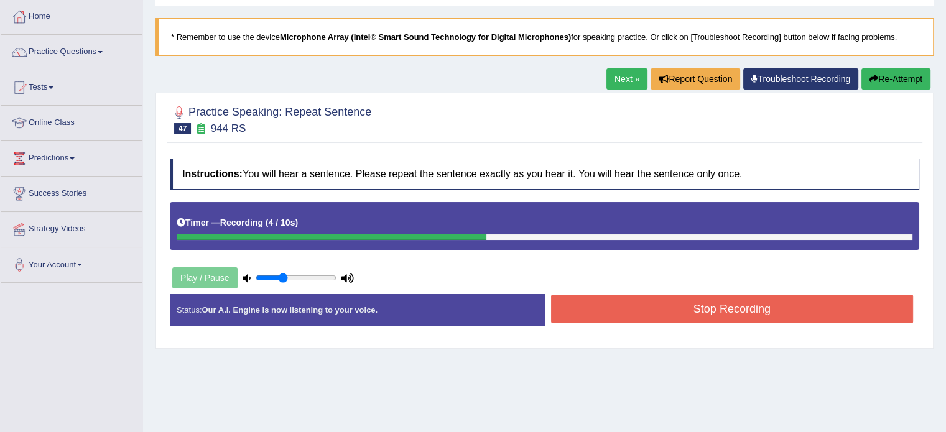
click at [597, 313] on button "Stop Recording" at bounding box center [732, 309] width 362 height 29
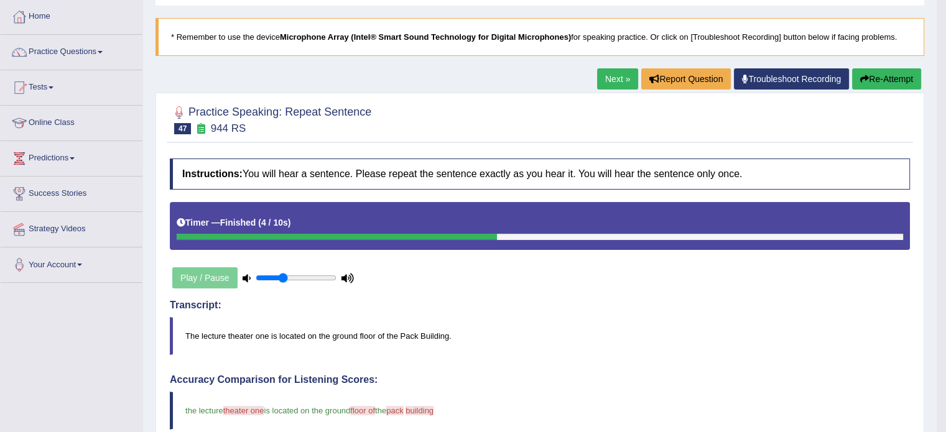
scroll to position [0, 0]
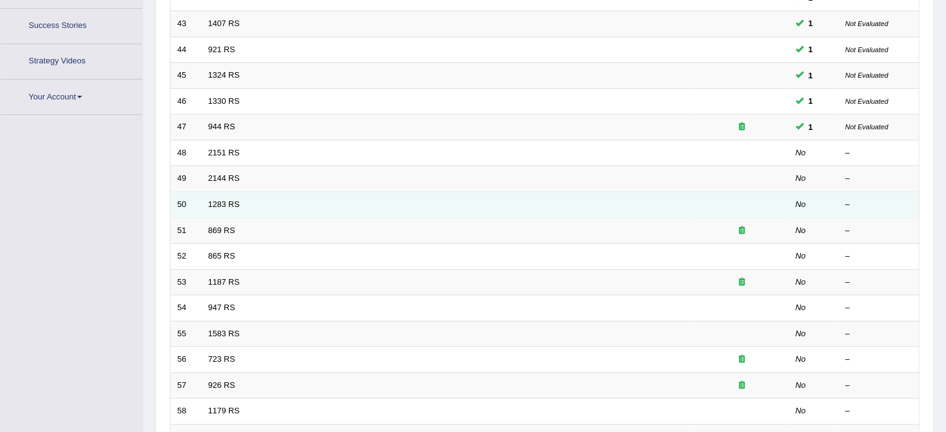
scroll to position [230, 0]
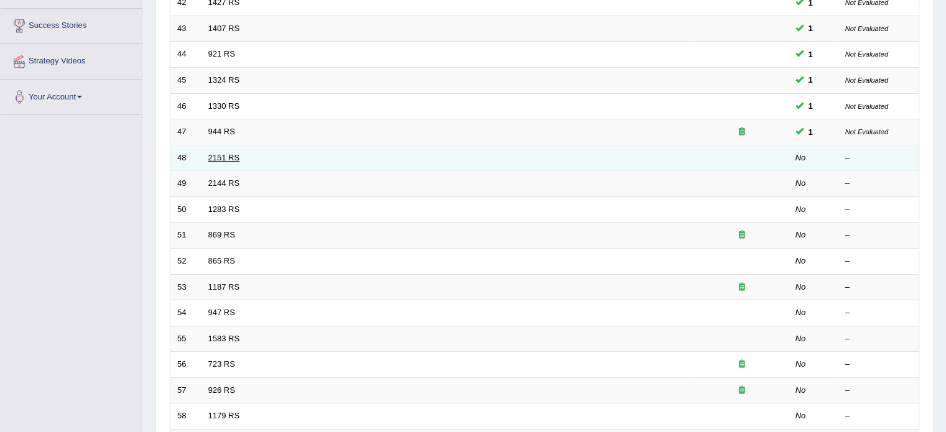
click at [224, 153] on link "2151 RS" at bounding box center [224, 157] width 32 height 9
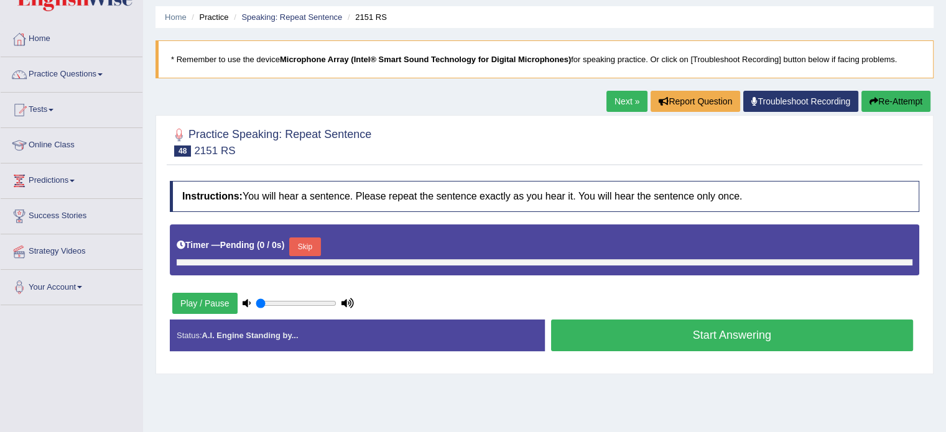
type input "0.35"
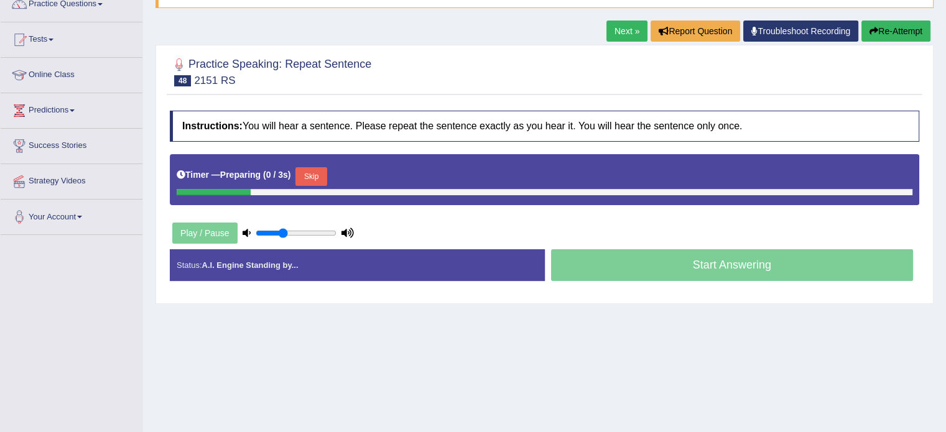
scroll to position [187, 0]
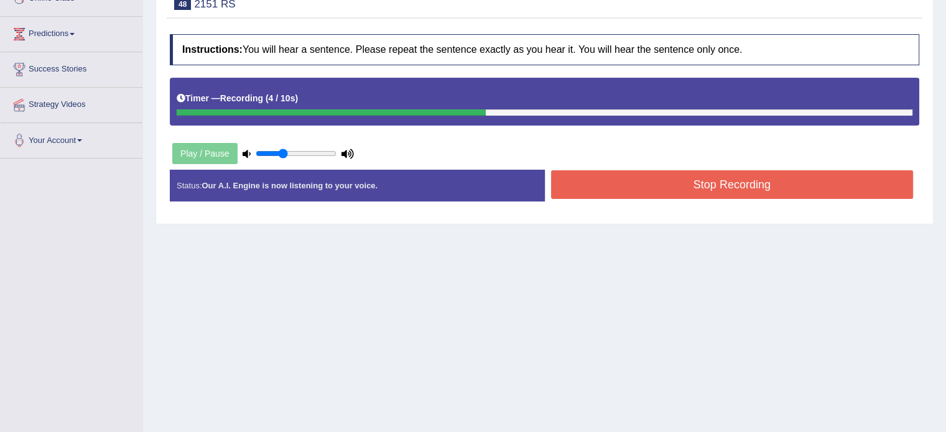
click at [625, 177] on button "Stop Recording" at bounding box center [732, 184] width 362 height 29
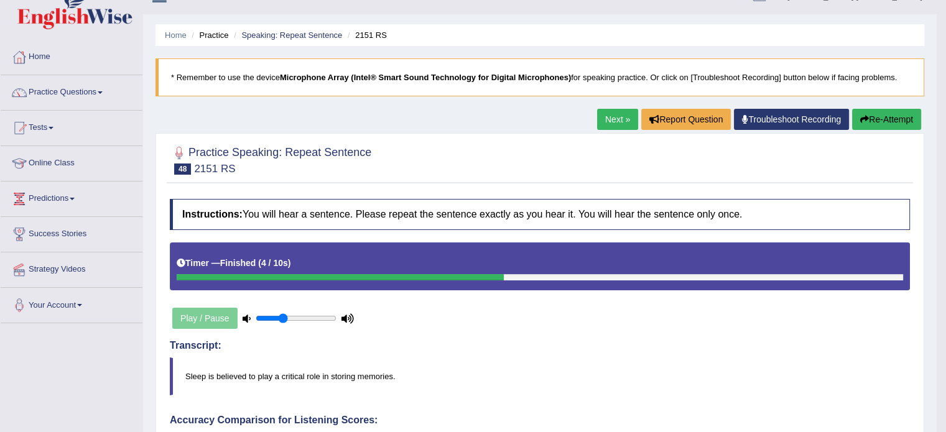
scroll to position [0, 0]
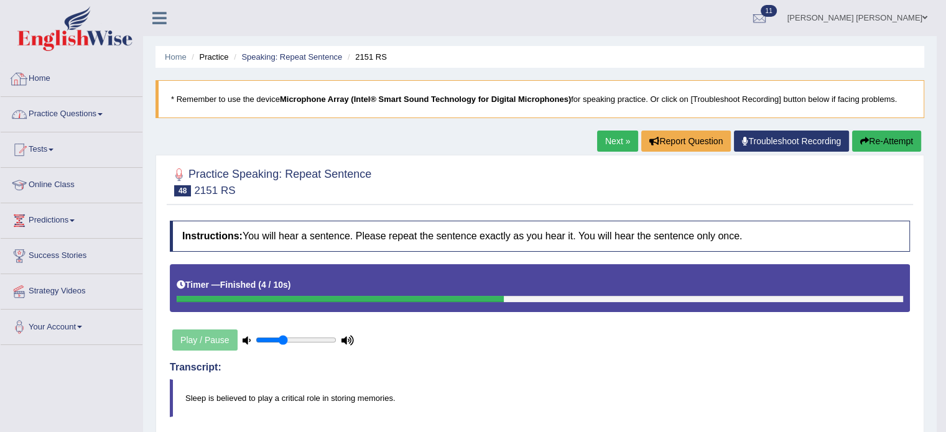
click at [90, 113] on link "Practice Questions" at bounding box center [72, 112] width 142 height 31
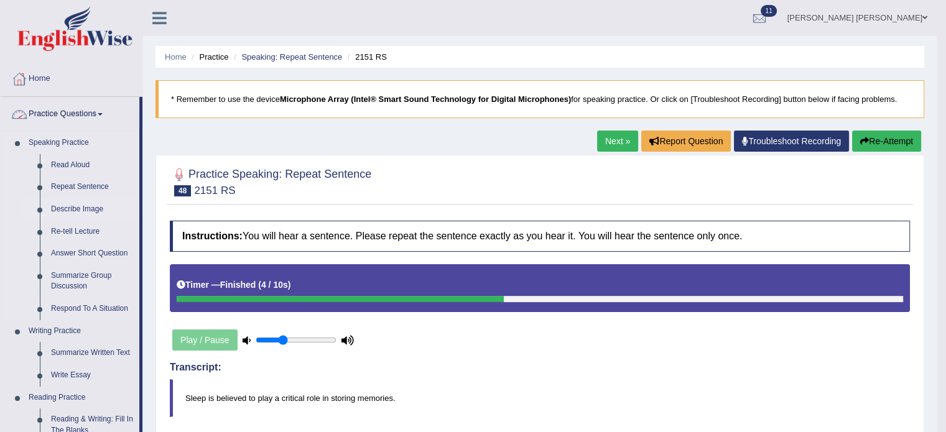
click at [71, 203] on link "Describe Image" at bounding box center [92, 209] width 94 height 22
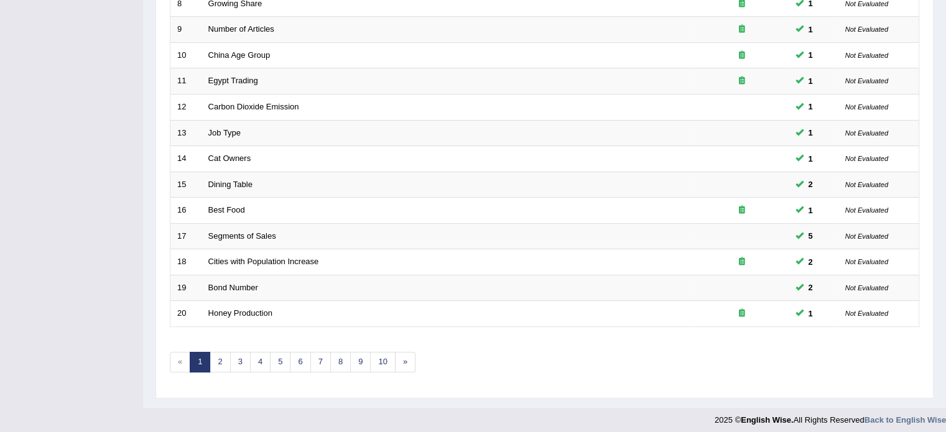
scroll to position [387, 0]
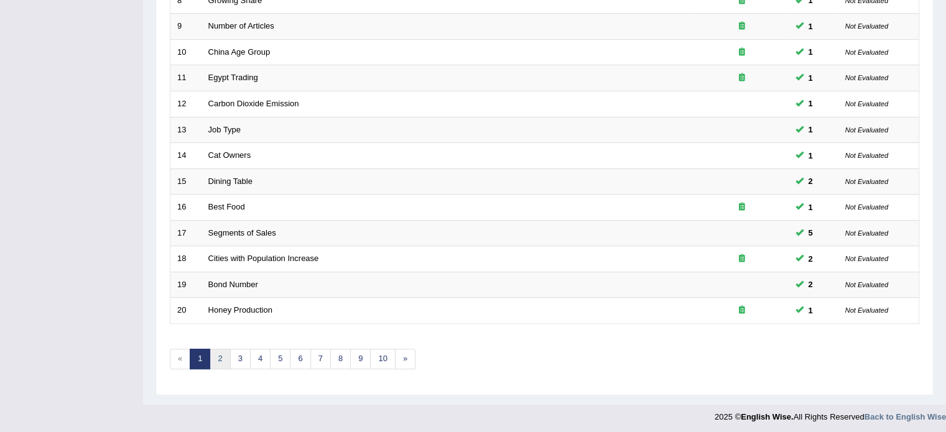
click at [224, 352] on link "2" at bounding box center [220, 359] width 21 height 21
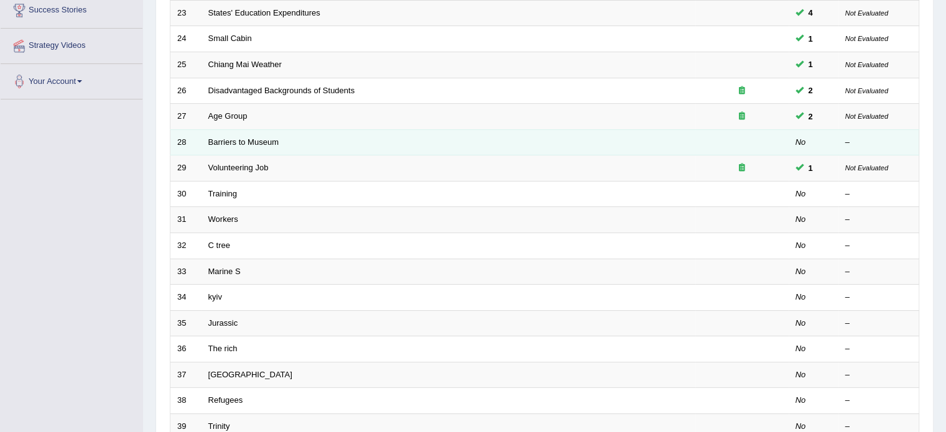
scroll to position [249, 0]
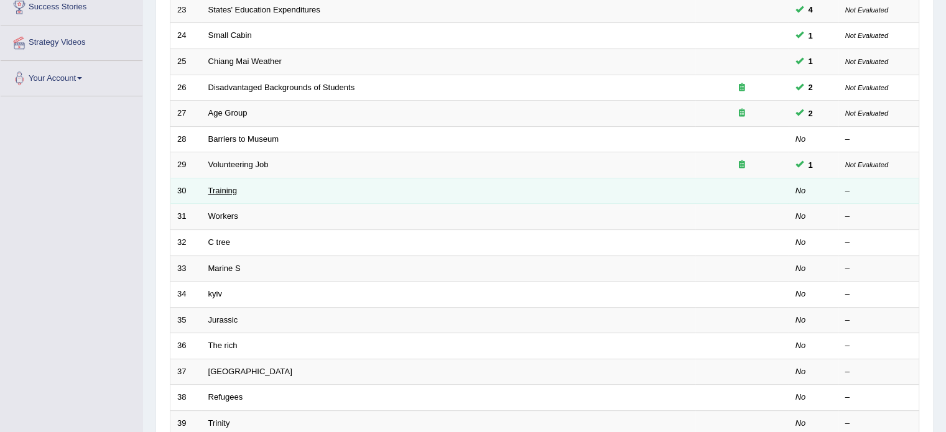
click at [224, 193] on link "Training" at bounding box center [222, 190] width 29 height 9
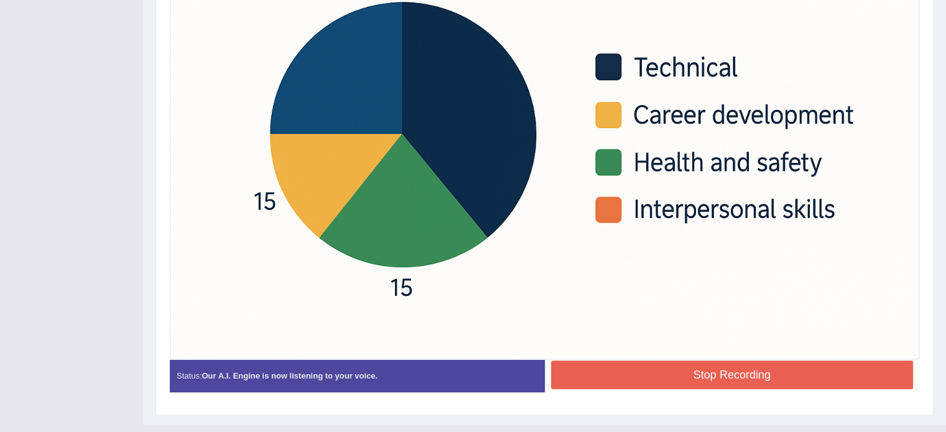
scroll to position [499, 0]
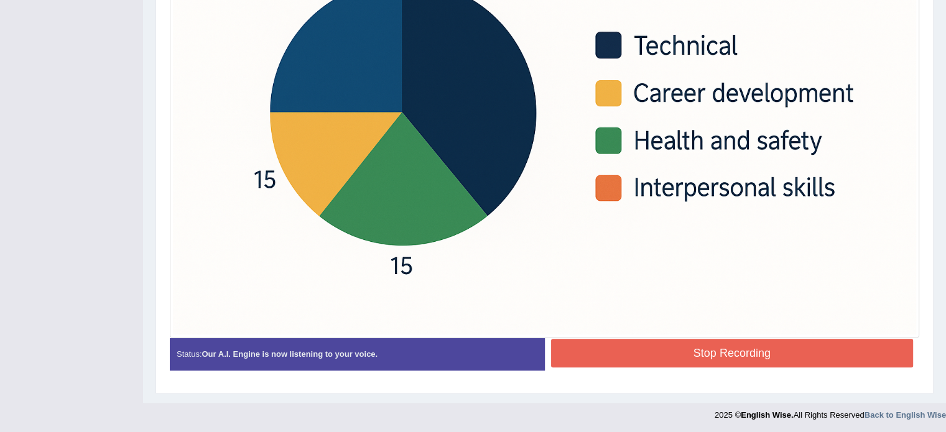
click at [710, 349] on button "Stop Recording" at bounding box center [732, 353] width 362 height 29
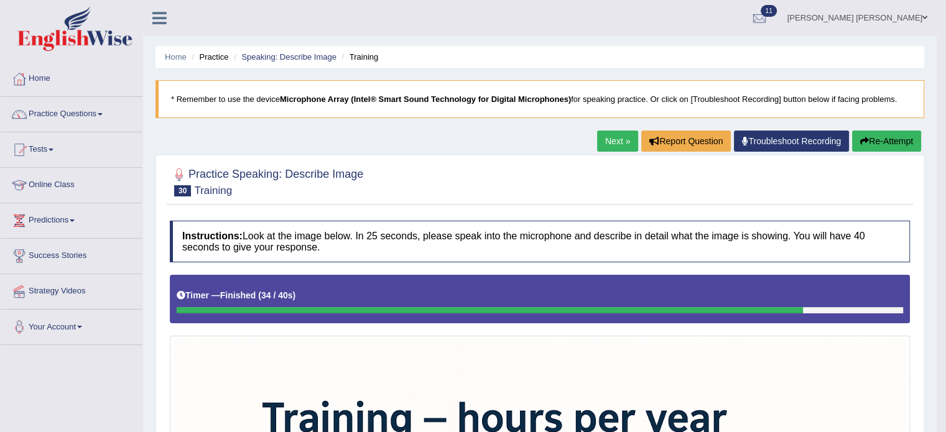
scroll to position [0, 0]
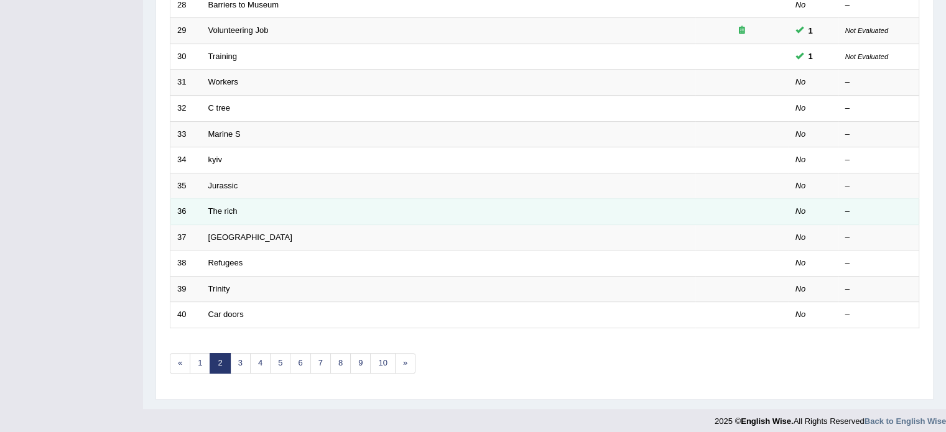
scroll to position [383, 0]
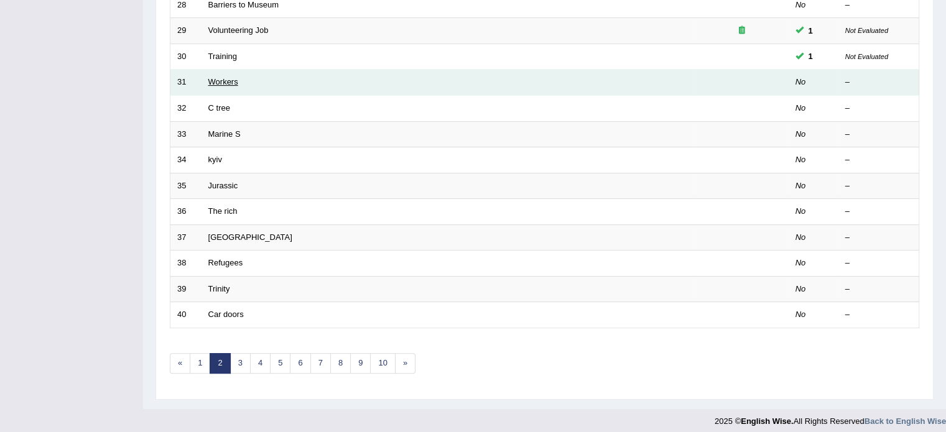
click at [224, 79] on link "Workers" at bounding box center [223, 81] width 30 height 9
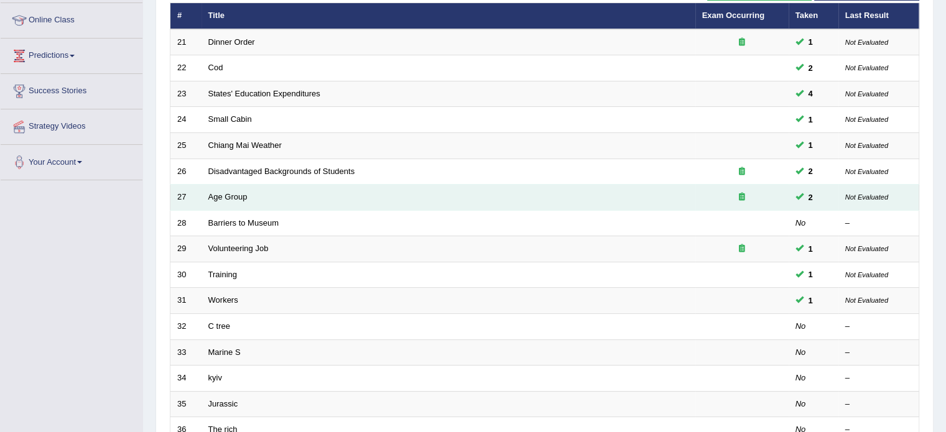
scroll to position [187, 0]
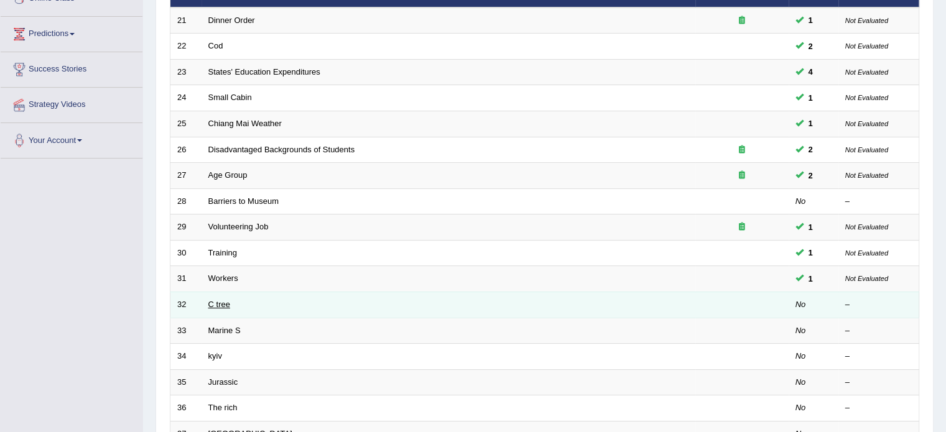
click at [223, 303] on link "C tree" at bounding box center [219, 304] width 22 height 9
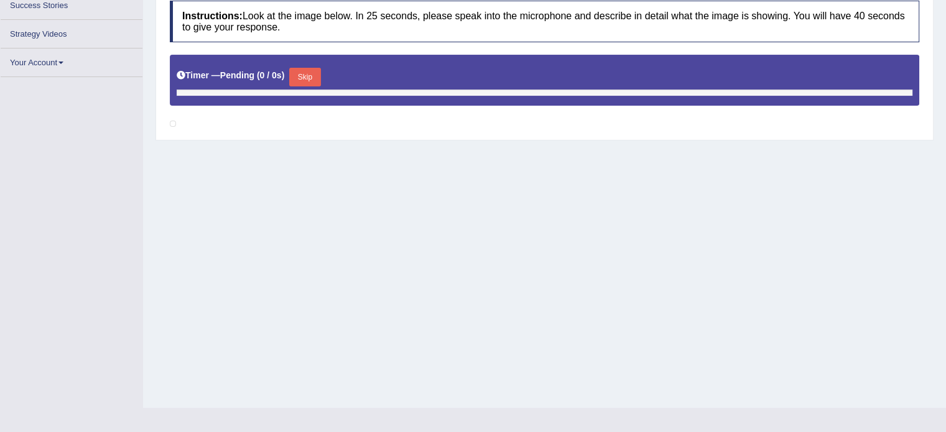
scroll to position [251, 0]
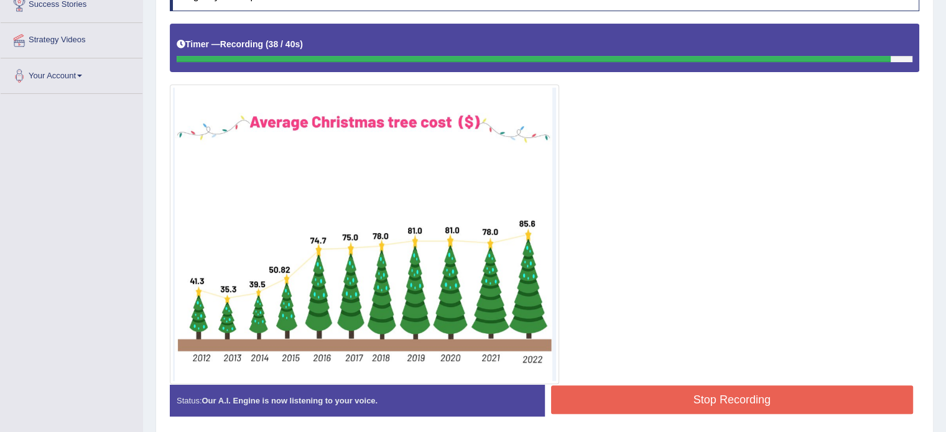
click at [681, 396] on button "Stop Recording" at bounding box center [732, 399] width 362 height 29
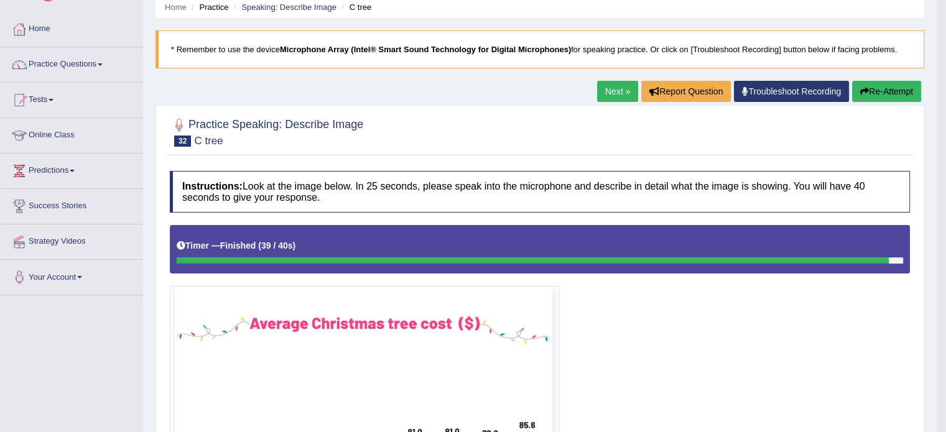
scroll to position [0, 0]
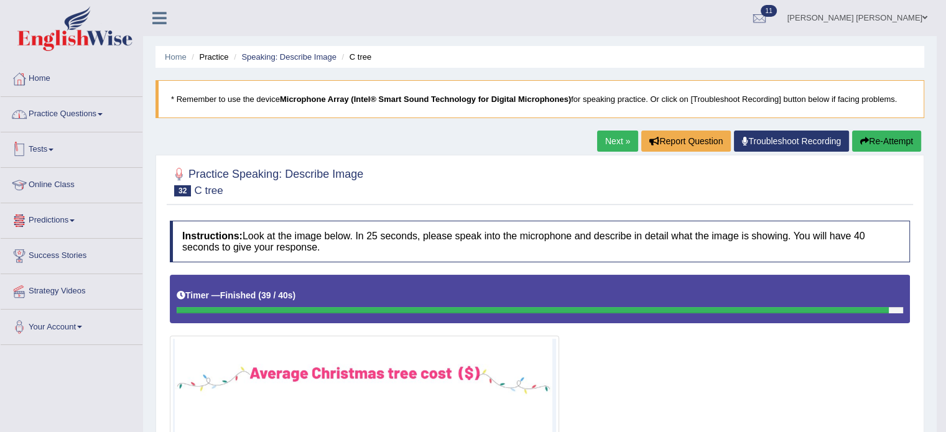
click at [70, 121] on link "Practice Questions" at bounding box center [72, 112] width 142 height 31
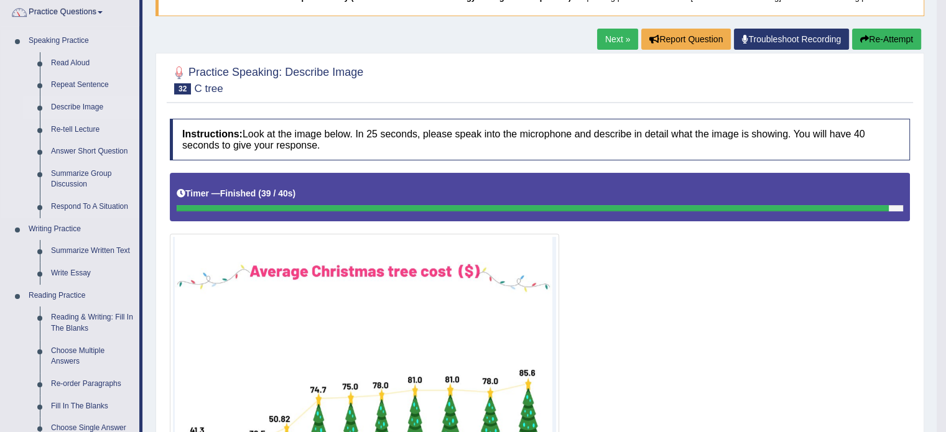
scroll to position [124, 0]
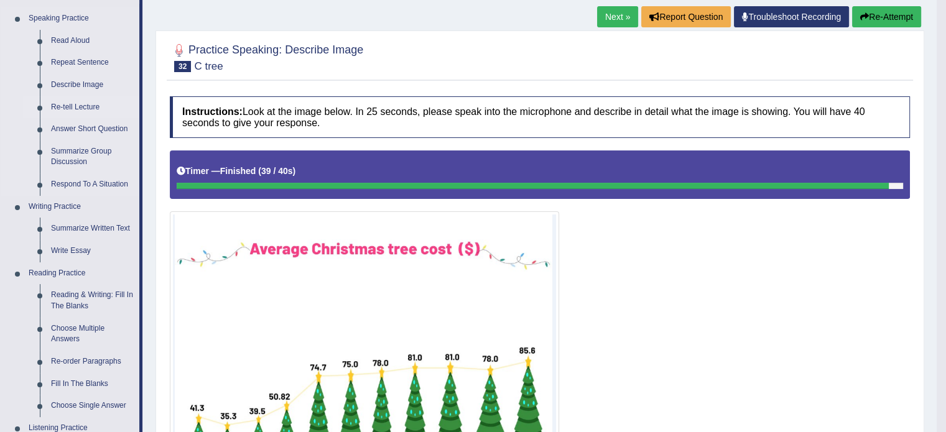
click at [84, 106] on link "Re-tell Lecture" at bounding box center [92, 107] width 94 height 22
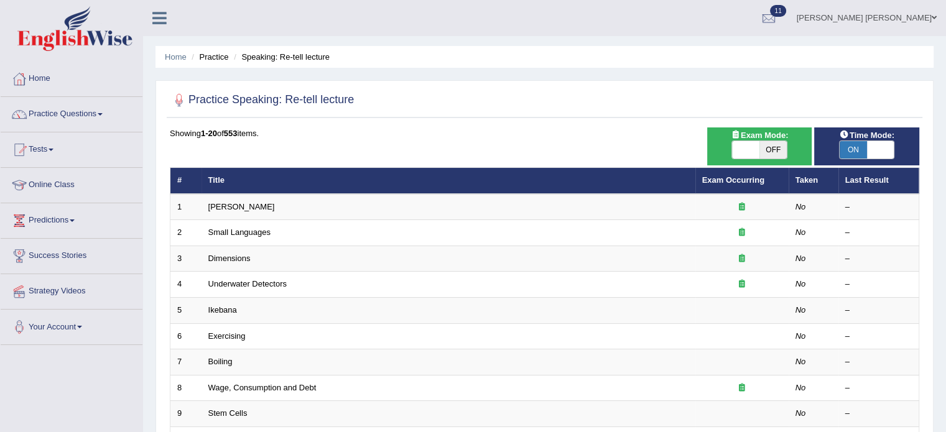
click at [851, 145] on span "ON" at bounding box center [852, 149] width 27 height 17
checkbox input "false"
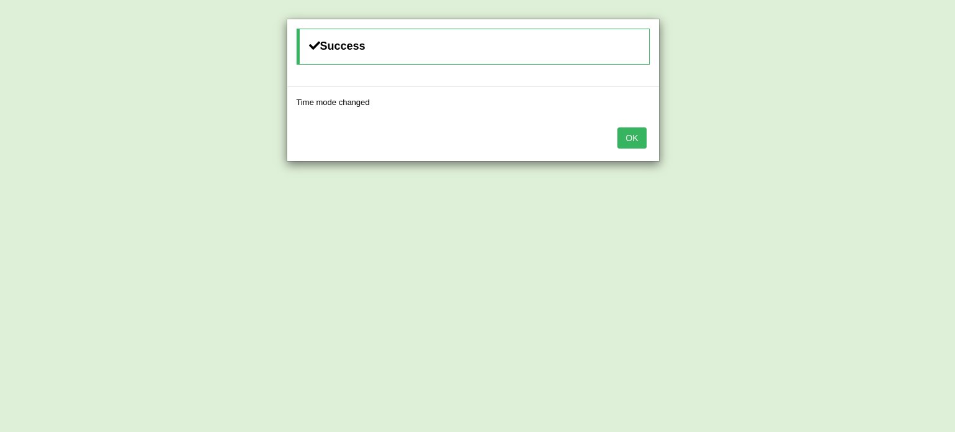
drag, startPoint x: 614, startPoint y: 131, endPoint x: 624, endPoint y: 136, distance: 10.9
click at [617, 131] on div "OK" at bounding box center [473, 140] width 372 height 44
click at [637, 144] on button "OK" at bounding box center [631, 137] width 29 height 21
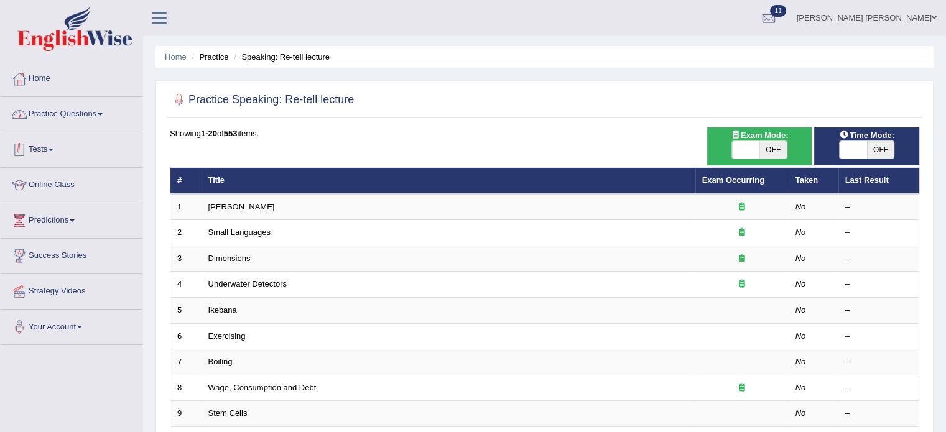
click at [39, 101] on link "Practice Questions" at bounding box center [72, 112] width 142 height 31
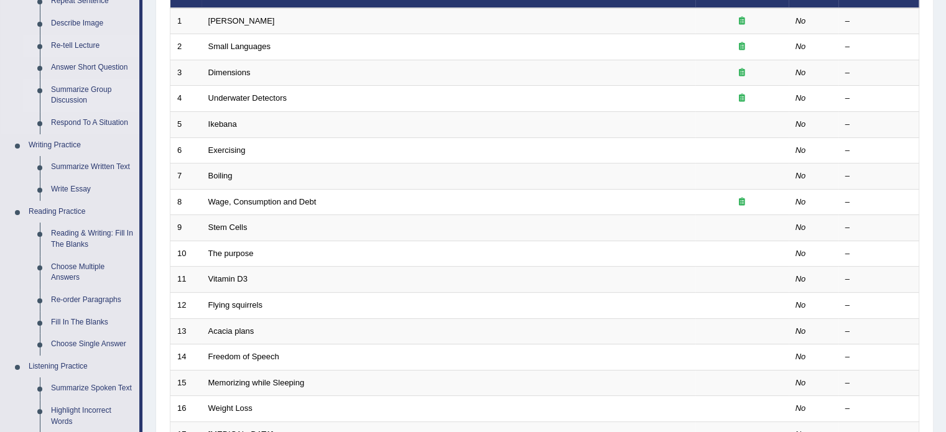
scroll to position [187, 0]
